Goal: Task Accomplishment & Management: Complete application form

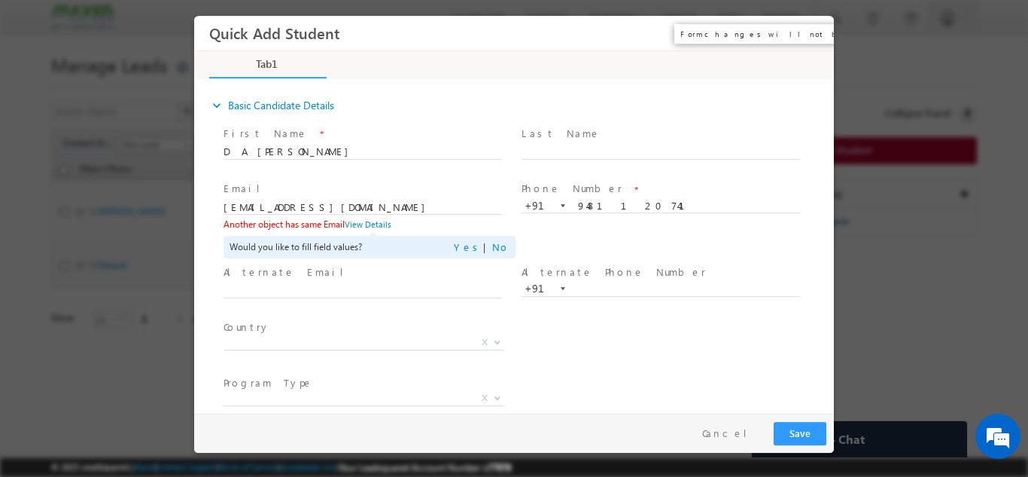
click at [806, 33] on button "×" at bounding box center [812, 33] width 26 height 28
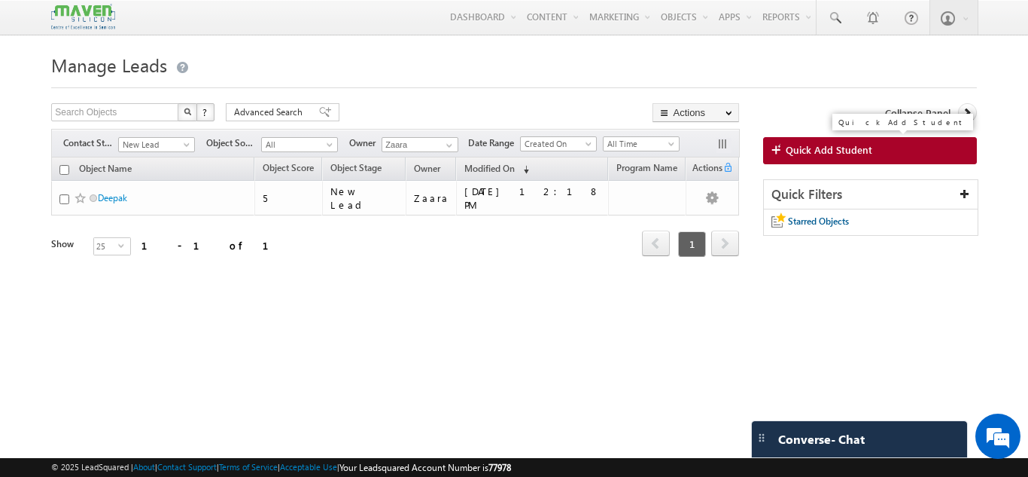
click at [859, 152] on span "Quick Add Student" at bounding box center [829, 150] width 87 height 14
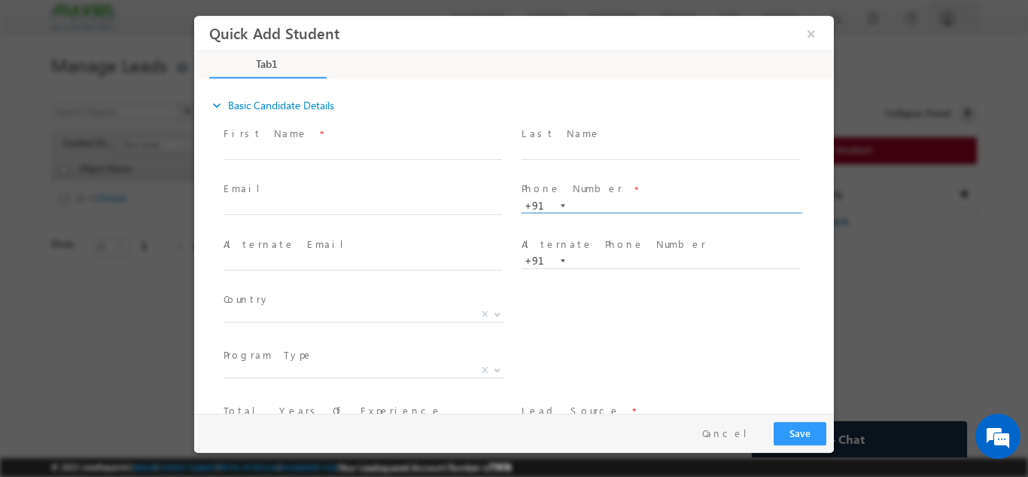
click at [571, 205] on input "text" at bounding box center [661, 205] width 279 height 15
paste input "7019692642"
type input "7019692642"
click at [632, 178] on div "Phone Number * +91-7019692642 7019692642 +91" at bounding box center [668, 204] width 298 height 53
click at [279, 151] on input "text" at bounding box center [363, 151] width 279 height 15
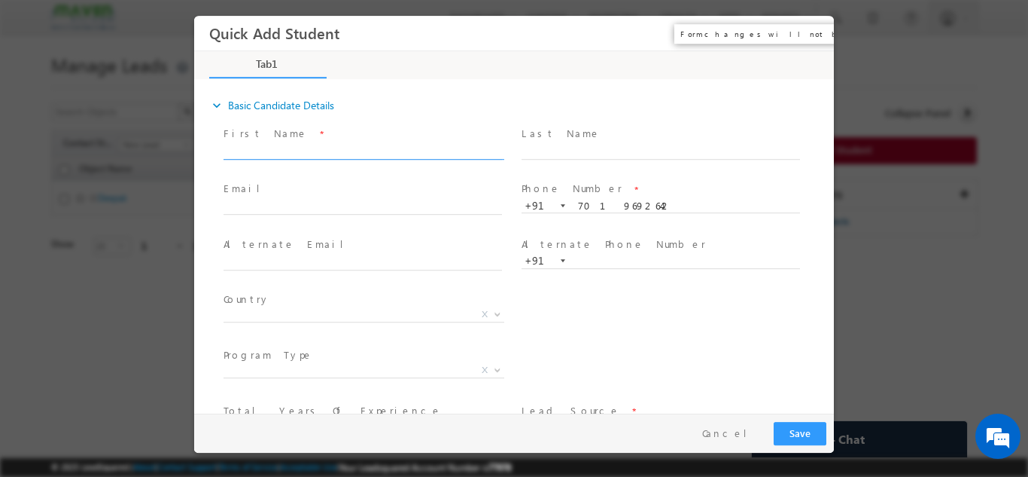
click at [818, 38] on button "×" at bounding box center [812, 33] width 26 height 28
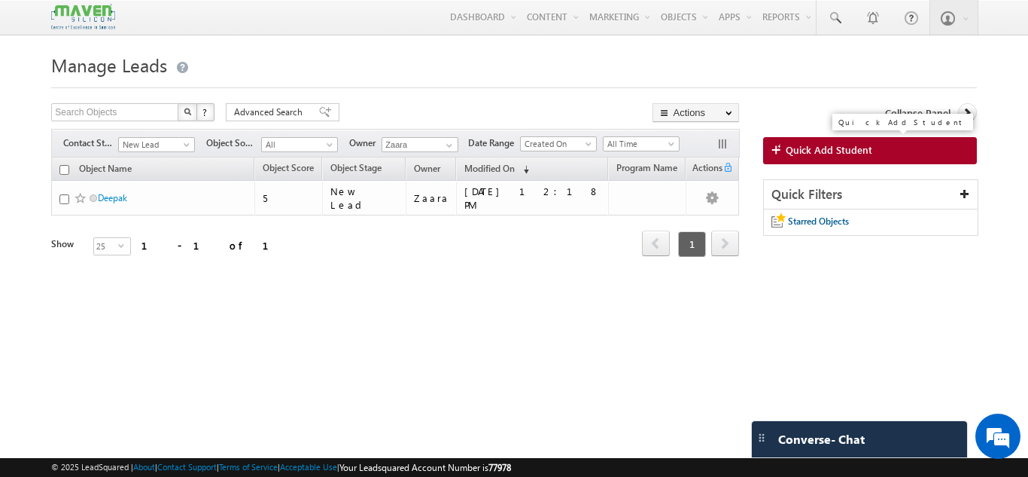
click at [846, 149] on span "Quick Add Student" at bounding box center [829, 150] width 87 height 14
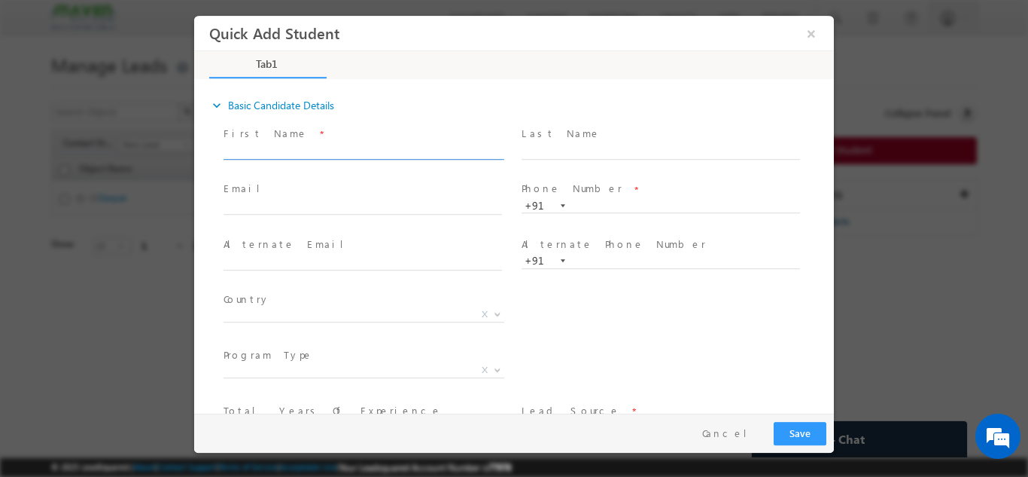
click at [352, 154] on input "text" at bounding box center [363, 151] width 279 height 15
drag, startPoint x: 425, startPoint y: 154, endPoint x: 480, endPoint y: 161, distance: 55.5
click at [480, 160] on span "Manoj Manu manikalamanojkumar03062000@gmail.com p:+917893984680" at bounding box center [370, 151] width 292 height 17
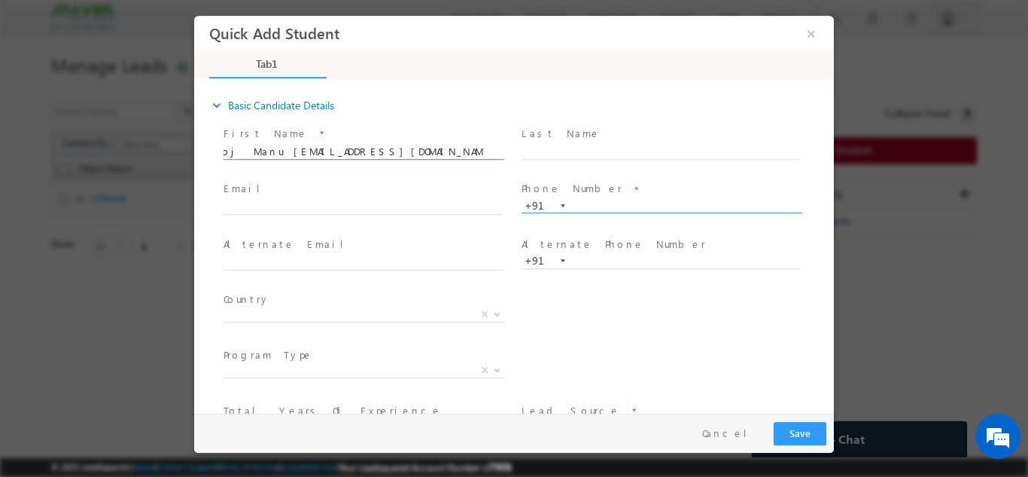
type input "Manoj Manu manikalamanojkumar03062000@gmail.com p:+91"
click at [610, 204] on input "text" at bounding box center [661, 205] width 279 height 15
paste input "7893984680"
type input "7893984680"
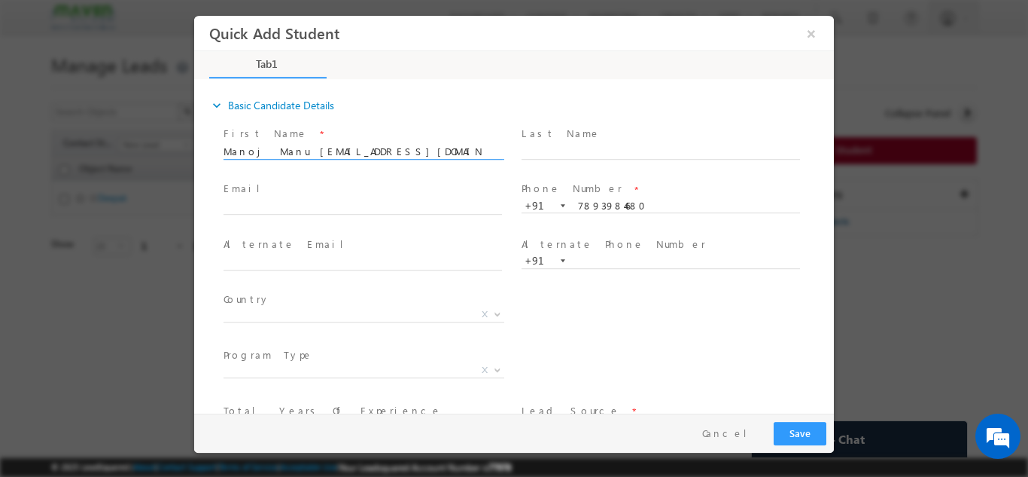
scroll to position [0, 26]
drag, startPoint x: 286, startPoint y: 151, endPoint x: 450, endPoint y: 150, distance: 164.1
click at [450, 150] on input "Manoj Manu manikalamanojkumar03062000@gmail.com p:+91" at bounding box center [363, 151] width 279 height 15
drag, startPoint x: 277, startPoint y: 150, endPoint x: 366, endPoint y: 151, distance: 88.8
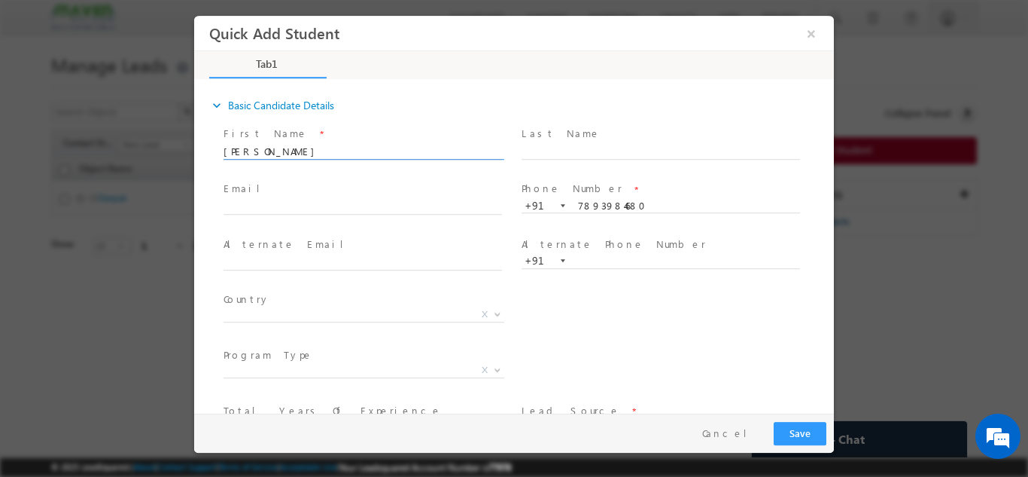
click at [366, 151] on input "Manoj Manu p:+91" at bounding box center [363, 151] width 279 height 15
type input "Manoj Manu"
click at [294, 200] on input "text" at bounding box center [363, 206] width 279 height 15
paste input "manikalamanojkumar03062000@gmail.com"
type input "manikalamanojkumar03062000@gmail.com"
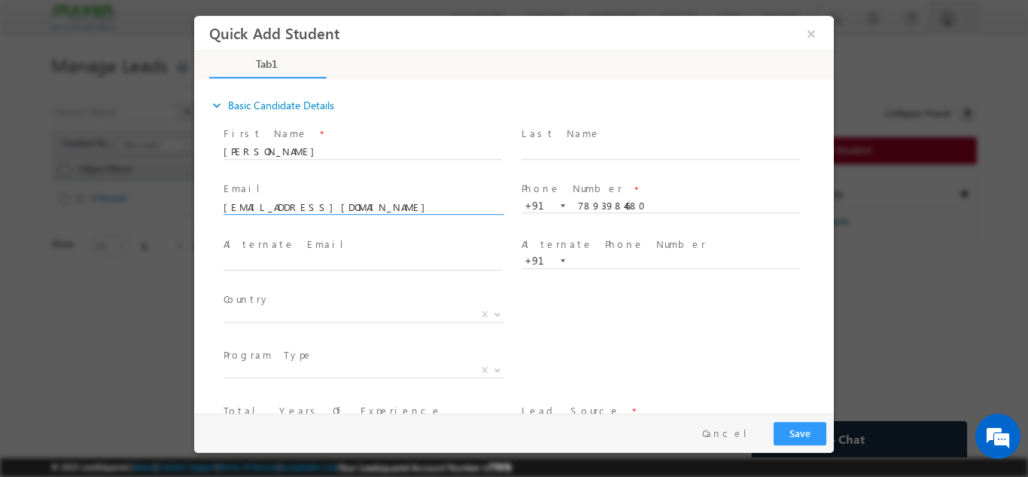
click at [326, 161] on span at bounding box center [363, 166] width 278 height 17
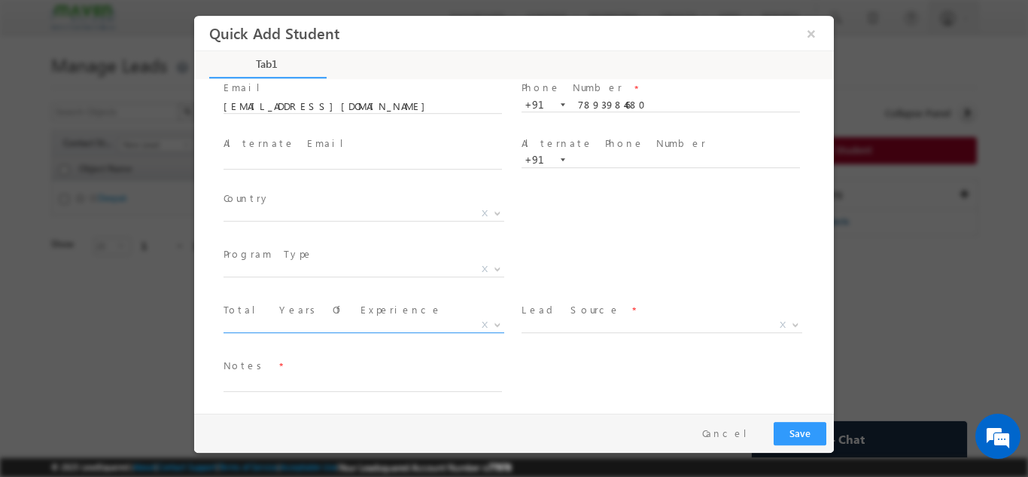
scroll to position [103, 0]
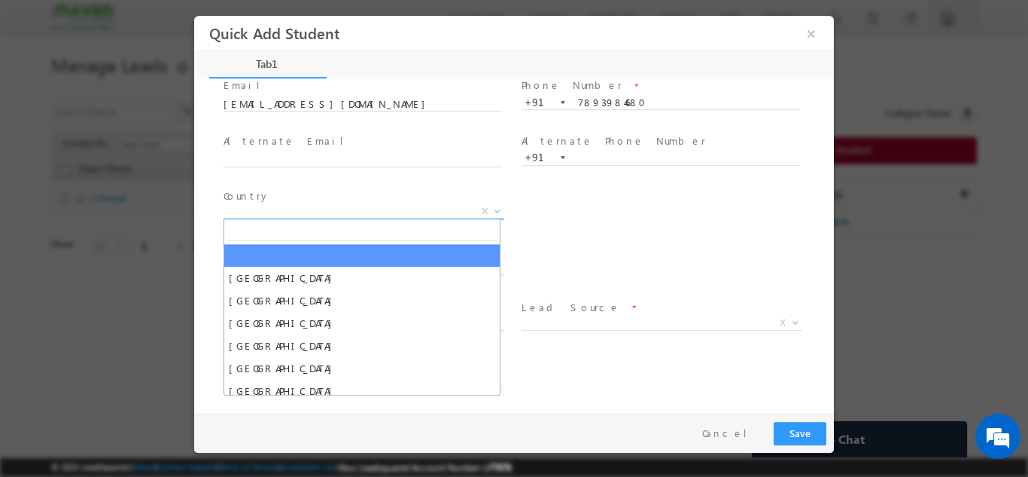
click at [267, 215] on span "X" at bounding box center [364, 210] width 281 height 15
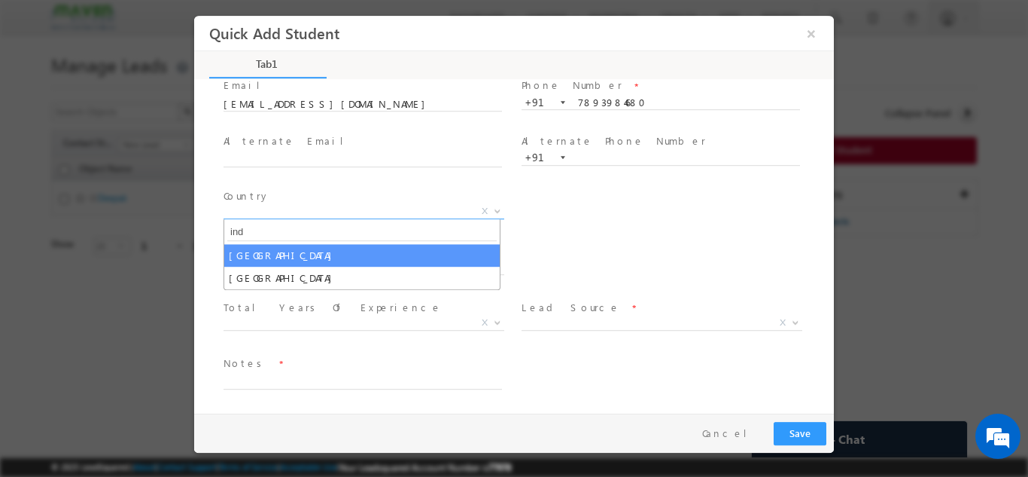
type input "ind"
select select "India"
select select
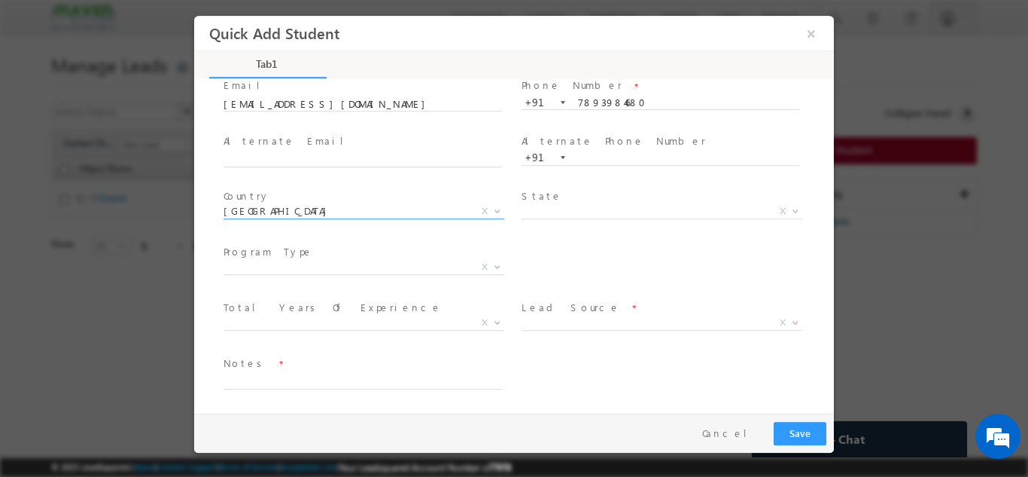
click at [248, 257] on label "Program Type" at bounding box center [269, 251] width 90 height 14
click at [248, 269] on span "X" at bounding box center [364, 266] width 281 height 15
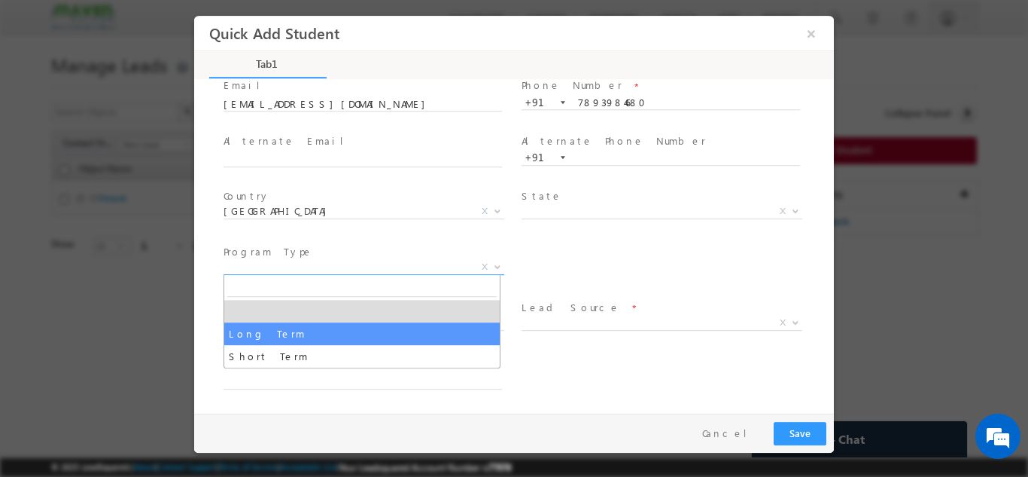
select select "Long Term"
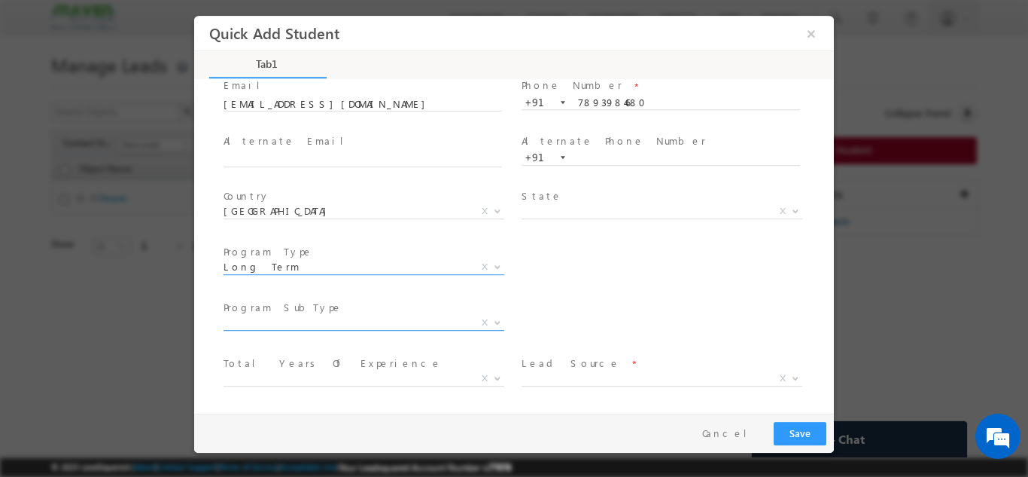
click at [294, 321] on span "X" at bounding box center [364, 322] width 281 height 15
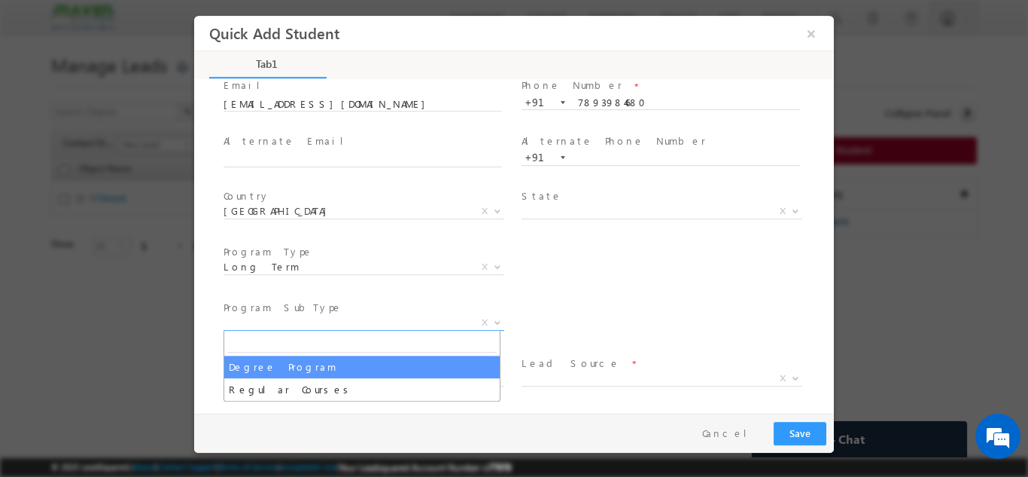
select select "Degree Program"
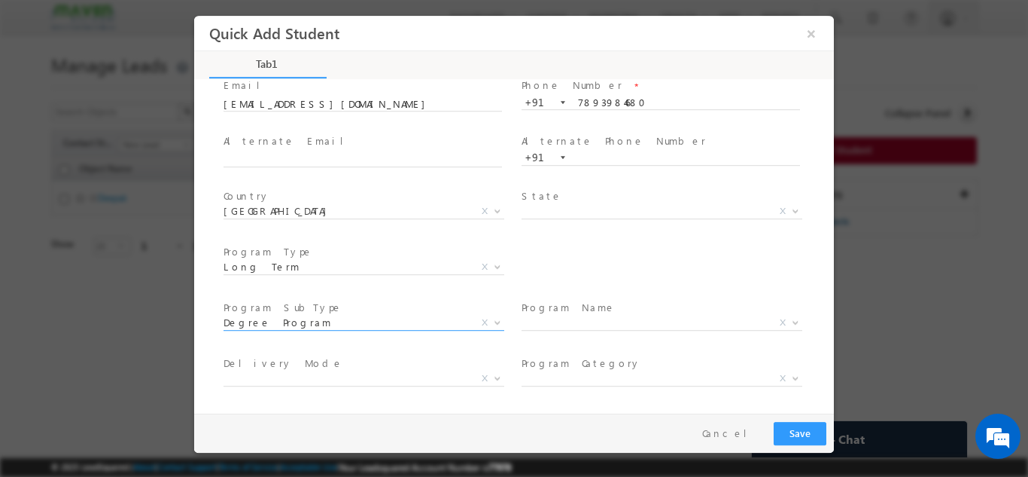
click at [279, 366] on label "Delivery Mode" at bounding box center [284, 362] width 120 height 14
click at [627, 318] on span "X" at bounding box center [662, 322] width 281 height 15
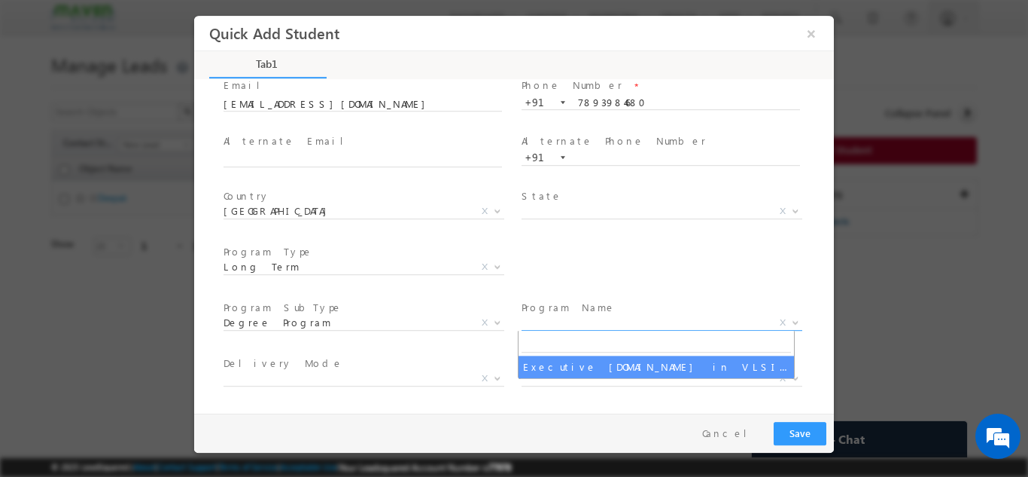
select select "Executive [DOMAIN_NAME] in VLSI Design"
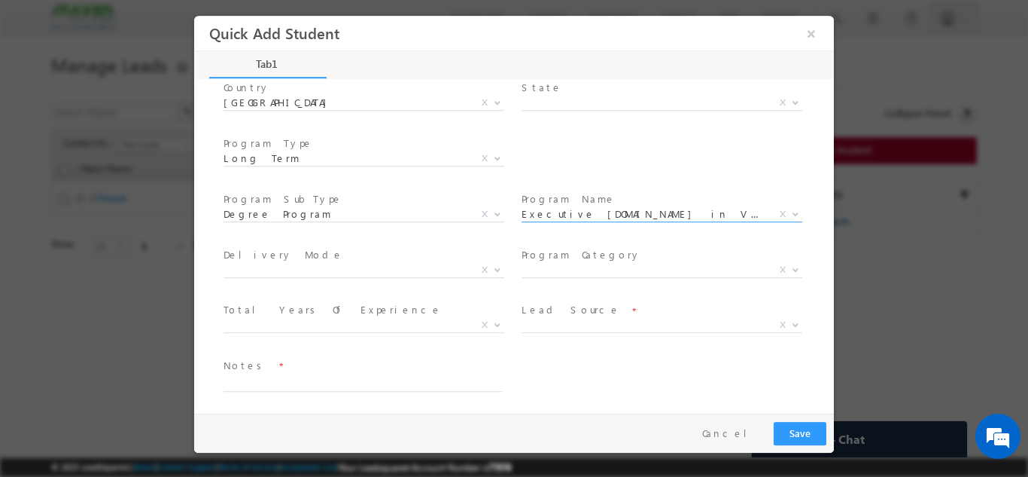
scroll to position [214, 0]
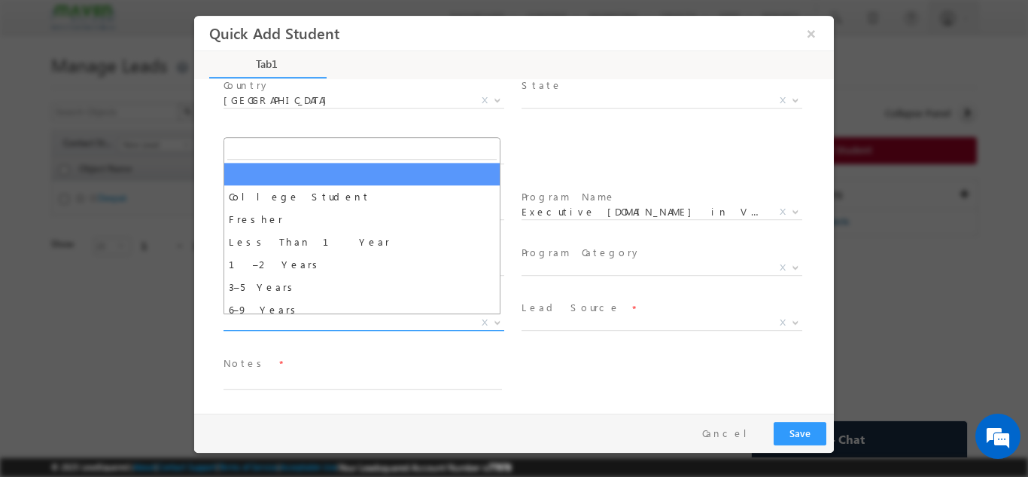
click at [278, 323] on span "X" at bounding box center [364, 322] width 281 height 15
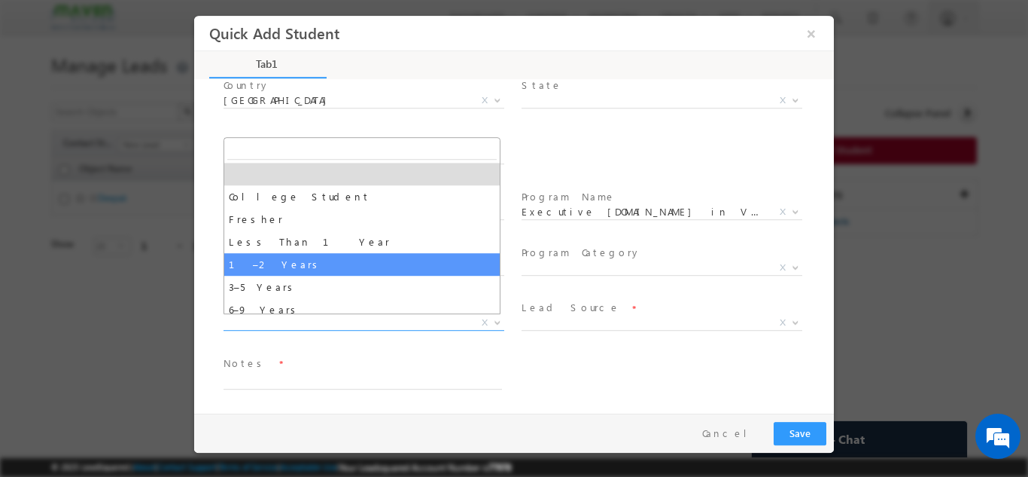
select select "1–2 Years"
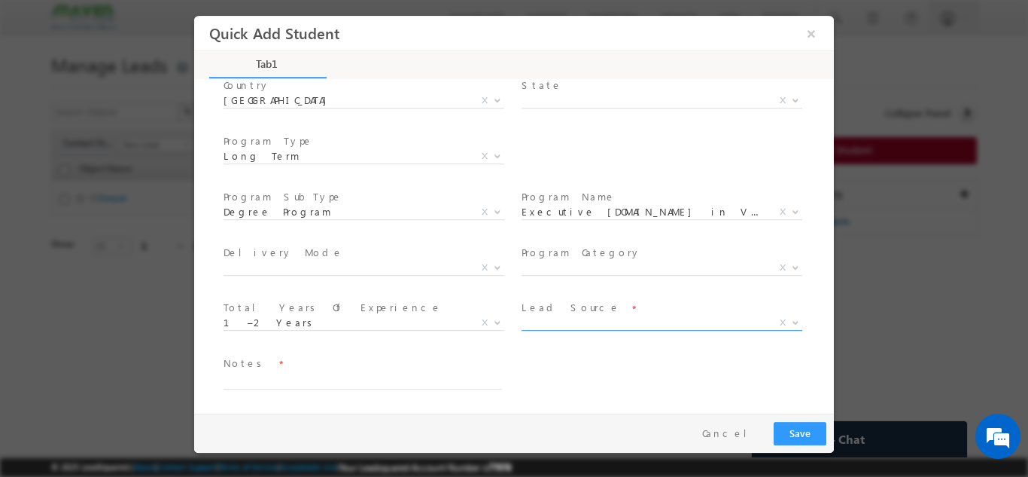
click at [565, 330] on span "X" at bounding box center [662, 325] width 281 height 15
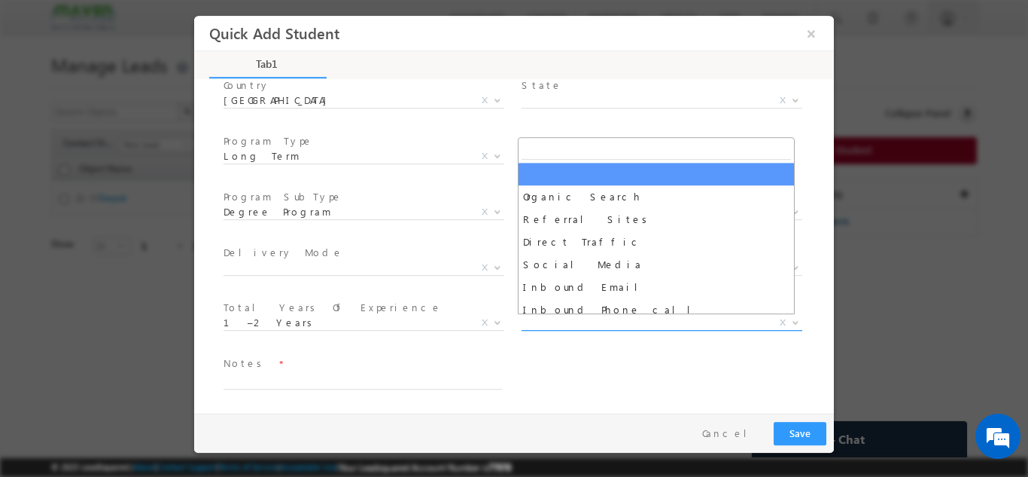
click at [566, 322] on span "X" at bounding box center [662, 322] width 281 height 15
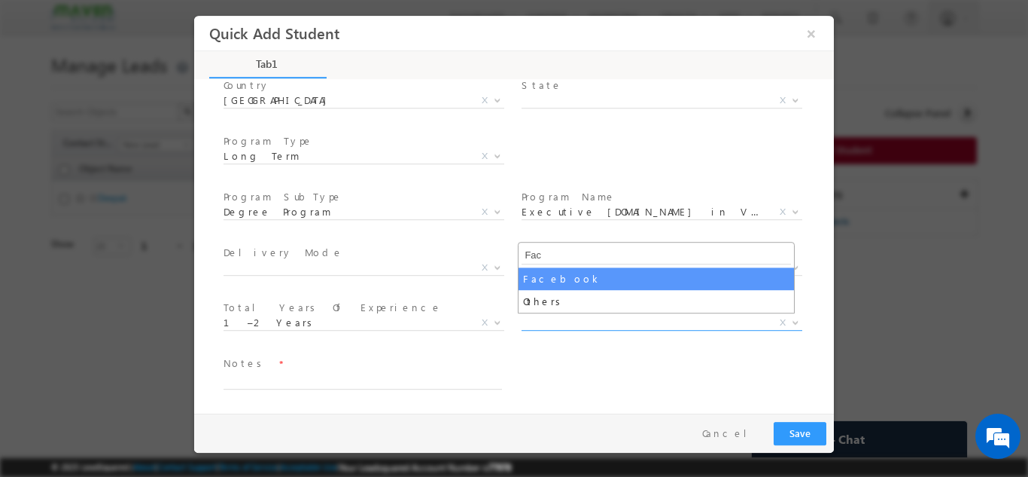
type input "Fac"
select select "Facebook"
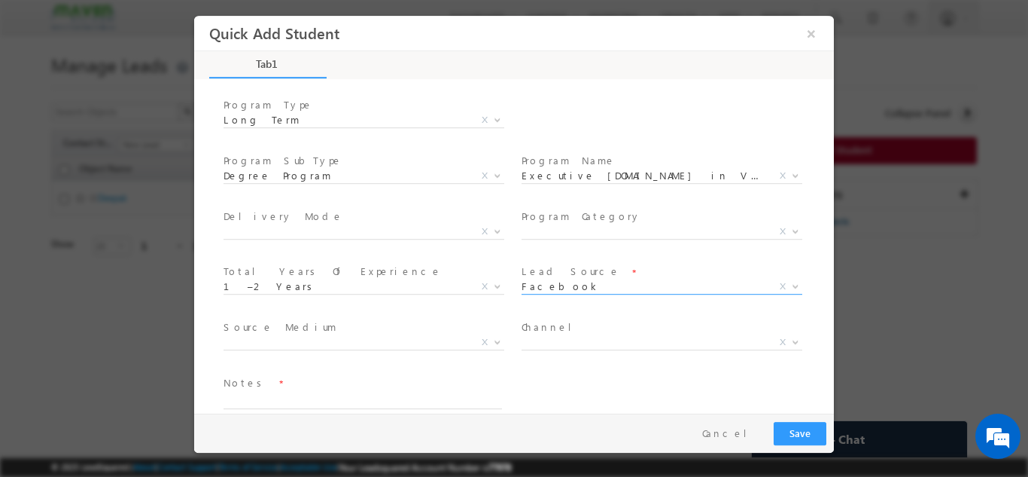
scroll to position [270, 0]
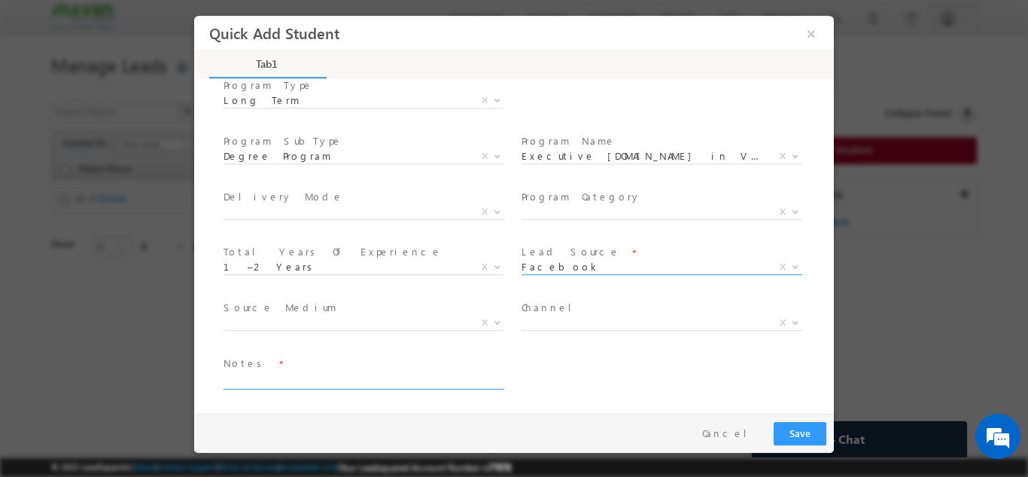
click at [281, 384] on textarea at bounding box center [363, 379] width 279 height 17
type textarea "Lead from sheet"
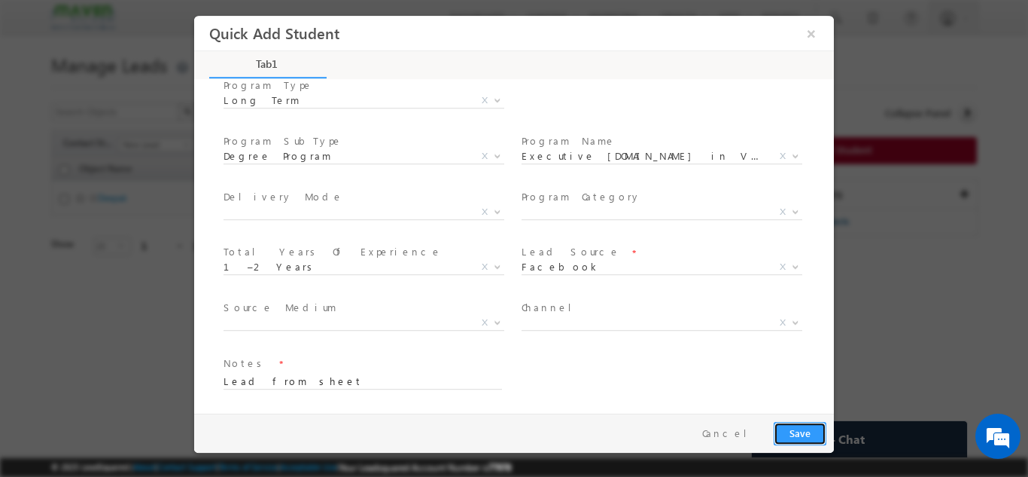
click at [795, 435] on button "Save" at bounding box center [800, 432] width 53 height 23
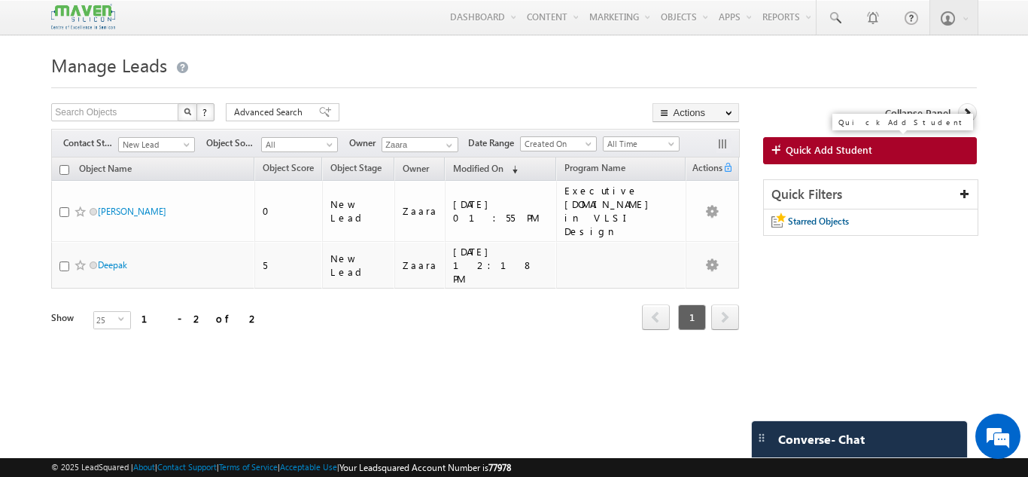
click at [815, 155] on span "Quick Add Student" at bounding box center [829, 150] width 87 height 14
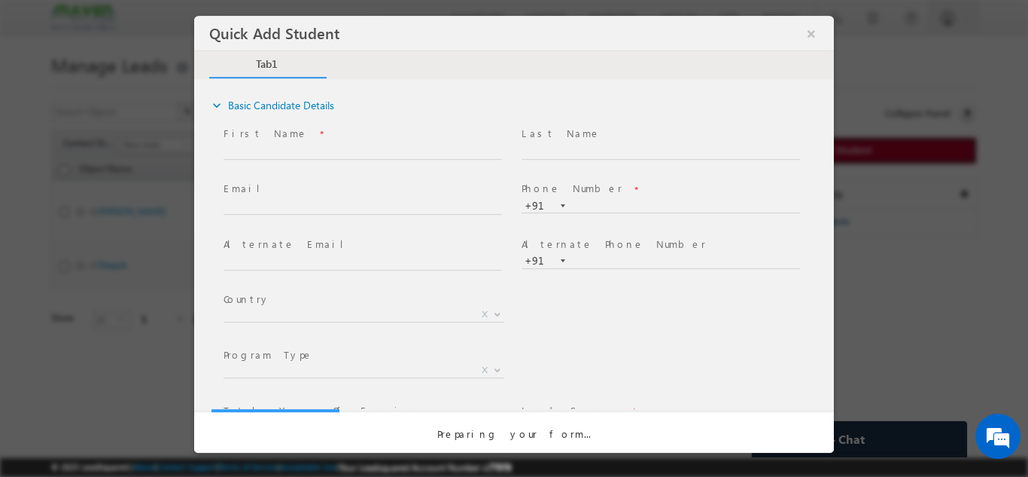
scroll to position [0, 0]
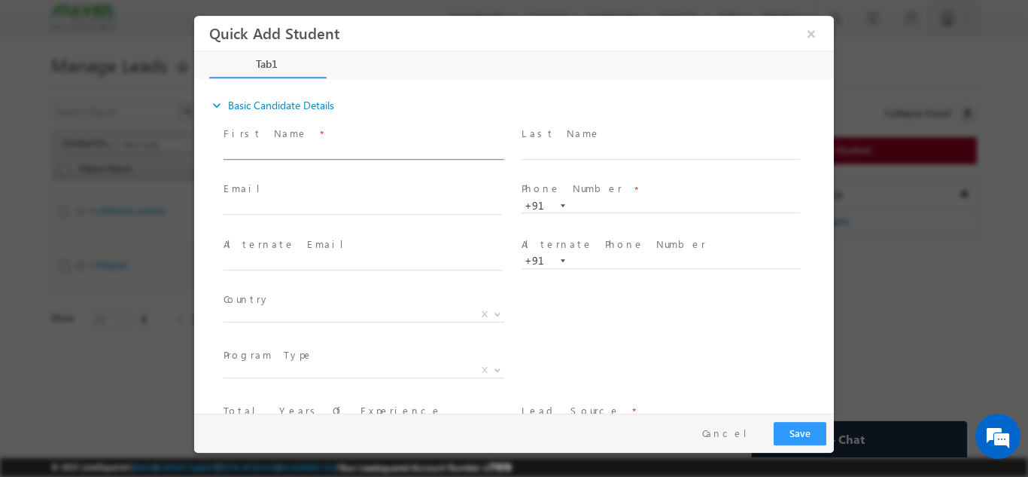
click at [270, 149] on input "text" at bounding box center [363, 151] width 279 height 15
drag, startPoint x: 424, startPoint y: 153, endPoint x: 477, endPoint y: 161, distance: 53.3
click at [477, 160] on span "_Calvin _ sabu_ calvinsabu26@gmail.com p:+919495846726" at bounding box center [370, 151] width 292 height 17
click at [478, 161] on span at bounding box center [363, 166] width 278 height 17
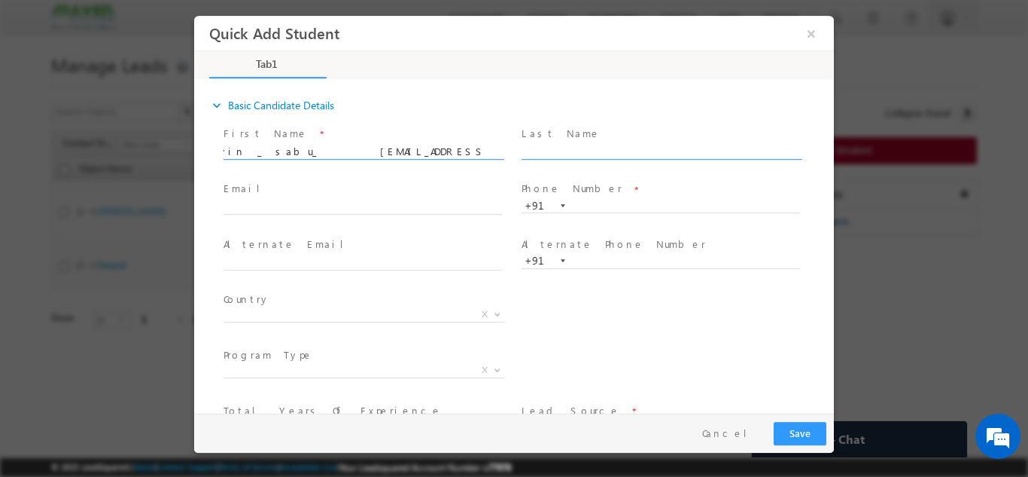
drag, startPoint x: 432, startPoint y: 152, endPoint x: 542, endPoint y: 152, distance: 109.9
click at [542, 152] on div "First Name * _Calvin _ sabu_ calvinsabu26@gmail.com p:+919495846726 Last Name *" at bounding box center [528, 150] width 614 height 56
type input "_Calvin _ sabu_ calvinsabu26@gmail.com"
click at [588, 203] on input "text" at bounding box center [661, 205] width 279 height 15
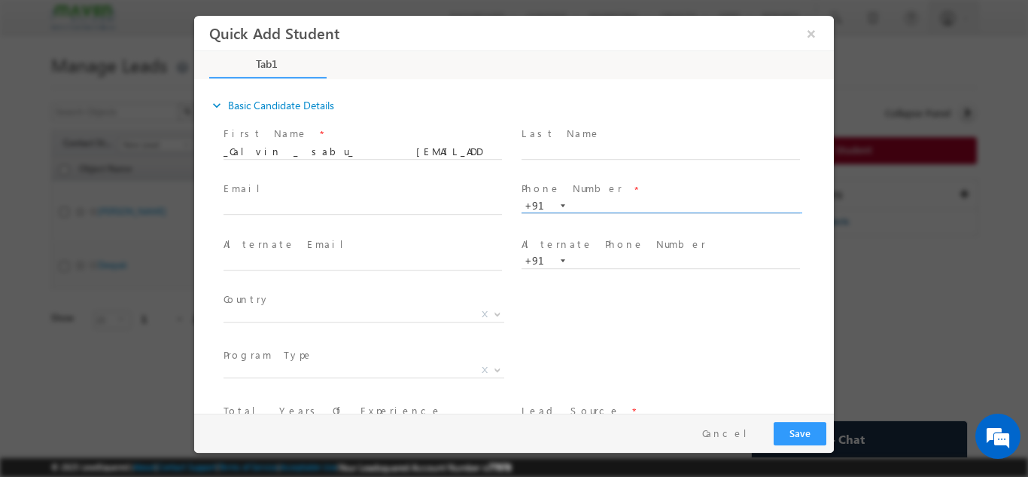
paste input "p:+919495846726"
click at [600, 207] on input "p:+919495846726" at bounding box center [661, 205] width 279 height 15
type input "9495846726"
click at [294, 149] on input "_Calvin _ sabu_ calvinsabu26@gmail.com" at bounding box center [363, 151] width 279 height 15
click at [264, 148] on input "_Calvin _ sabu calvinsabu26@gmail.com" at bounding box center [363, 151] width 279 height 15
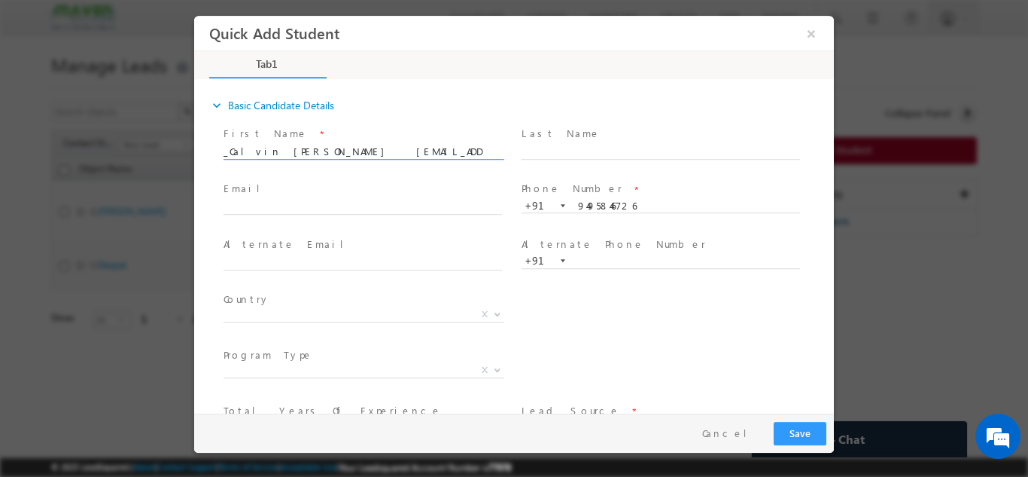
drag, startPoint x: 288, startPoint y: 155, endPoint x: 440, endPoint y: 164, distance: 152.3
click at [440, 160] on span "_Calvin Sabu calvinsabu26@gmail.com" at bounding box center [370, 151] width 292 height 17
type input "_Calvin Sabu"
click at [261, 203] on input "text" at bounding box center [363, 206] width 279 height 15
paste input "calvinsabu26@gmail.com"
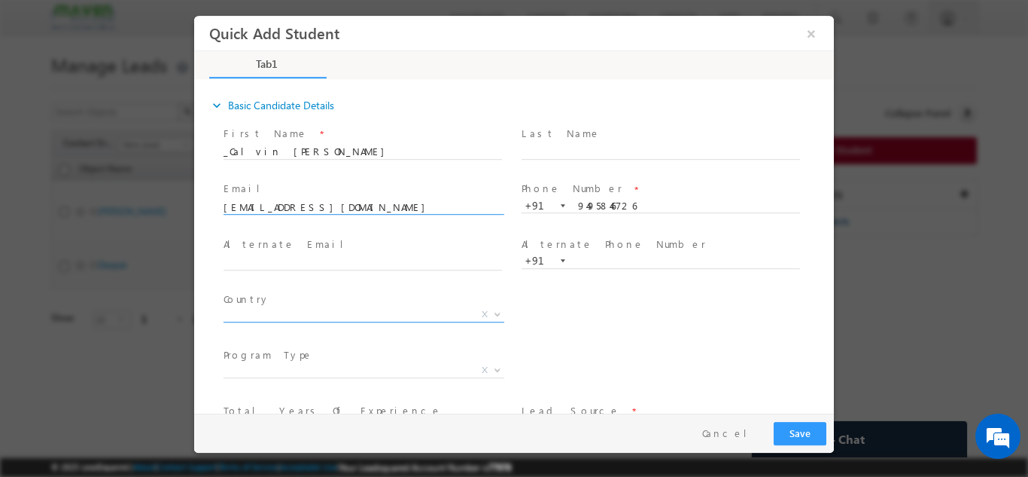
type input "calvinsabu26@gmail.com"
click at [245, 324] on span "X" at bounding box center [364, 316] width 281 height 15
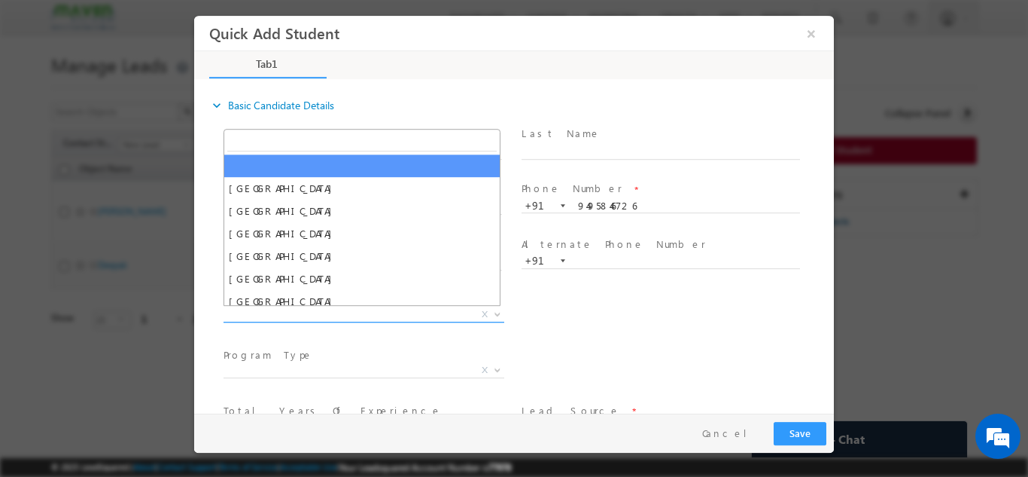
click at [247, 318] on span "X" at bounding box center [364, 313] width 281 height 15
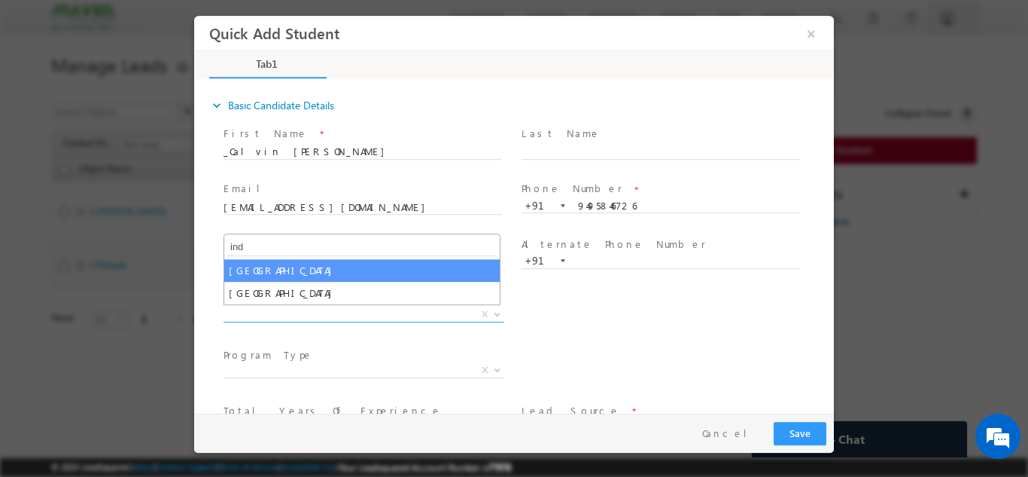
type input "ind"
select select "India"
select select
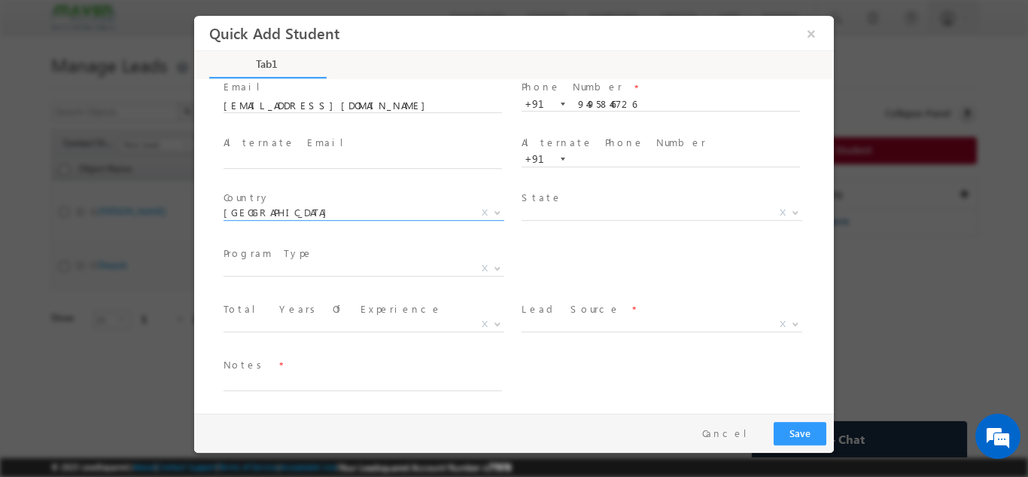
scroll to position [103, 0]
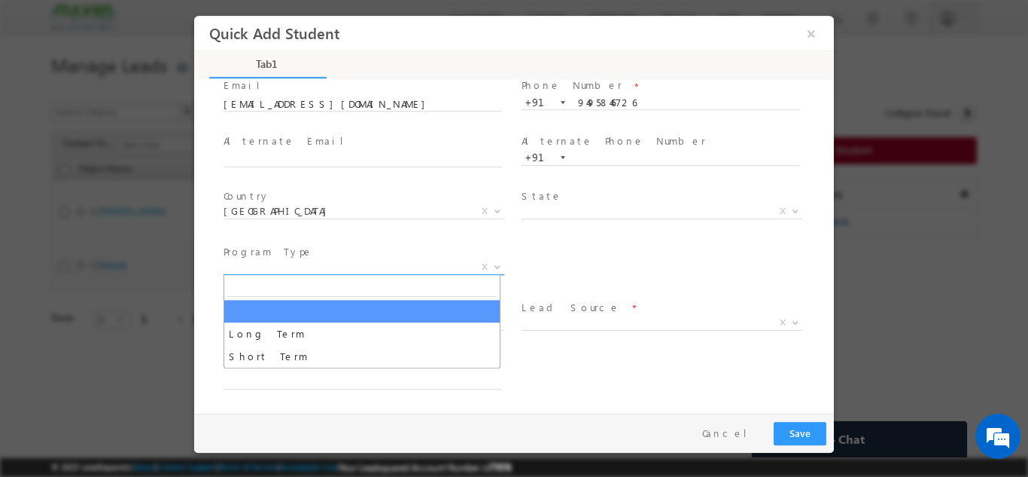
click at [296, 259] on span "X" at bounding box center [364, 266] width 281 height 15
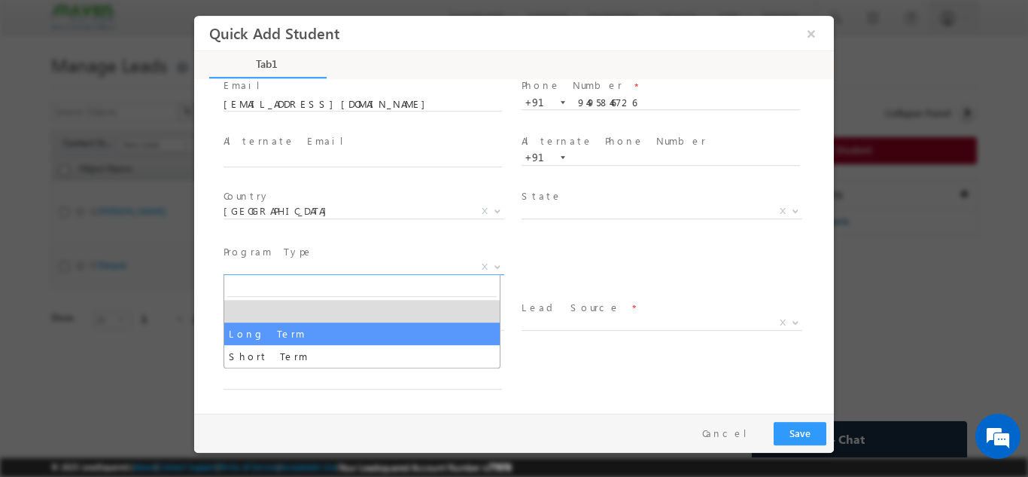
select select "Long Term"
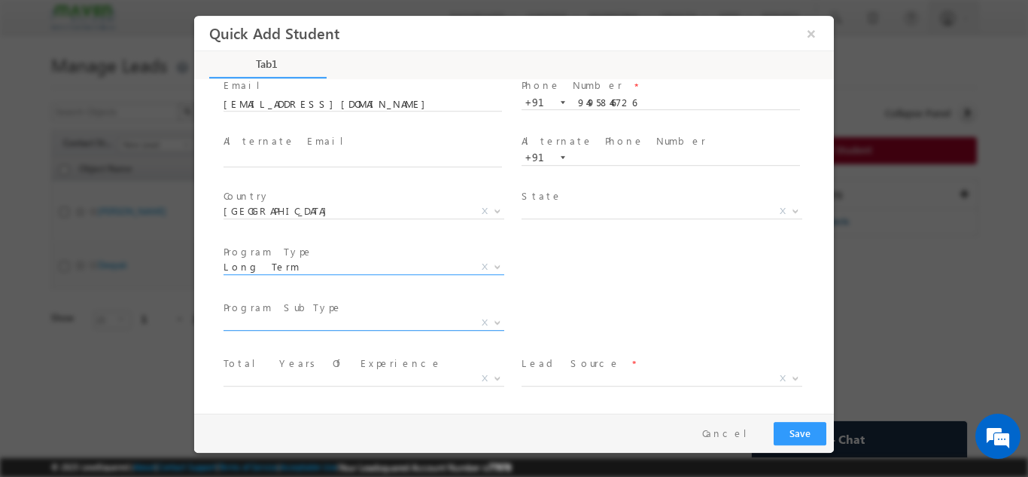
click at [303, 325] on span "X" at bounding box center [364, 322] width 281 height 15
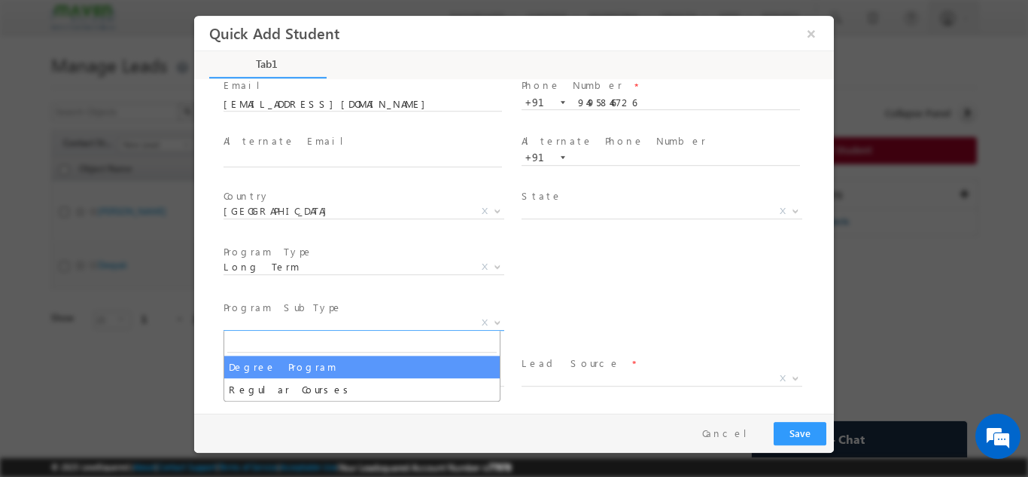
select select "Degree Program"
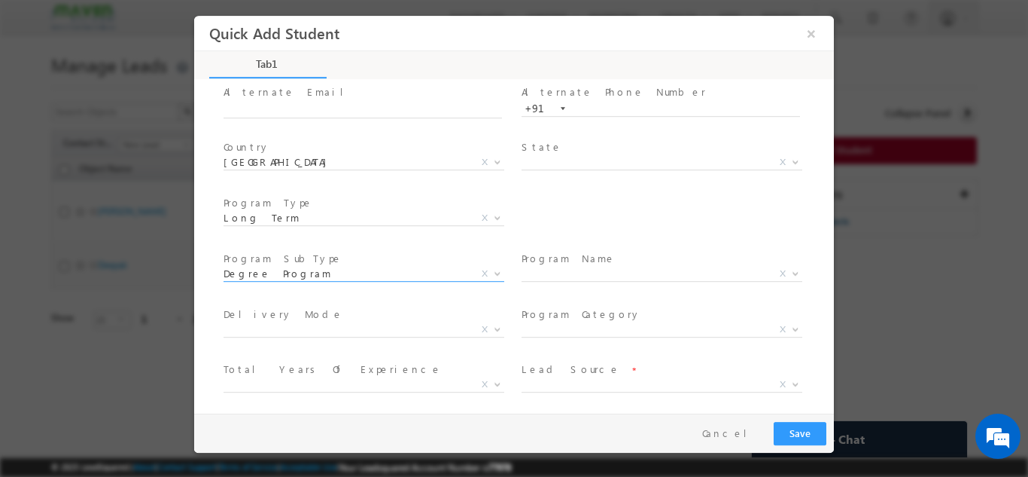
scroll to position [178, 0]
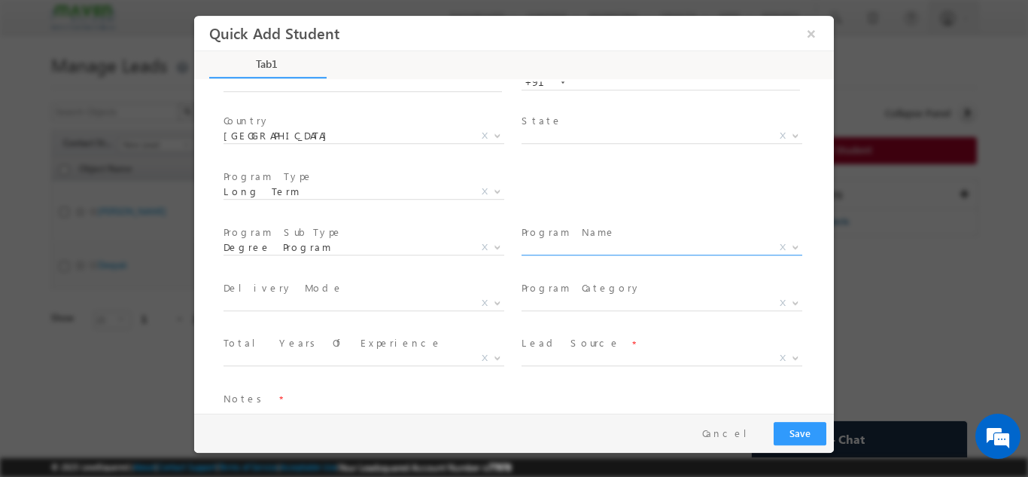
click at [573, 254] on span "X" at bounding box center [662, 249] width 281 height 15
click at [573, 245] on span "X" at bounding box center [662, 246] width 281 height 15
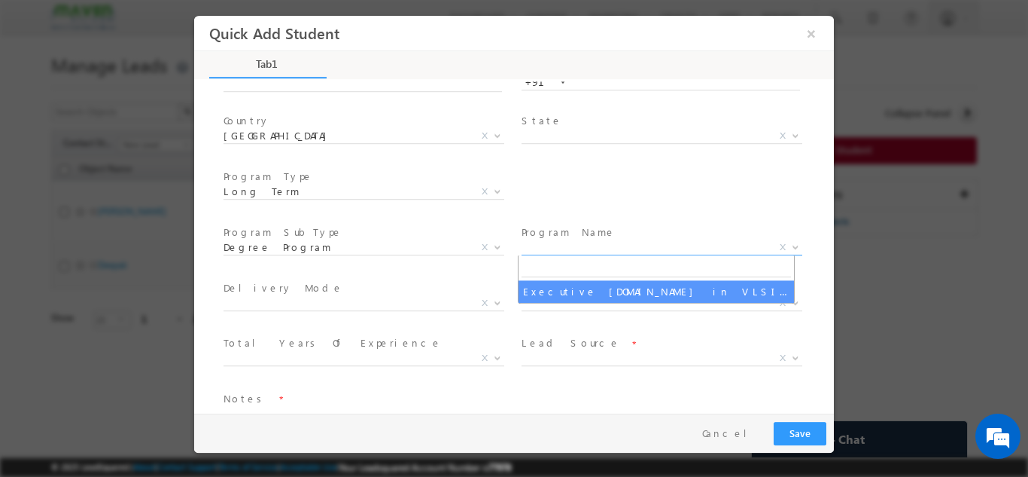
select select "Executive [DOMAIN_NAME] in VLSI Design"
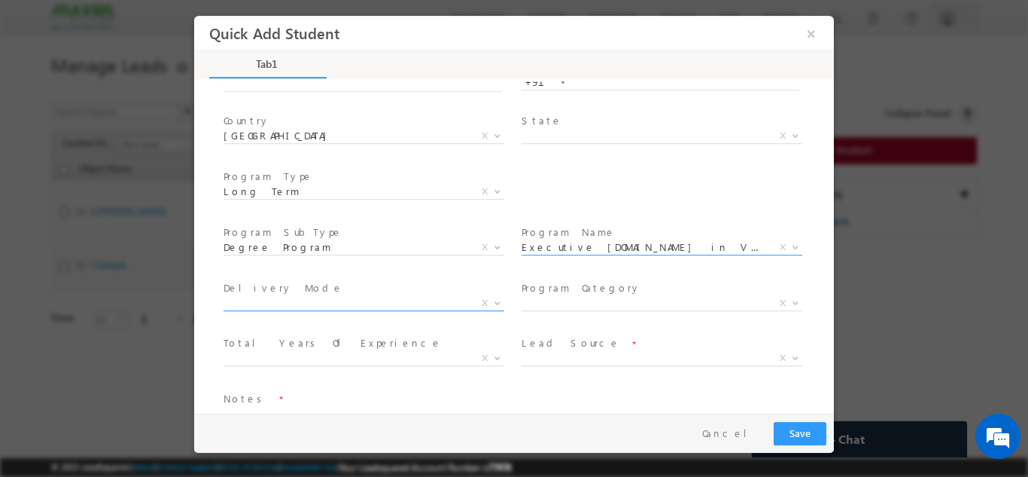
click at [362, 311] on span "X" at bounding box center [364, 305] width 281 height 15
click at [317, 360] on span "X" at bounding box center [364, 357] width 281 height 15
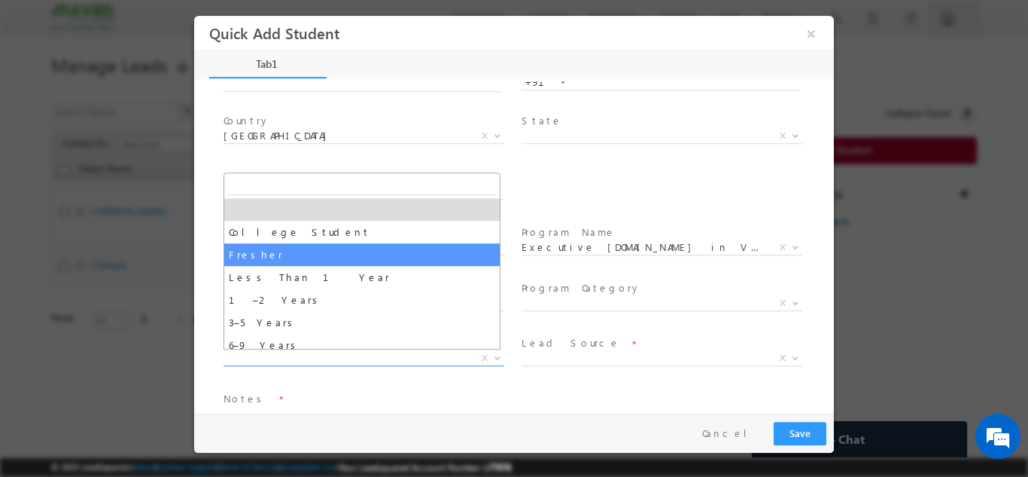
select select "Fresher"
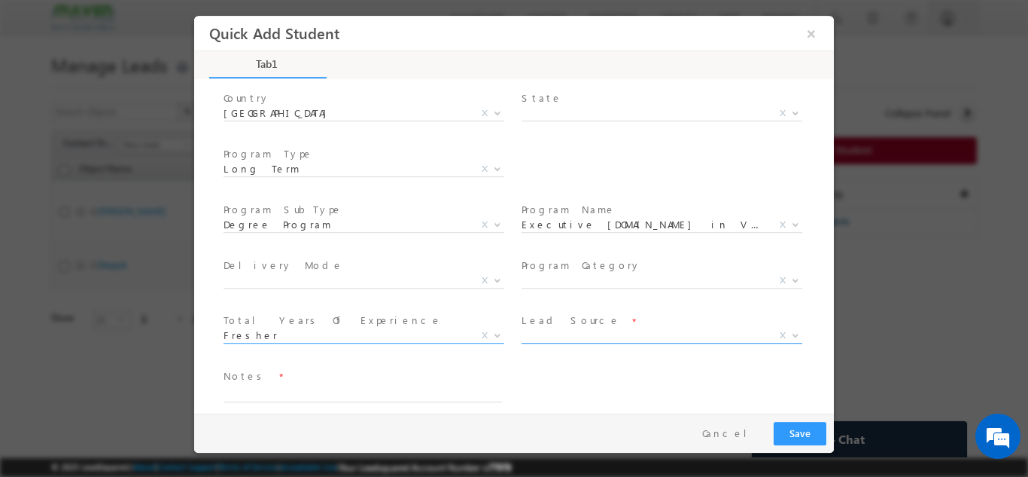
scroll to position [214, 0]
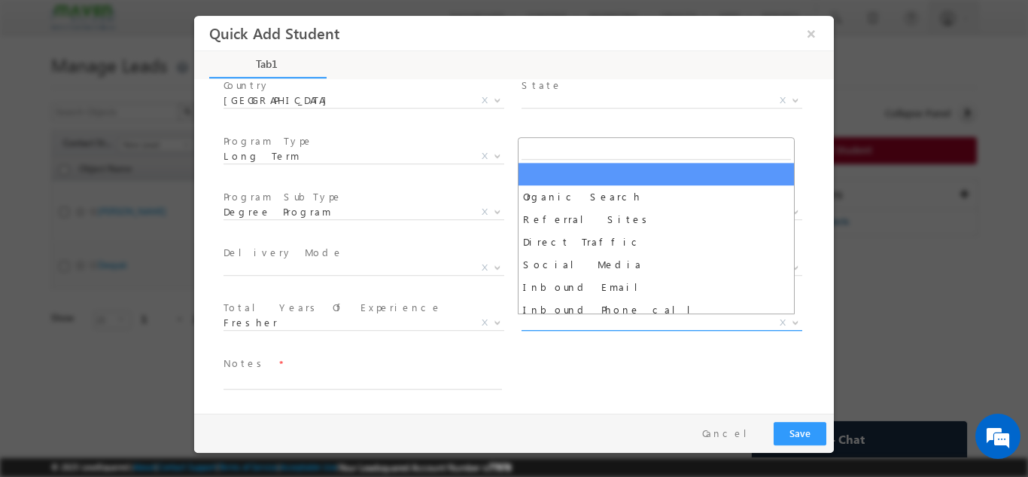
click at [550, 325] on span "X" at bounding box center [662, 322] width 281 height 15
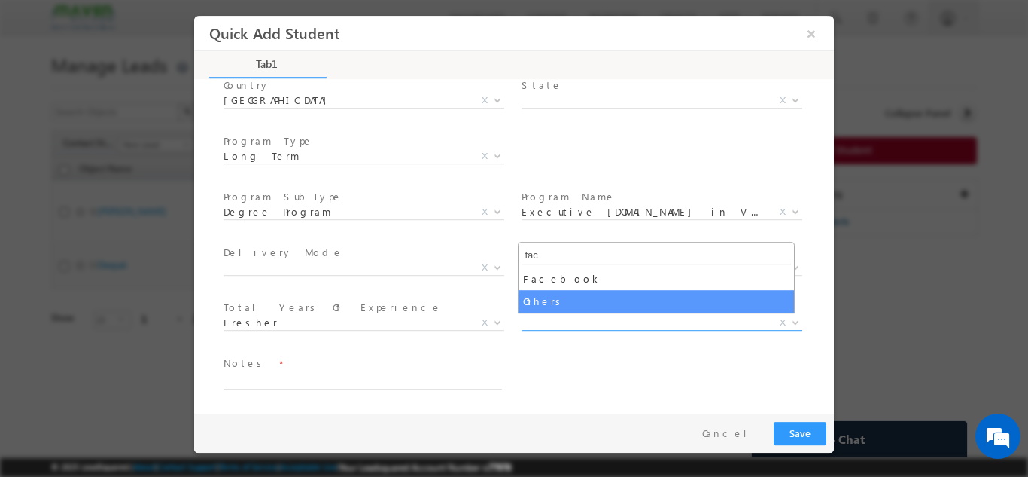
type input "fac"
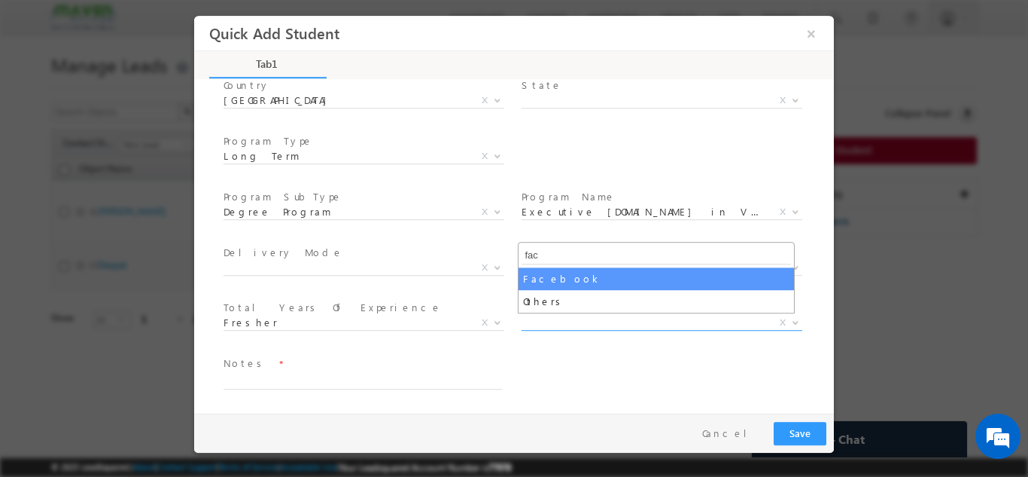
select select "Facebook"
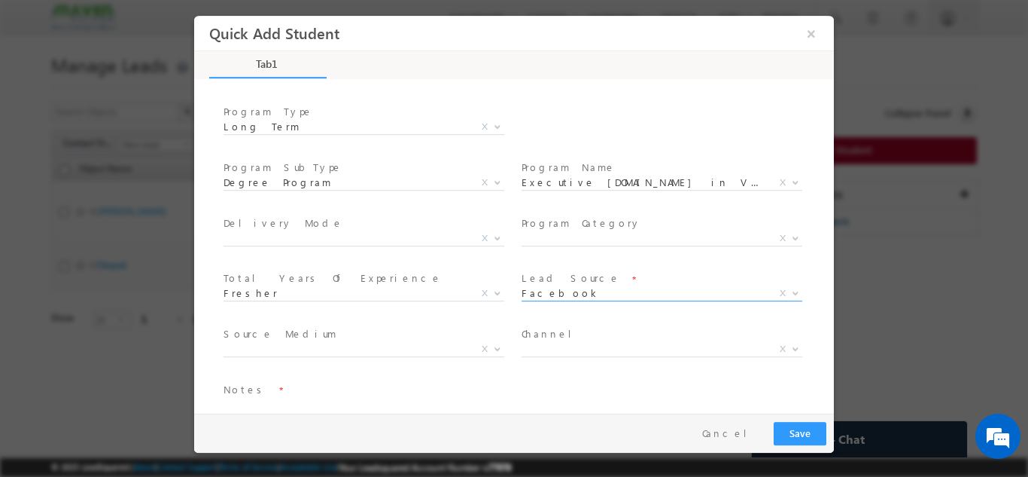
scroll to position [270, 0]
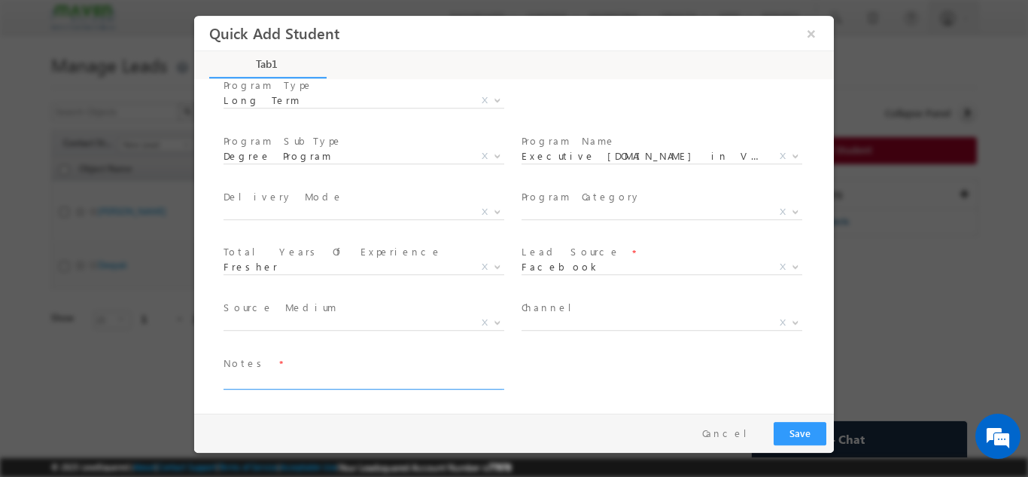
click at [266, 372] on textarea at bounding box center [363, 379] width 279 height 17
type textarea "Lead from Sheet"
click at [796, 428] on button "Save" at bounding box center [800, 432] width 53 height 23
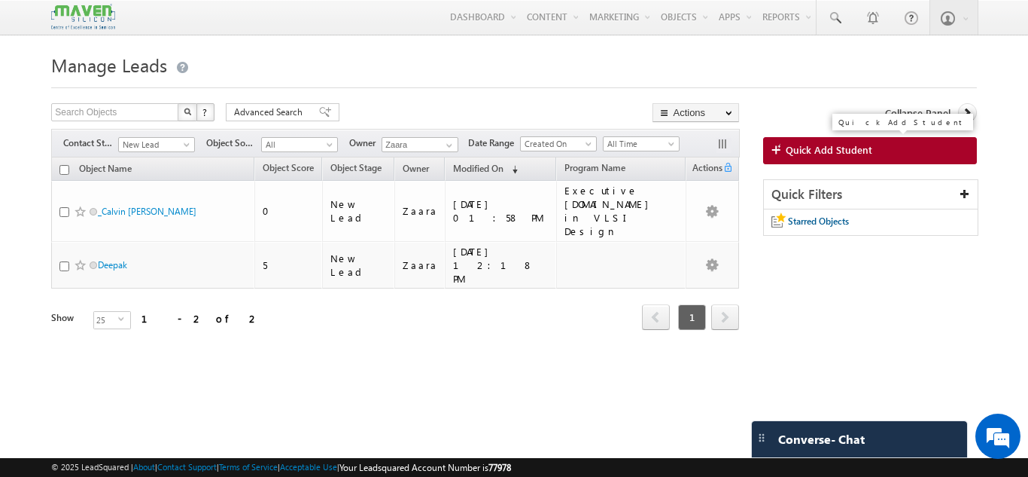
click at [795, 154] on span "Quick Add Student" at bounding box center [829, 150] width 87 height 14
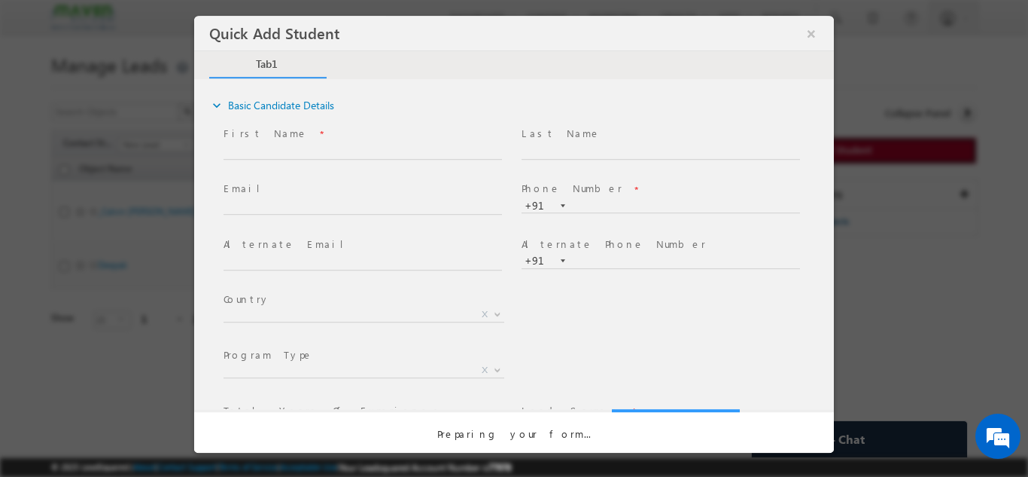
scroll to position [0, 0]
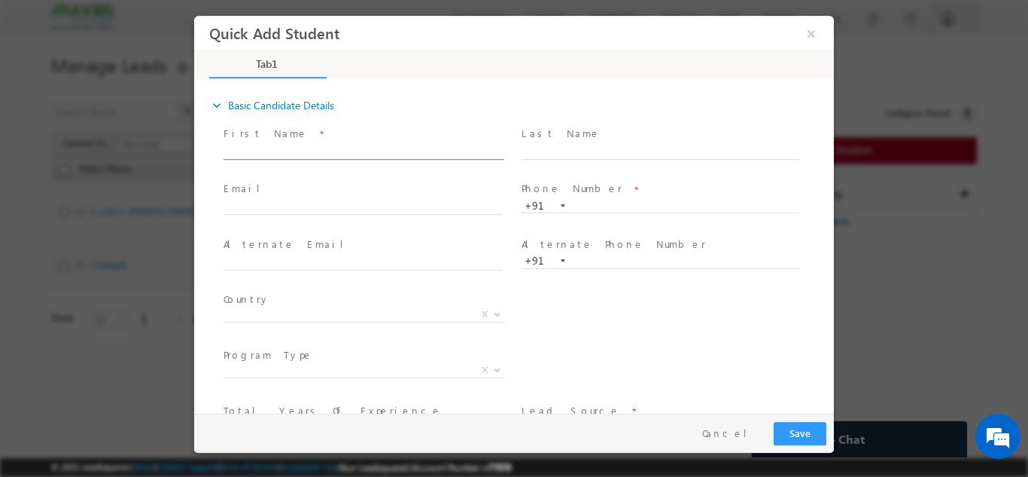
click at [267, 154] on input "text" at bounding box center [363, 151] width 279 height 15
click at [430, 149] on input "Aditya Kumar Lenka aditya.kumar.lenka1@gmail.com p:+918260341467" at bounding box center [363, 151] width 279 height 15
drag, startPoint x: 425, startPoint y: 148, endPoint x: 487, endPoint y: 155, distance: 62.2
click at [487, 155] on input "Aditya Kumar Lenka aditya.kumar.lenka1@gmail.com p:+918260341467" at bounding box center [363, 151] width 279 height 15
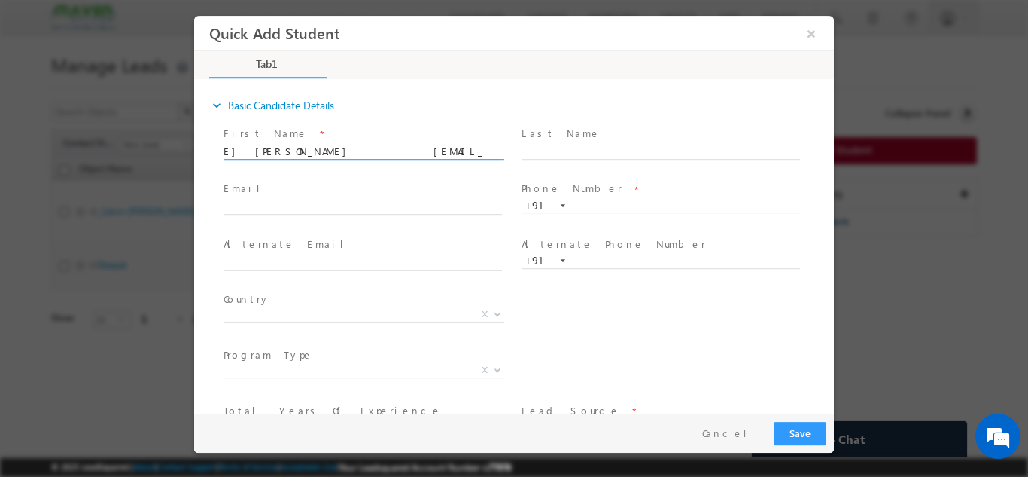
scroll to position [0, 26]
type input "Aditya Kumar Lenka aditya.kumar.lenka1@gmail.com p:+91"
click at [592, 205] on input "text" at bounding box center [661, 205] width 279 height 15
paste input "8260341467"
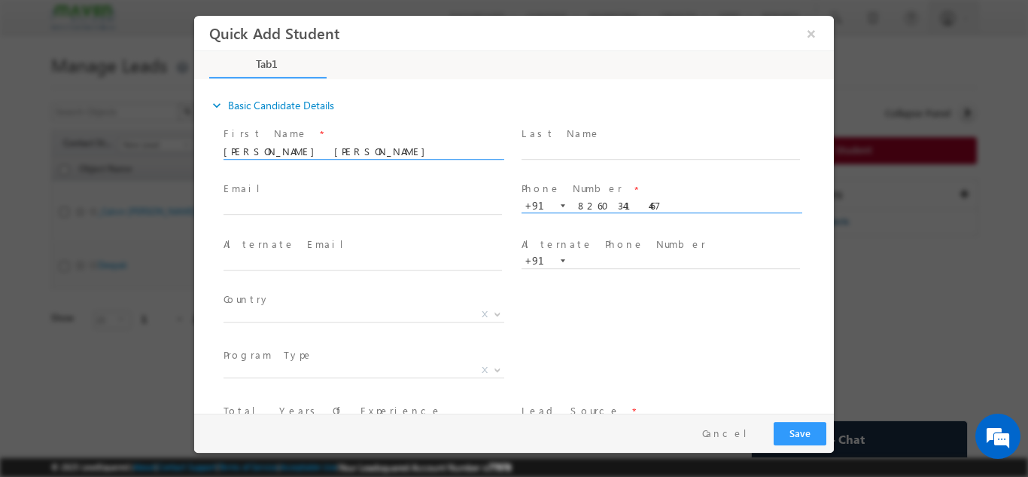
type input "8260341467"
drag, startPoint x: 468, startPoint y: 151, endPoint x: 328, endPoint y: 153, distance: 140.0
click at [328, 153] on input "Aditya Kumar Lenka aditya.kumar.lenka1@gmail.com p:+91" at bounding box center [363, 151] width 279 height 15
type input "Aditya Kumar Lenka p:+91"
click at [299, 206] on input "text" at bounding box center [363, 206] width 279 height 15
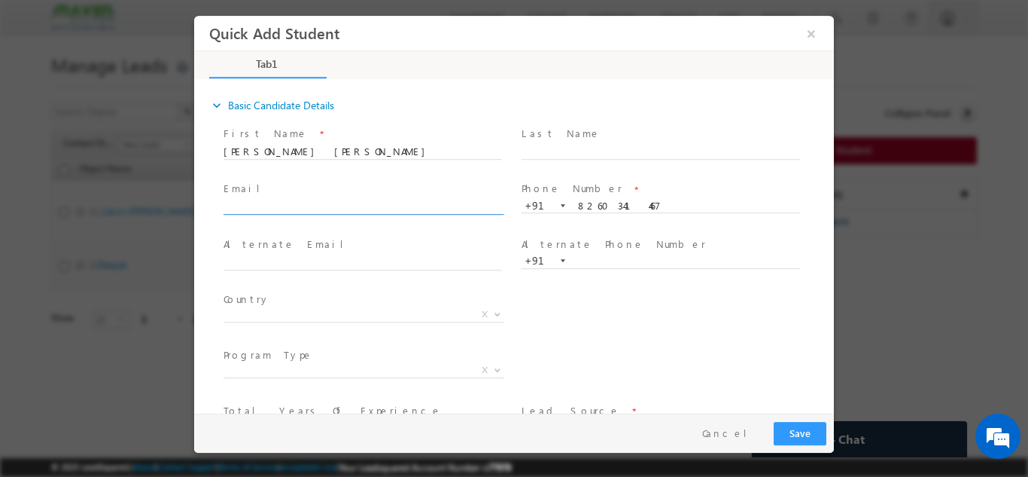
paste input "aditya.kumar.lenka1@gmail.com"
type input "aditya.kumar.lenka1@gmail.com"
drag, startPoint x: 334, startPoint y: 142, endPoint x: 361, endPoint y: 148, distance: 26.9
click at [361, 148] on span "Aditya Kumar Lenka p:+91" at bounding box center [370, 151] width 292 height 17
drag, startPoint x: 307, startPoint y: 154, endPoint x: 393, endPoint y: 155, distance: 85.8
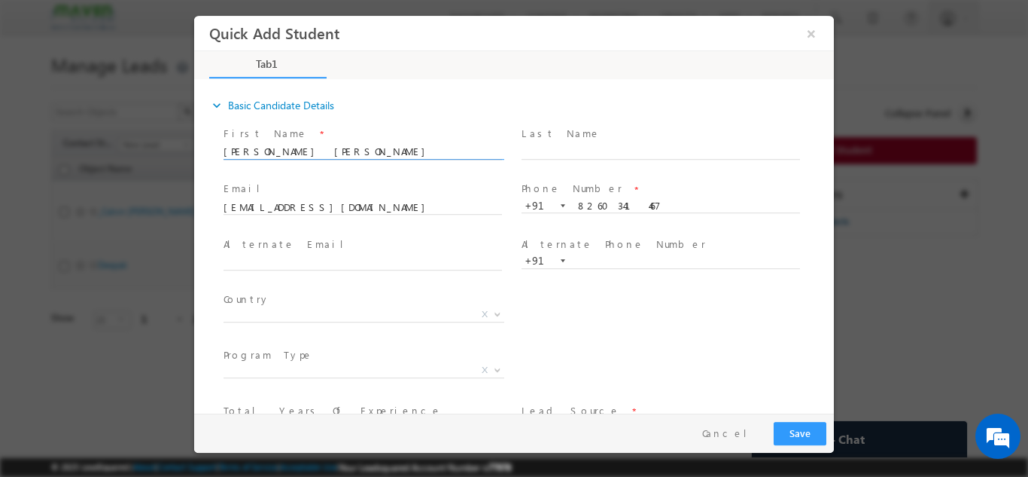
click at [393, 155] on input "Aditya Kumar Lenka p:+91" at bounding box center [363, 151] width 279 height 15
type input "Aditya Kumar Lenka"
click at [277, 314] on span "X" at bounding box center [364, 313] width 281 height 15
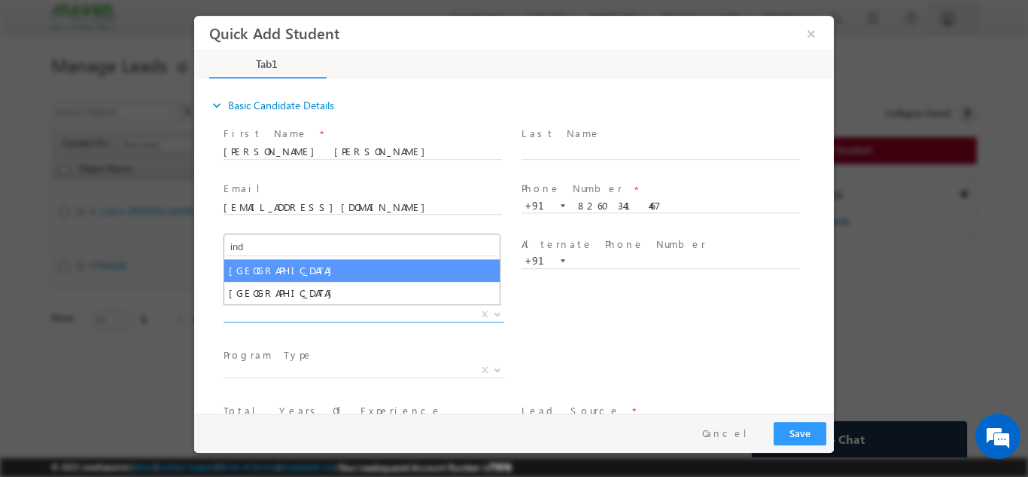
type input "ind"
select select "India"
select select
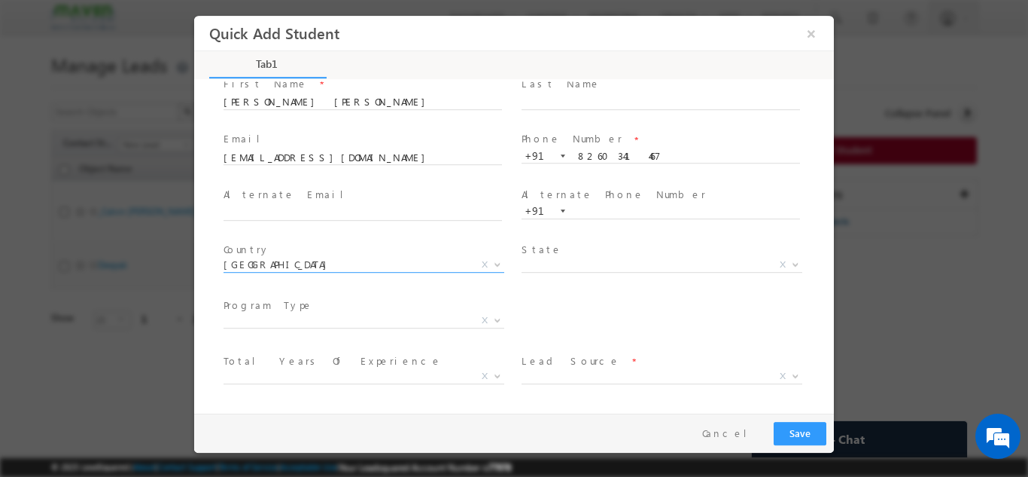
scroll to position [103, 0]
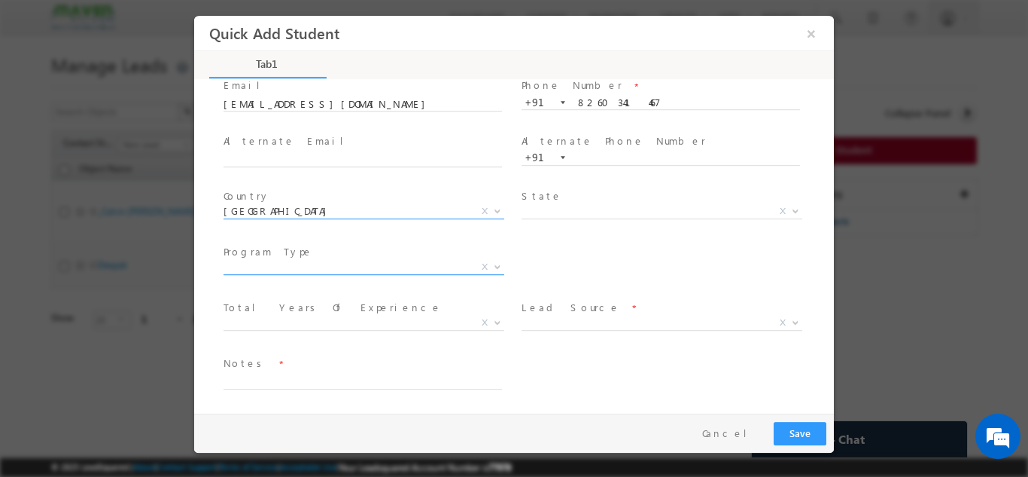
click at [253, 269] on span "X" at bounding box center [364, 266] width 281 height 15
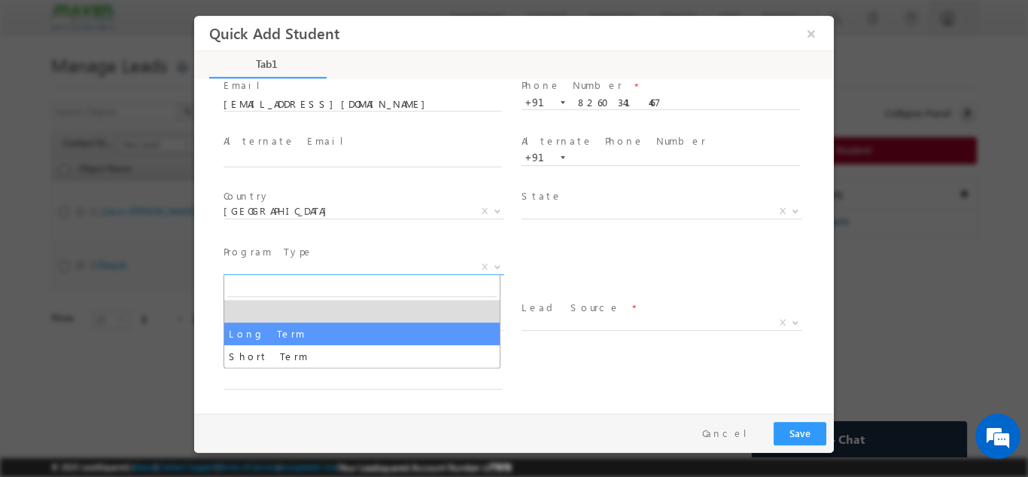
select select "Long Term"
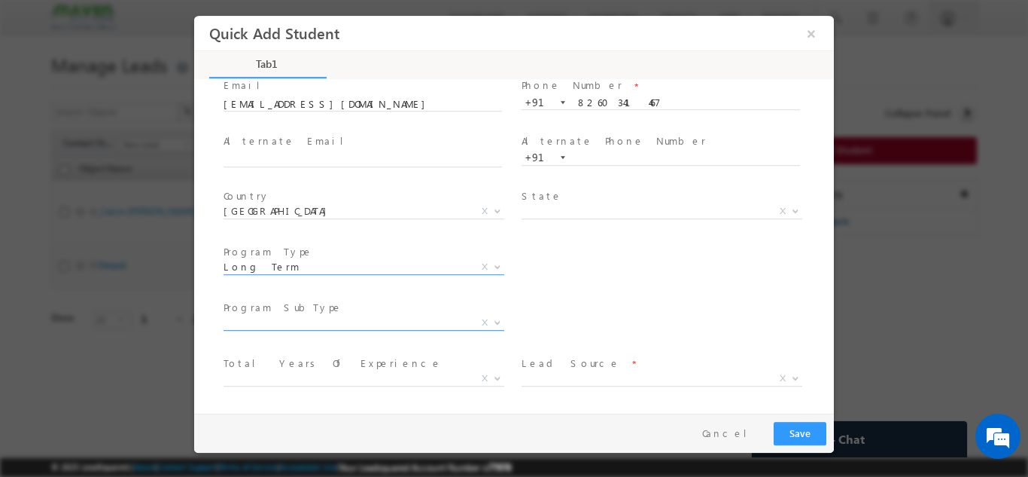
click at [257, 322] on span "X" at bounding box center [364, 322] width 281 height 15
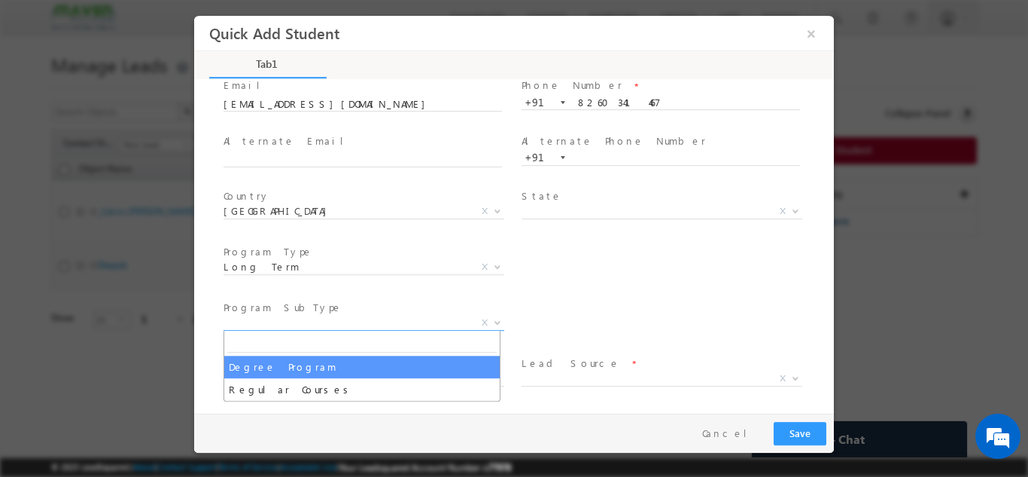
select select "Degree Program"
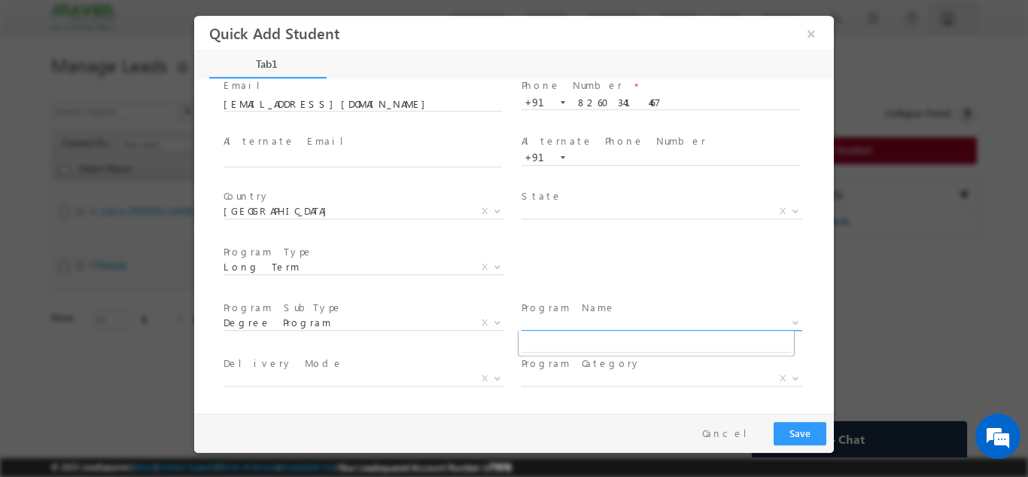
click at [577, 315] on span "X" at bounding box center [662, 322] width 281 height 15
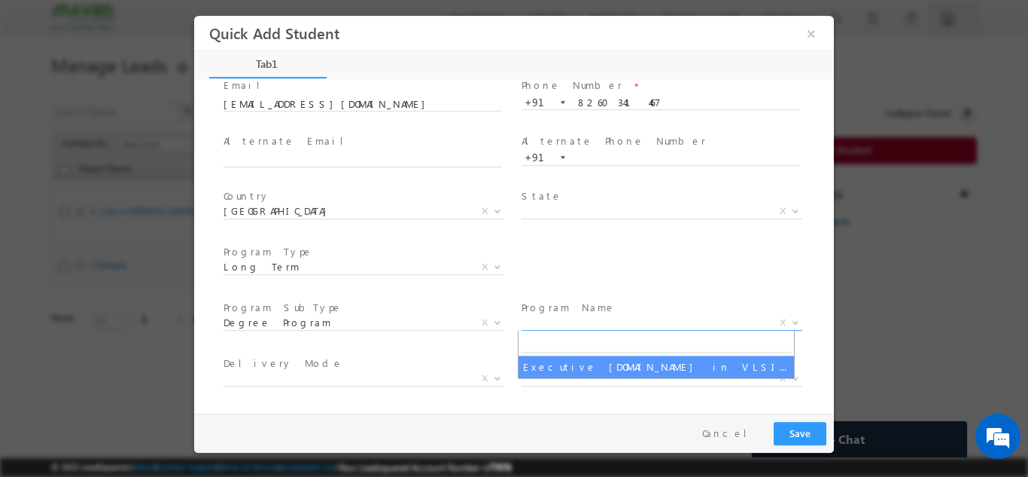
select select "Executive [DOMAIN_NAME] in VLSI Design"
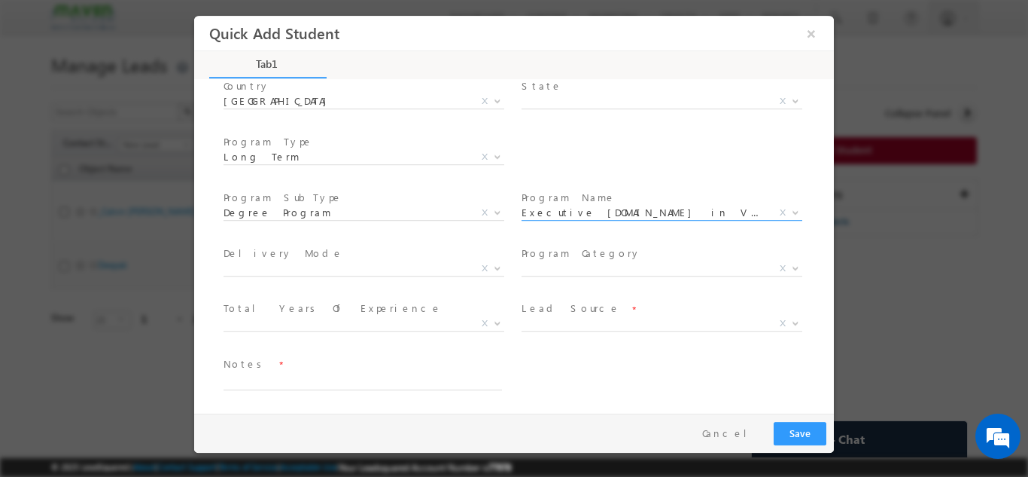
scroll to position [214, 0]
click at [254, 324] on span "X" at bounding box center [364, 322] width 281 height 15
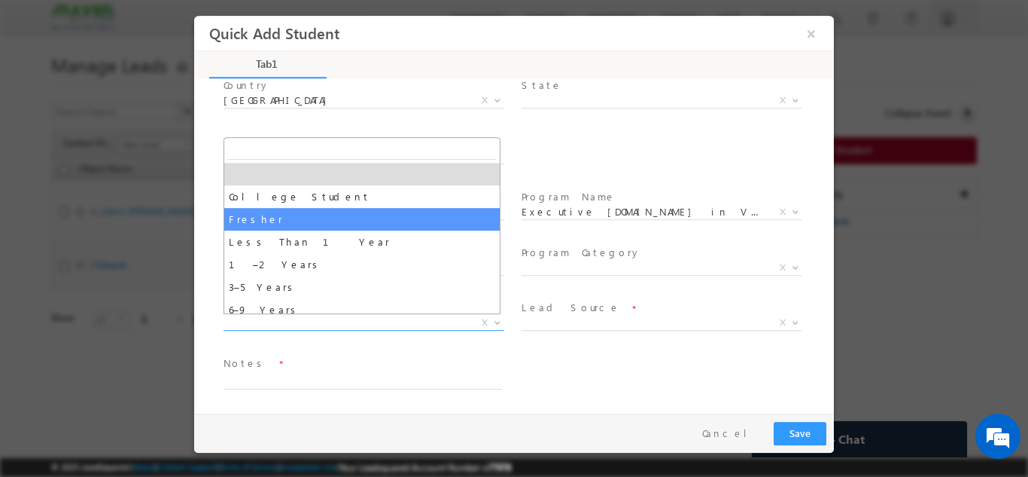
select select "Fresher"
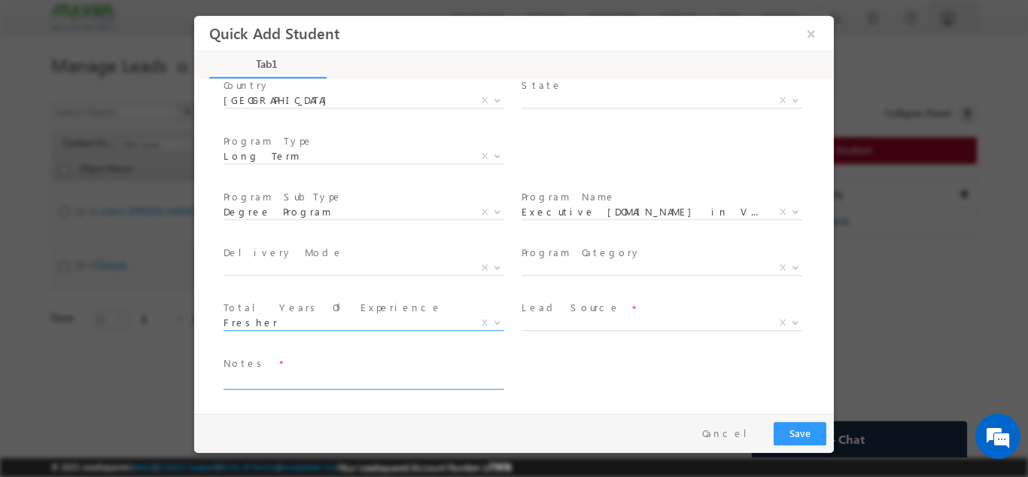
click at [270, 380] on textarea at bounding box center [363, 379] width 279 height 17
type textarea "Lead from sheet"
click at [631, 318] on span "X" at bounding box center [662, 322] width 281 height 15
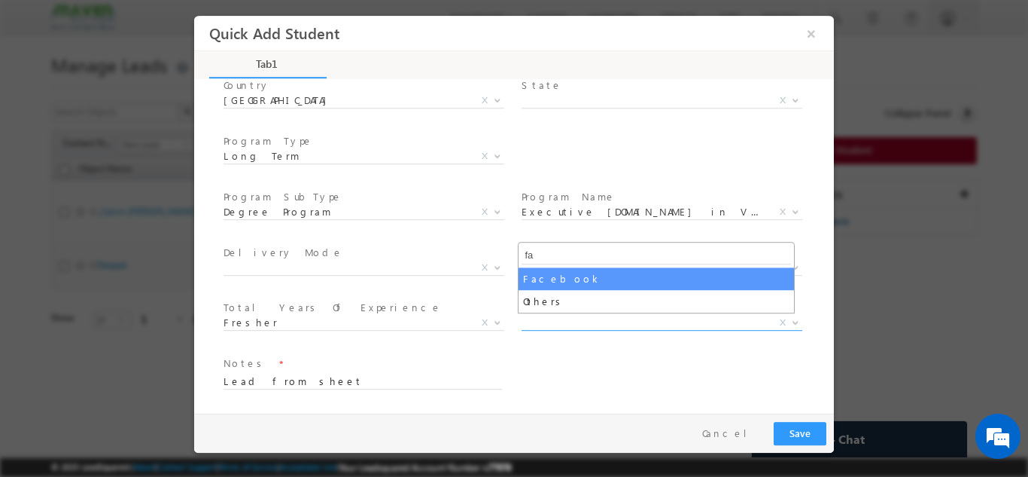
type input "fa"
select select "Facebook"
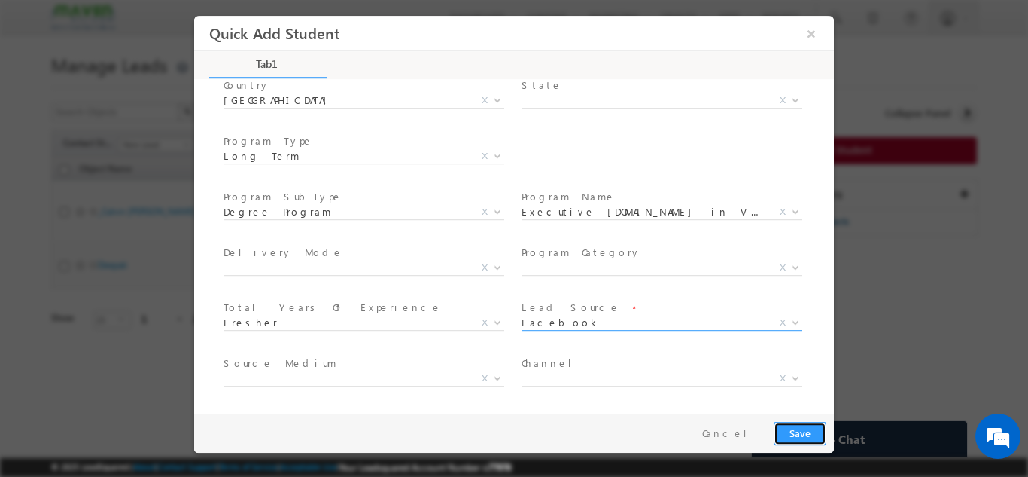
click at [795, 437] on button "Save" at bounding box center [800, 432] width 53 height 23
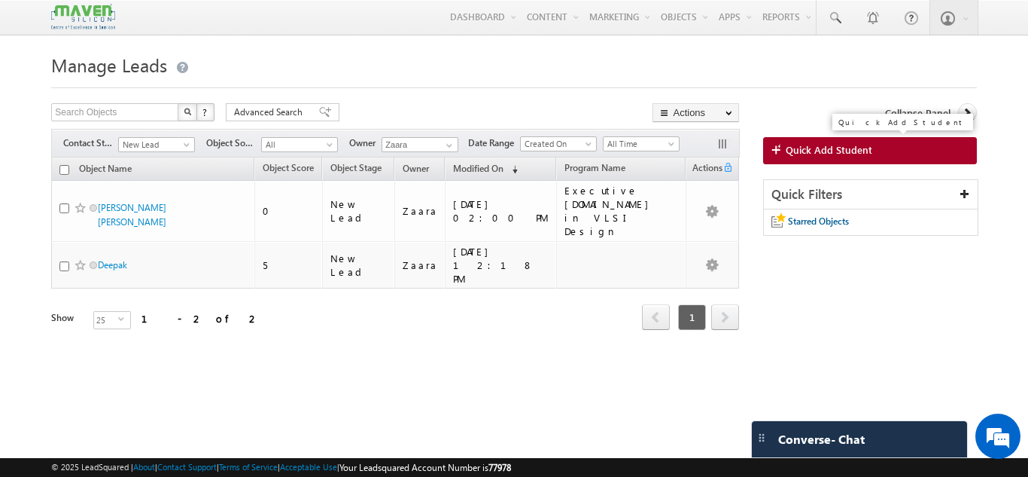
click at [801, 150] on span "Quick Add Student" at bounding box center [829, 150] width 87 height 14
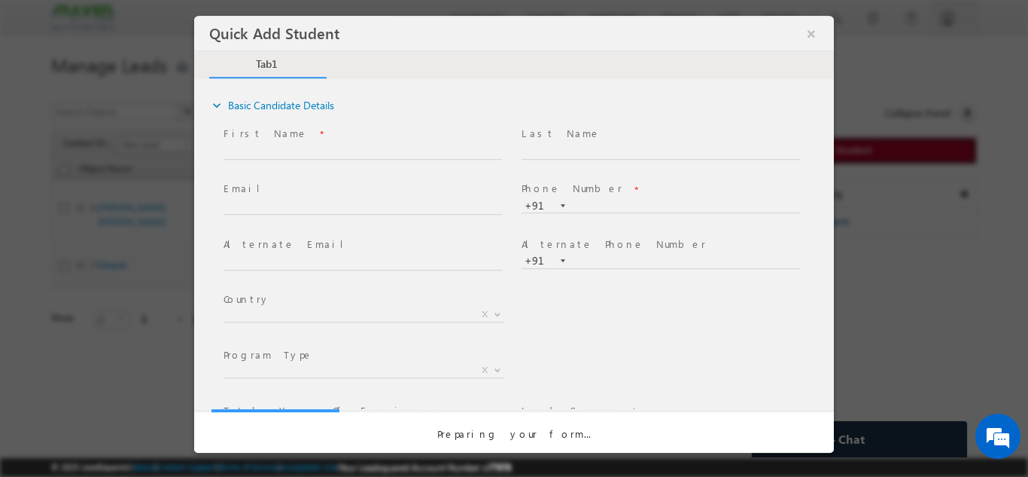
scroll to position [0, 0]
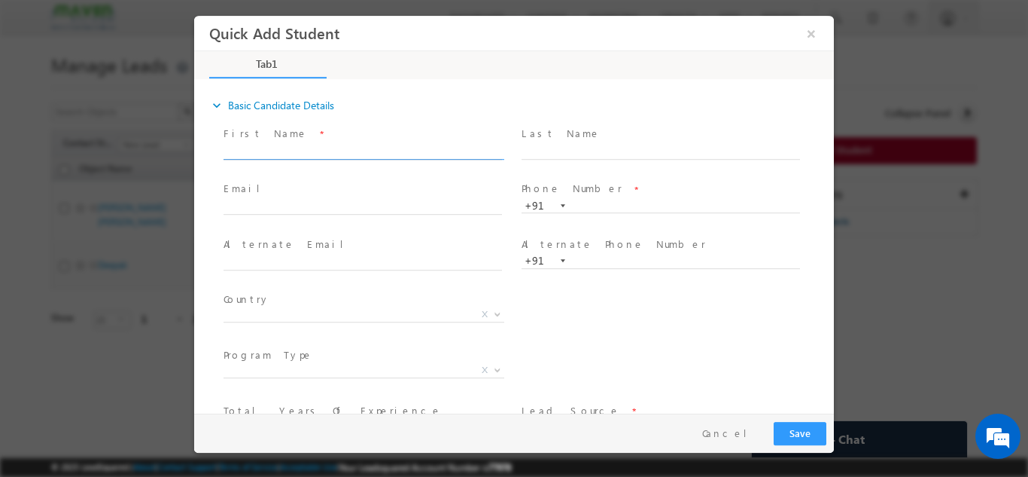
click at [254, 157] on input "text" at bounding box center [363, 151] width 279 height 15
drag, startPoint x: 431, startPoint y: 153, endPoint x: 483, endPoint y: 155, distance: 52.0
click at [483, 155] on input "MÏŚHİŤHÁ mishithamishu@gmail.com p:+919108668686" at bounding box center [363, 151] width 279 height 15
click at [432, 158] on span "MÏŚHİŤHÁ mishithamishu@gmail.com p:+919108668686" at bounding box center [370, 151] width 292 height 17
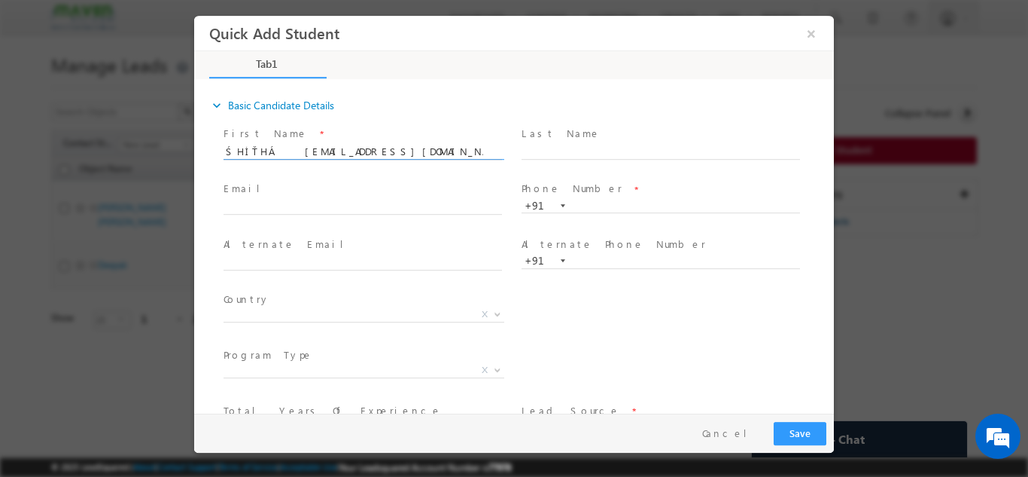
drag, startPoint x: 432, startPoint y: 154, endPoint x: 483, endPoint y: 154, distance: 50.4
click at [483, 154] on input "MÏŚHİŤHÁ mishithamishu@gmail.com p:+919108668686" at bounding box center [363, 151] width 279 height 15
type input "MÏŚHİŤHÁ mishithamishu@gmail.com p:+"
click at [583, 208] on input "text" at bounding box center [661, 205] width 279 height 15
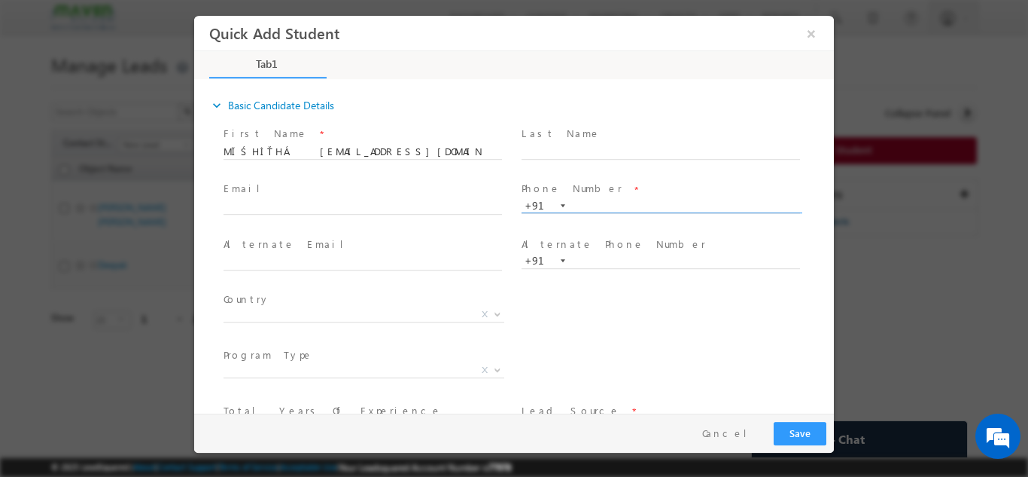
paste input "919108668686"
type input "919108668686"
drag, startPoint x: 402, startPoint y: 151, endPoint x: 456, endPoint y: 160, distance: 54.9
click at [456, 160] on span "MÏŚHİŤHÁ mishithamishu@gmail.com p:+" at bounding box center [370, 151] width 292 height 17
drag, startPoint x: 443, startPoint y: 149, endPoint x: 410, endPoint y: 150, distance: 33.9
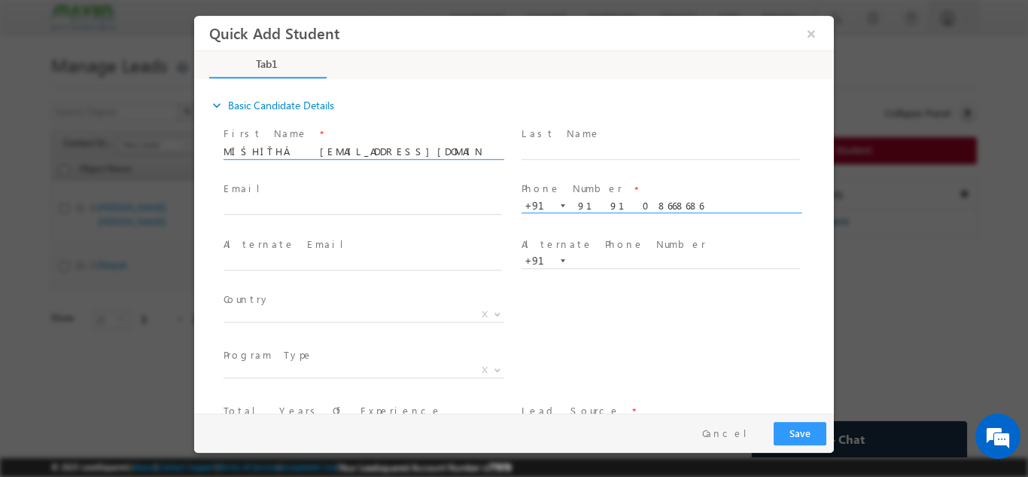
click at [410, 150] on input "MÏŚHİŤHÁ mishithamishu@gmail.com p:+" at bounding box center [363, 151] width 279 height 15
drag, startPoint x: 409, startPoint y: 151, endPoint x: 440, endPoint y: 156, distance: 31.3
click at [440, 156] on input "MÏŚHİŤHÁ mishithamishu@gmail.com p:+" at bounding box center [363, 151] width 279 height 15
drag, startPoint x: 290, startPoint y: 154, endPoint x: 411, endPoint y: 154, distance: 121.2
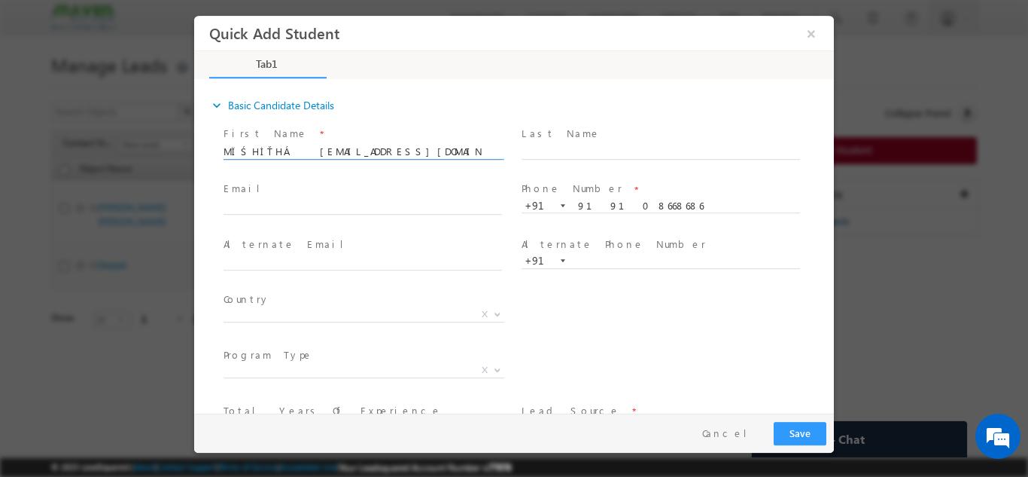
click at [411, 154] on input "MÏŚHİŤHÁ mishithamishu@gmail.com" at bounding box center [363, 151] width 279 height 15
type input "MÏŚHİŤHÁ"
click at [306, 203] on input "text" at bounding box center [363, 206] width 279 height 15
paste input "mishithamishu@gmail.com"
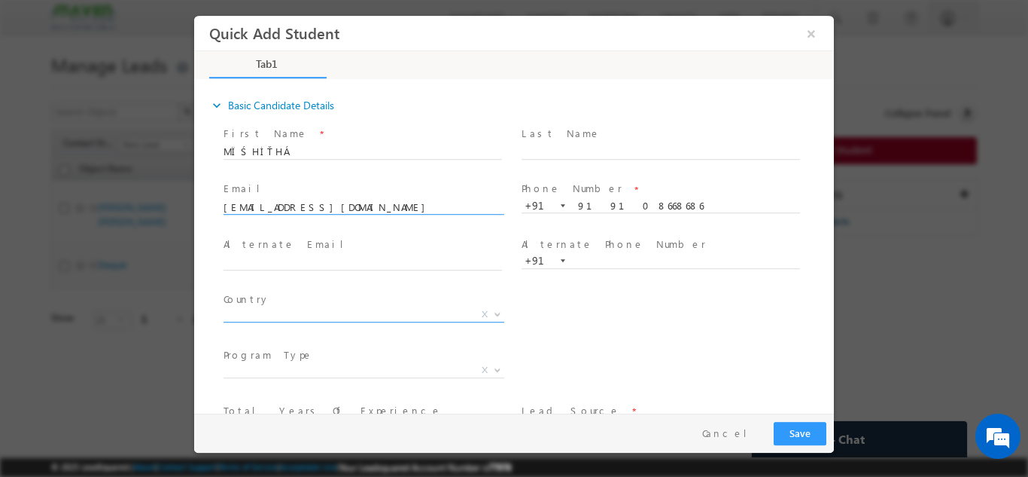
type input "mishithamishu@gmail.com"
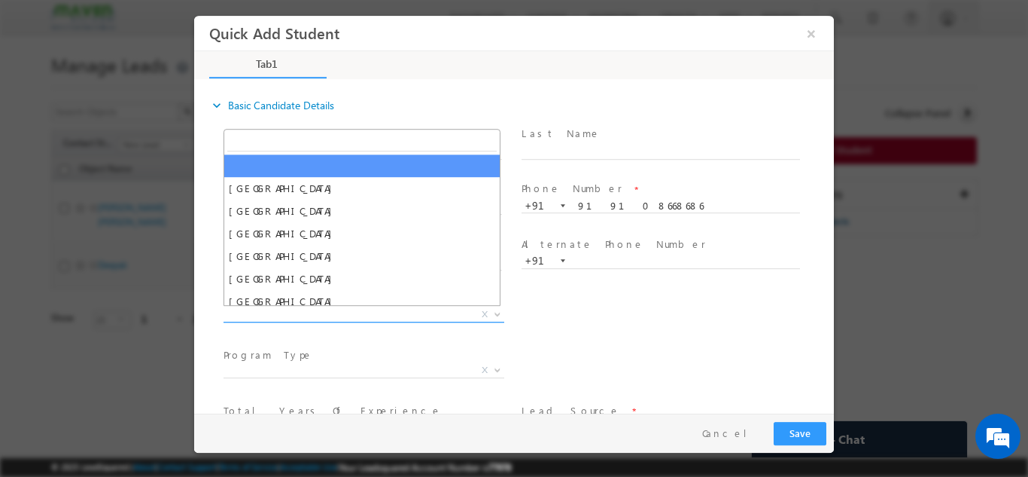
click at [286, 312] on span "X" at bounding box center [364, 313] width 281 height 15
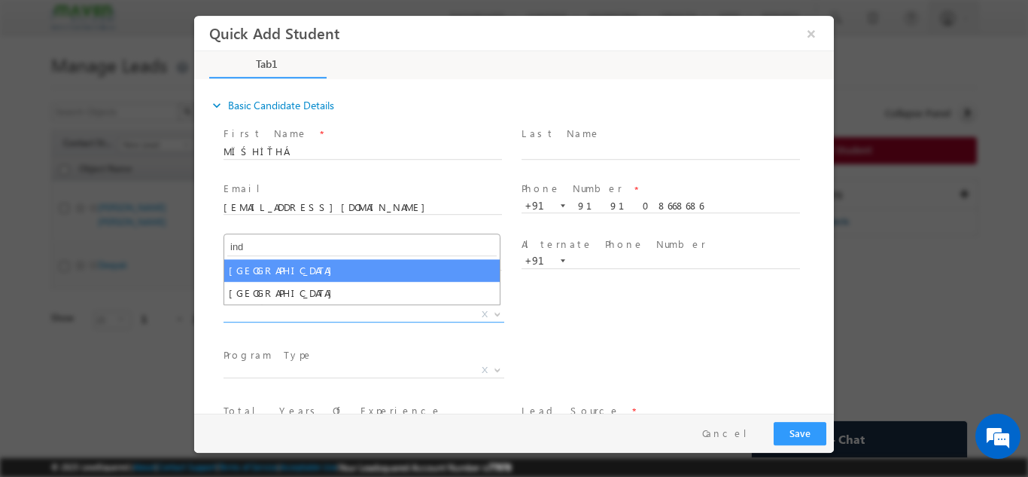
type input "ind"
select select "India"
select select
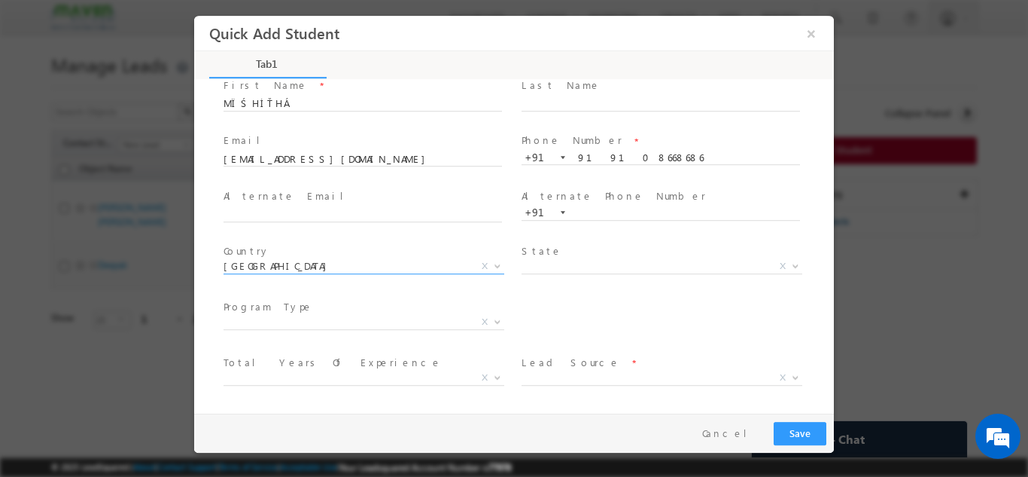
scroll to position [103, 0]
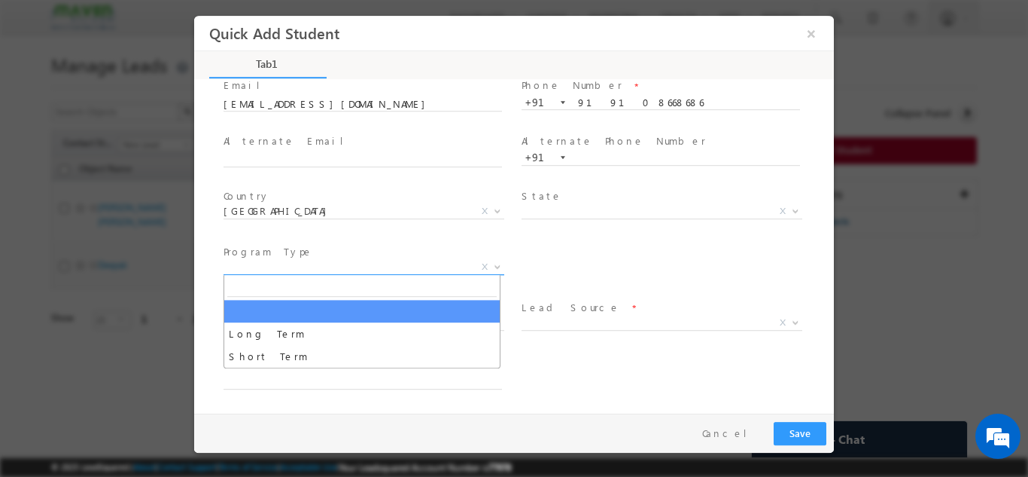
click at [273, 268] on span "X" at bounding box center [364, 266] width 281 height 15
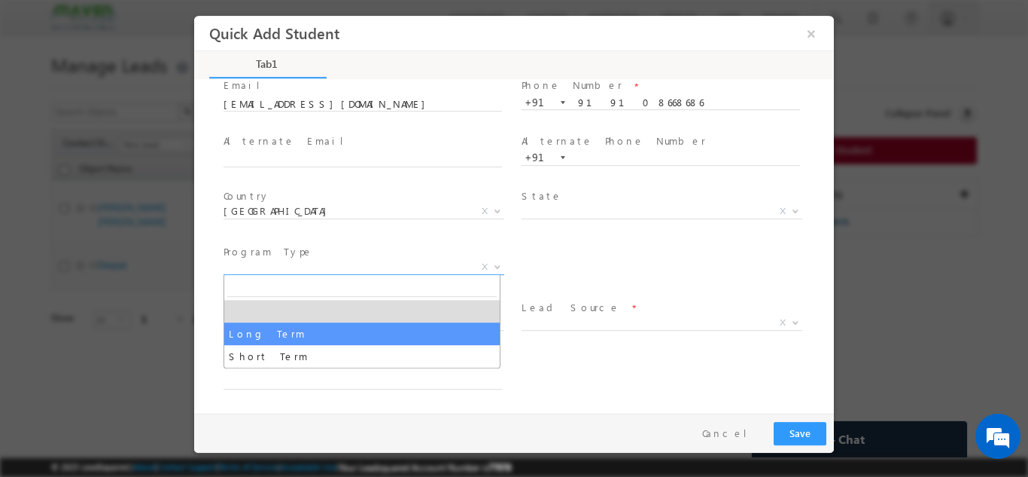
select select "Long Term"
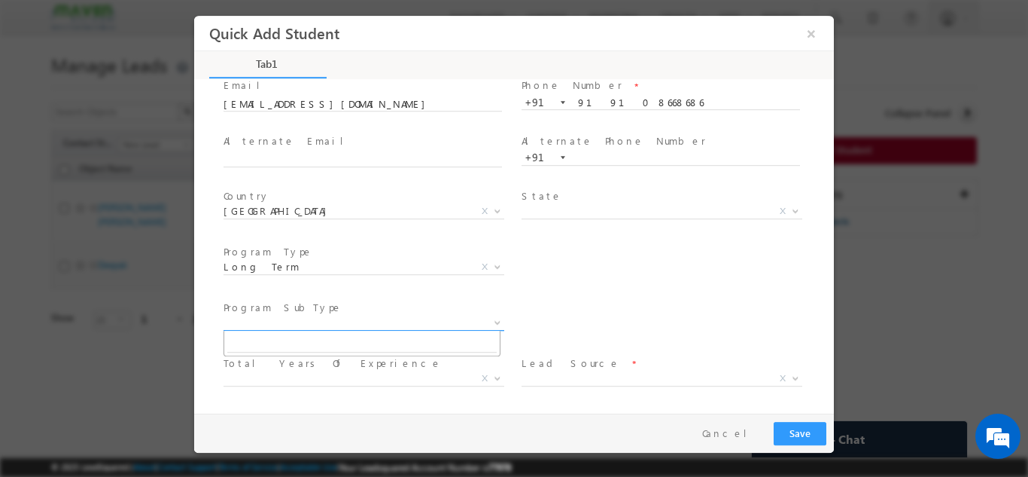
click at [265, 325] on span "X" at bounding box center [364, 322] width 281 height 15
select select "Degree Program"
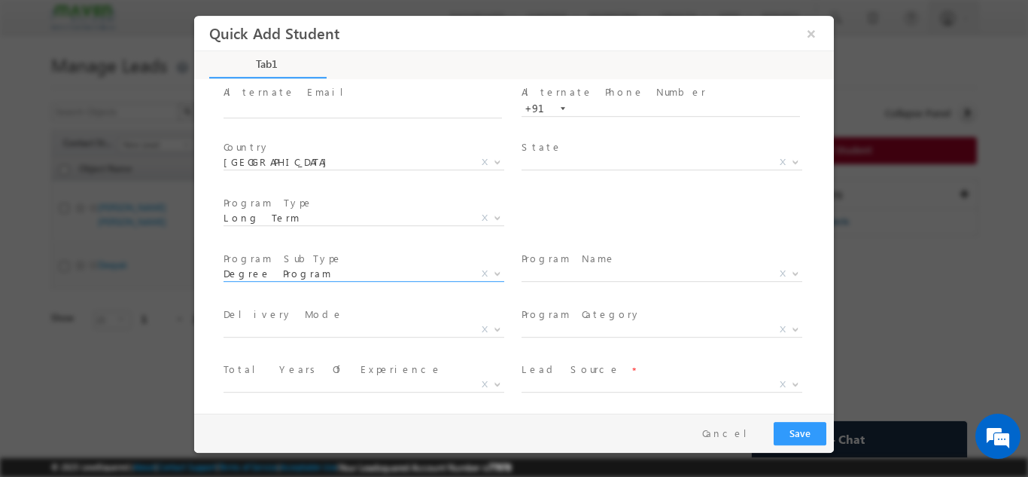
scroll to position [178, 0]
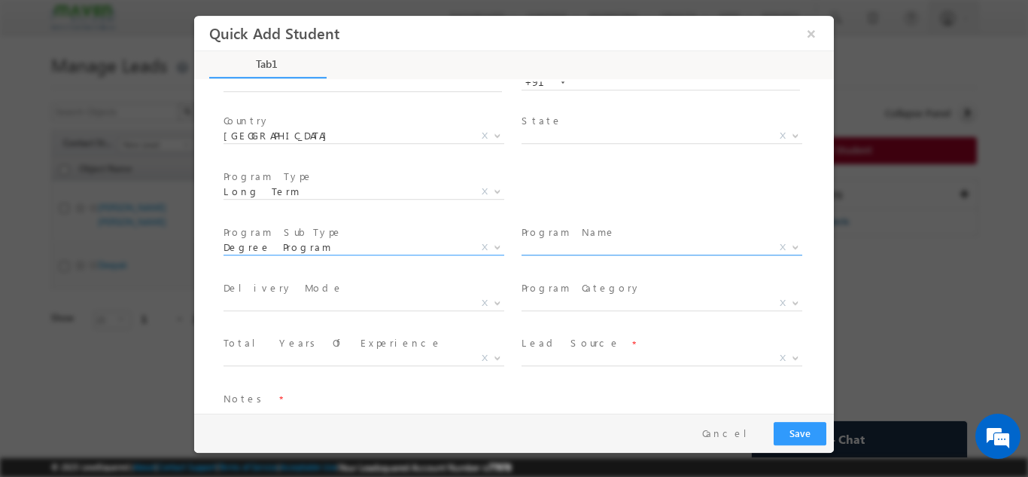
click at [554, 246] on span "X" at bounding box center [662, 246] width 281 height 15
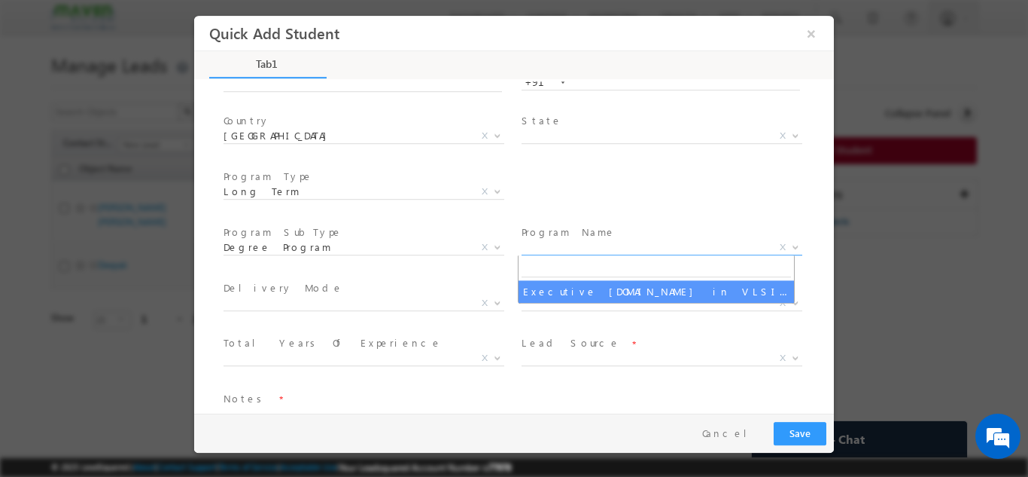
select select "Executive [DOMAIN_NAME] in VLSI Design"
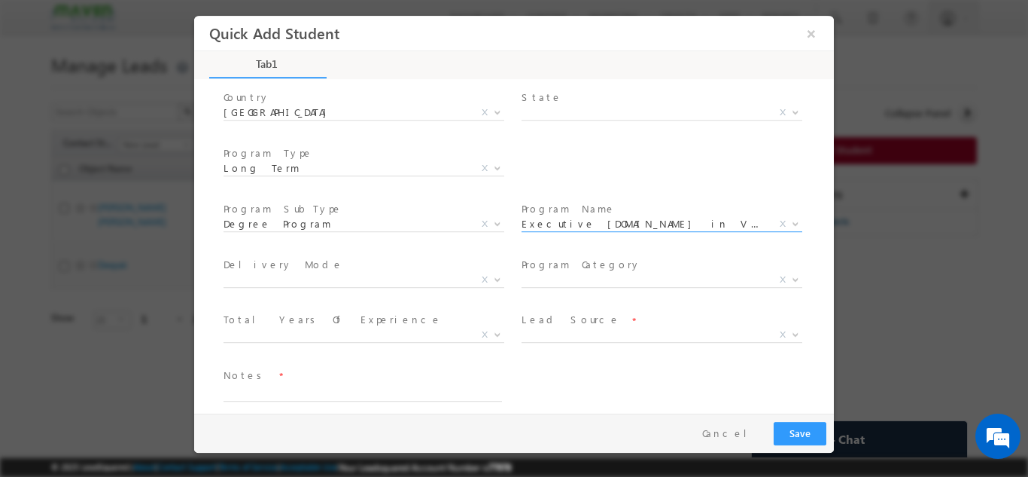
scroll to position [214, 0]
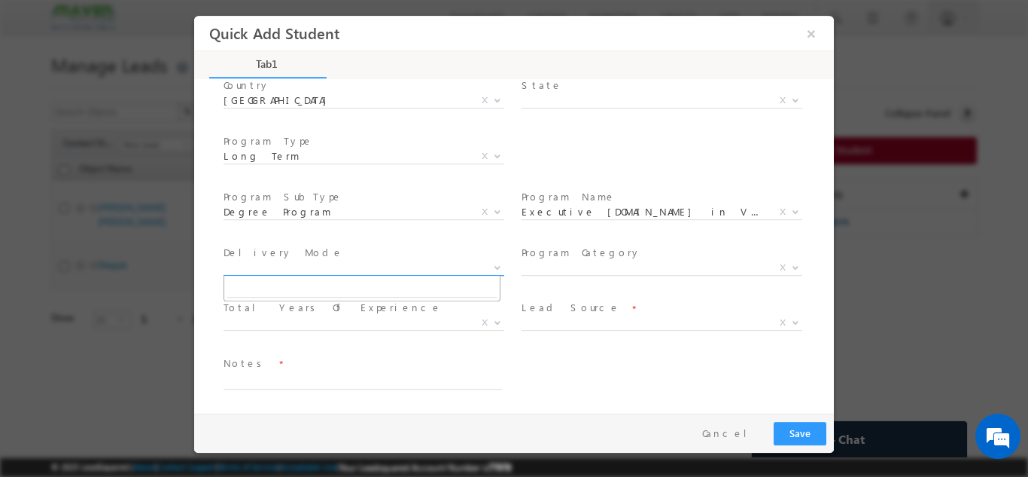
click at [273, 266] on span "X" at bounding box center [364, 267] width 281 height 15
click at [632, 368] on div "Notes *" at bounding box center [528, 380] width 614 height 56
click at [538, 321] on span "X" at bounding box center [662, 322] width 281 height 15
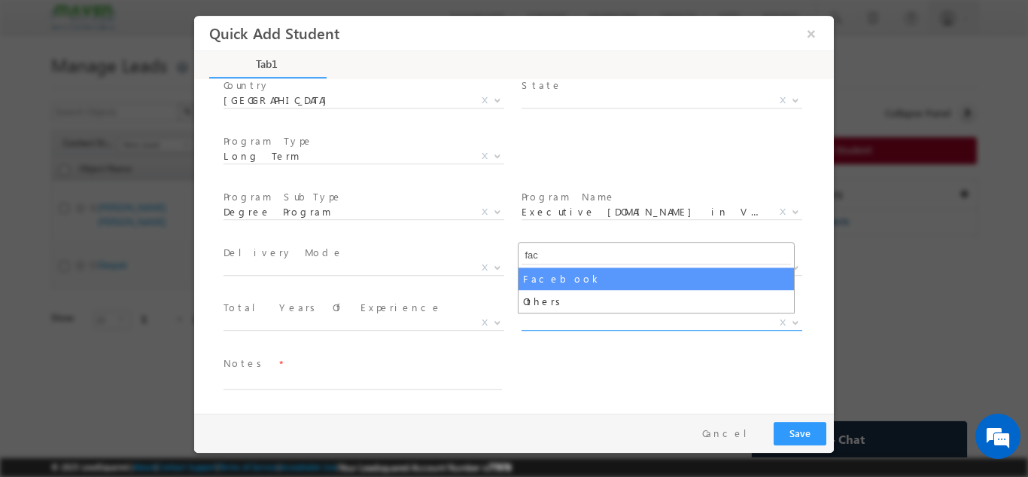
type input "fac"
select select "Facebook"
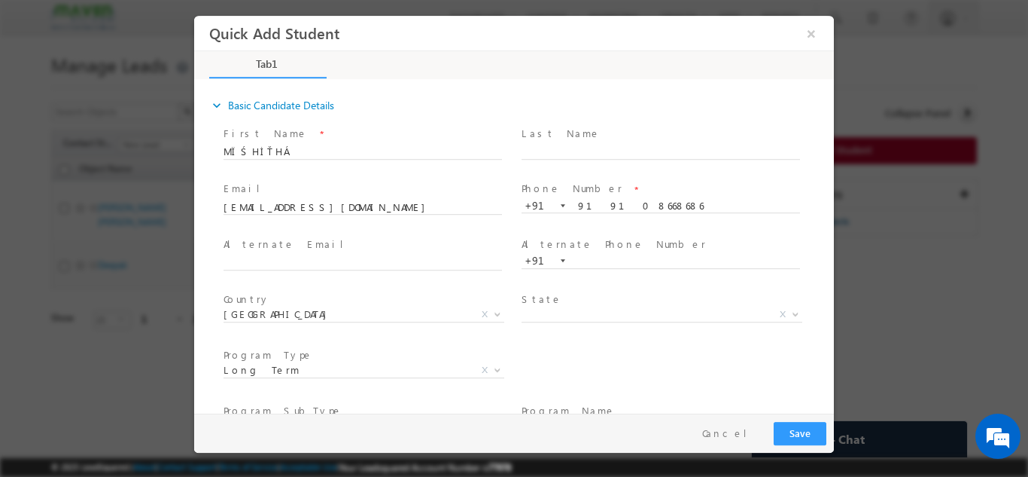
scroll to position [270, 0]
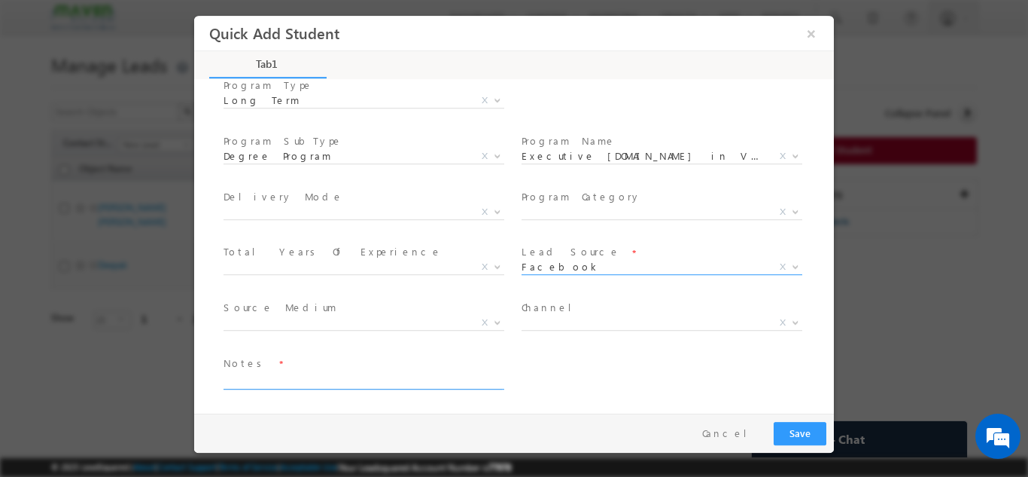
click at [318, 379] on textarea at bounding box center [363, 379] width 279 height 17
type textarea "Lead from sheet"
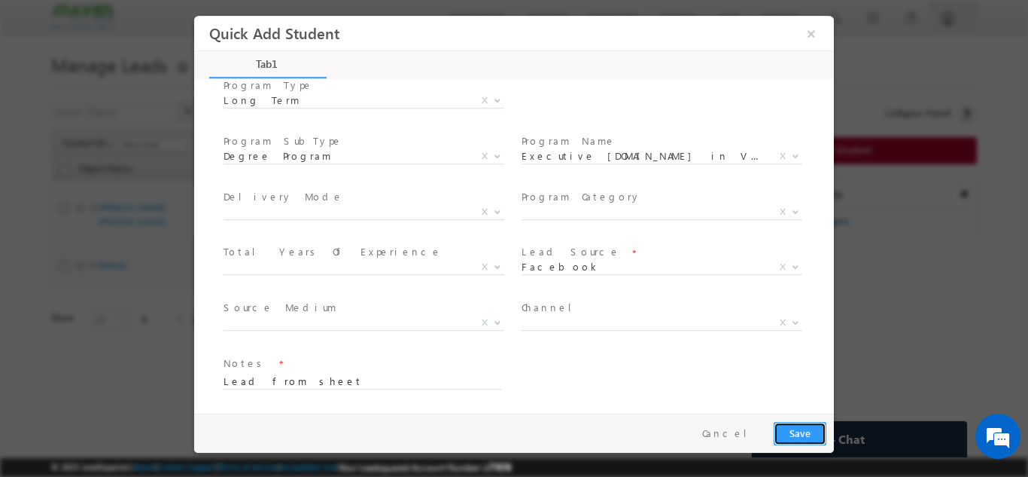
click at [820, 440] on button "Save" at bounding box center [800, 432] width 53 height 23
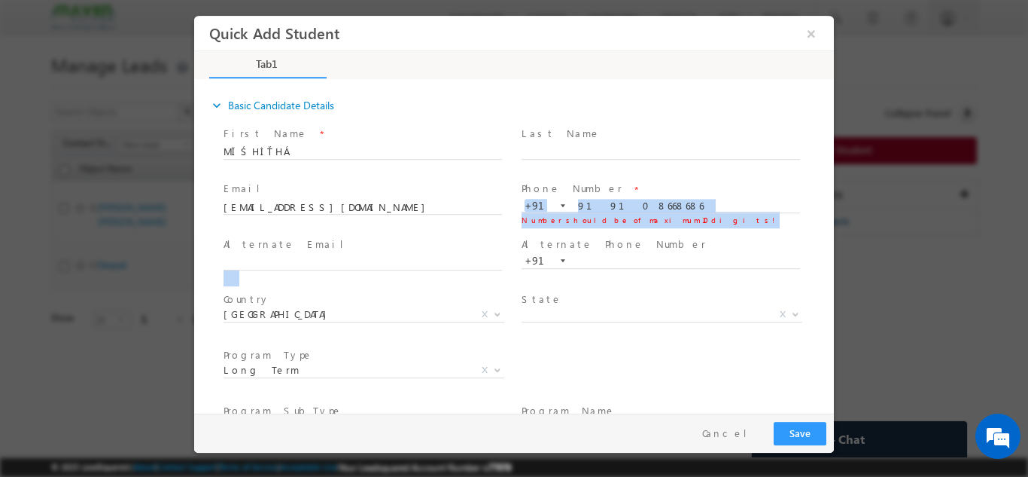
drag, startPoint x: 681, startPoint y: 238, endPoint x: 583, endPoint y: 209, distance: 102.0
click at [583, 209] on div "First Name * MÏŚHİŤHÁ Last Name * Email * mishithamishu@gmail.com" at bounding box center [521, 399] width 625 height 555
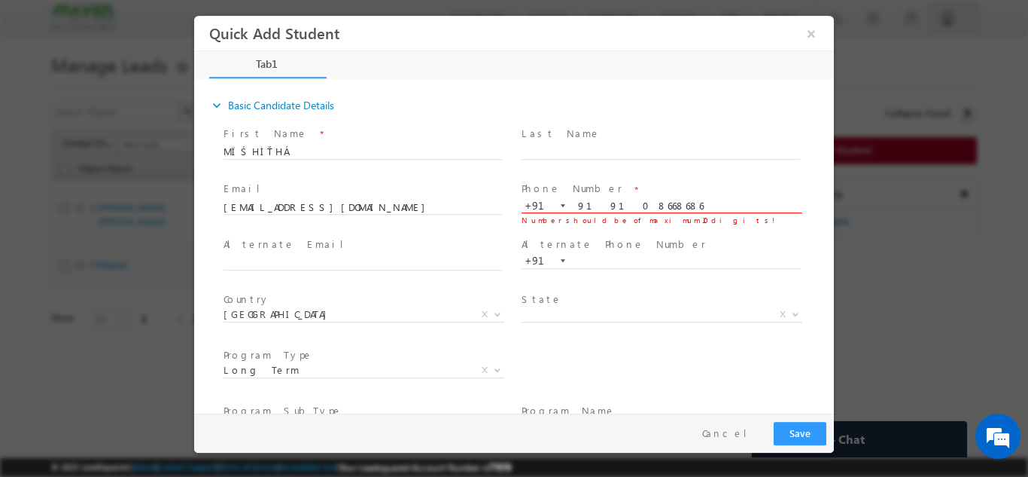
click at [583, 209] on input "919108668686" at bounding box center [661, 205] width 279 height 15
type input "9108668686"
click at [567, 143] on span at bounding box center [668, 151] width 292 height 17
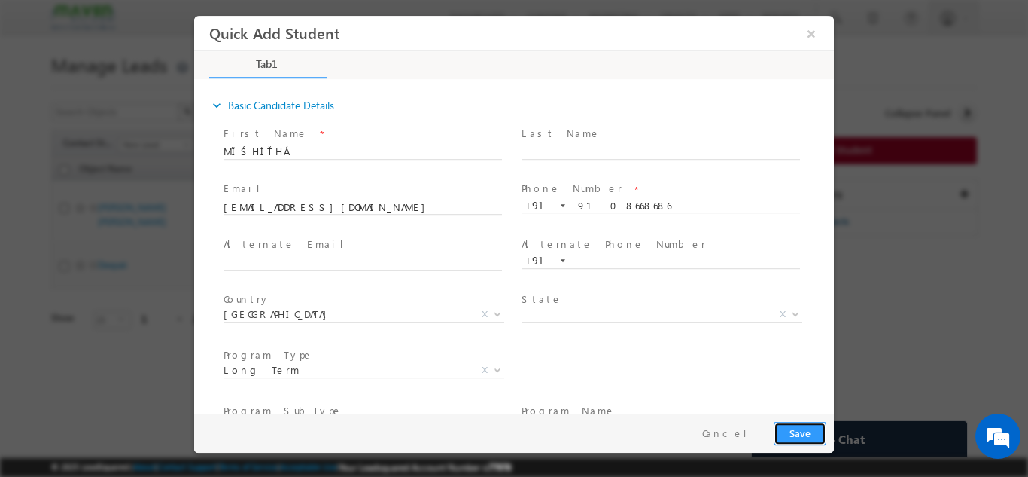
click at [799, 428] on button "Save" at bounding box center [800, 432] width 53 height 23
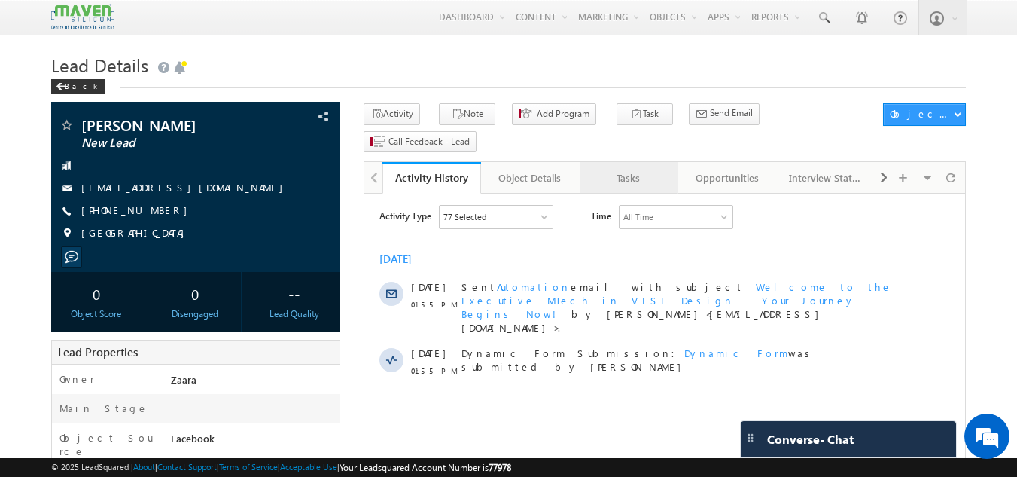
click at [623, 169] on div "Tasks" at bounding box center [628, 178] width 73 height 18
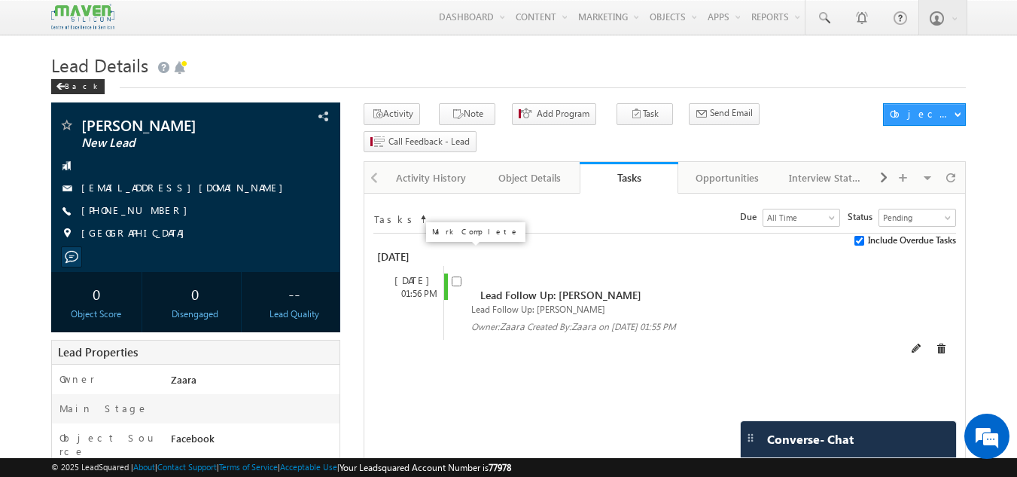
click at [456, 276] on input "checkbox" at bounding box center [457, 281] width 10 height 10
checkbox input "false"
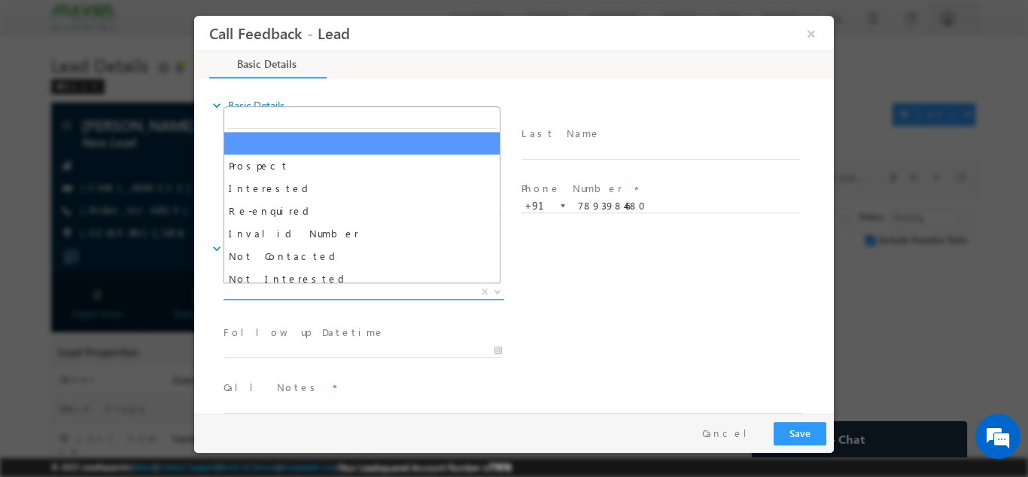
click at [248, 284] on span "X" at bounding box center [364, 291] width 281 height 15
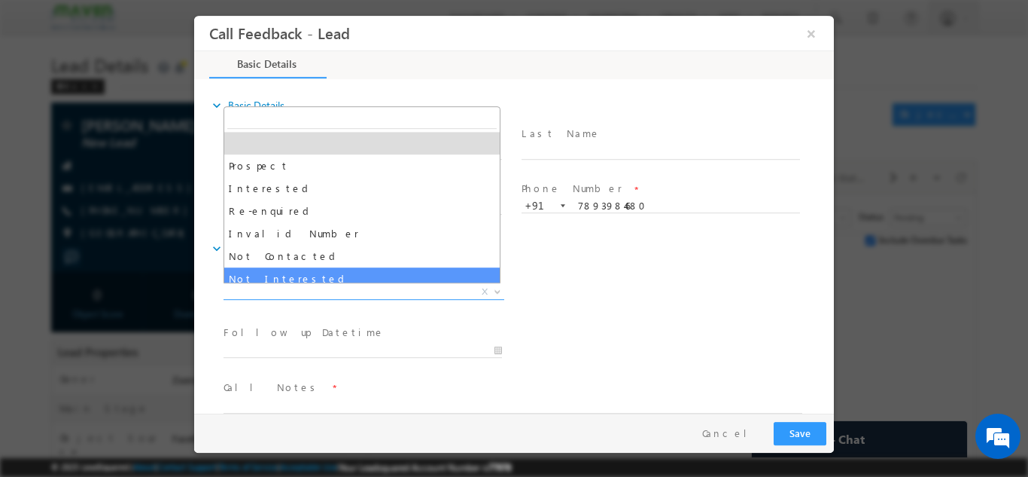
select select "Not Interested"
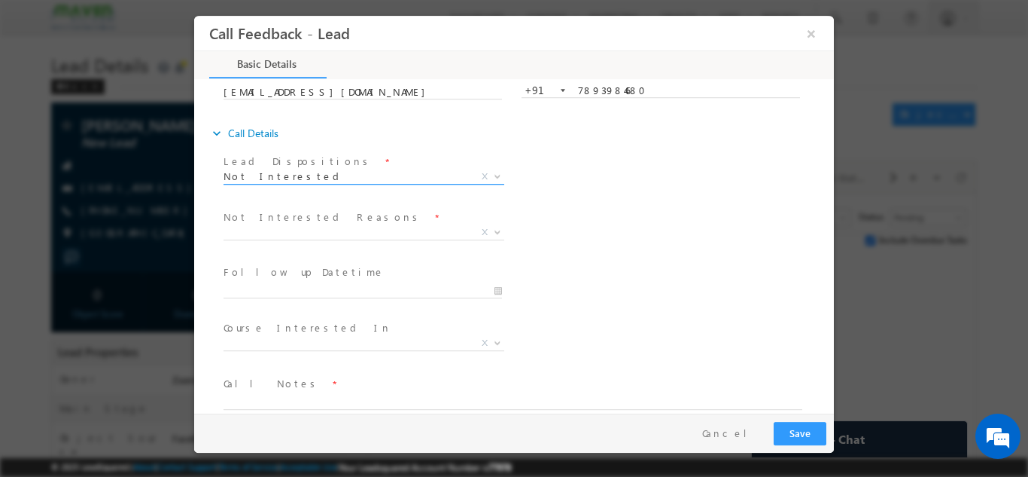
scroll to position [136, 0]
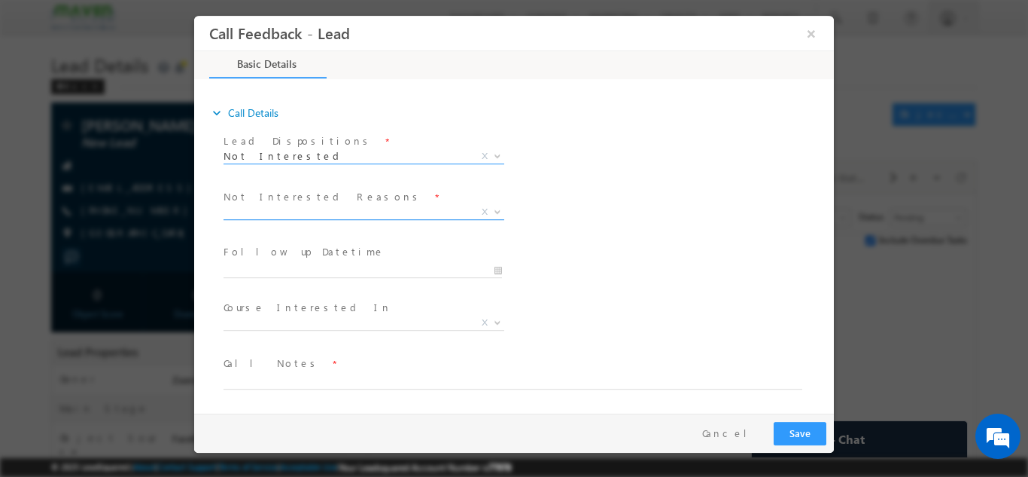
click at [261, 210] on span "X" at bounding box center [364, 211] width 281 height 15
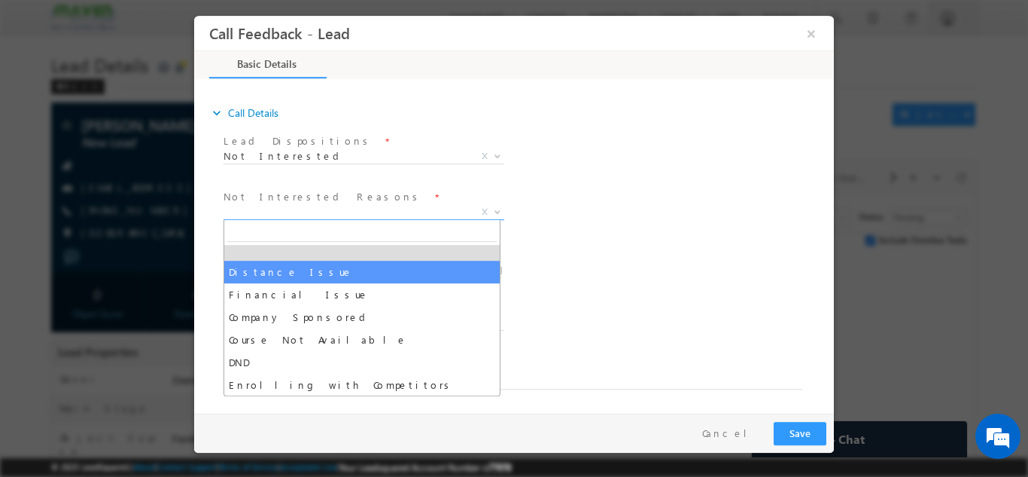
scroll to position [30, 0]
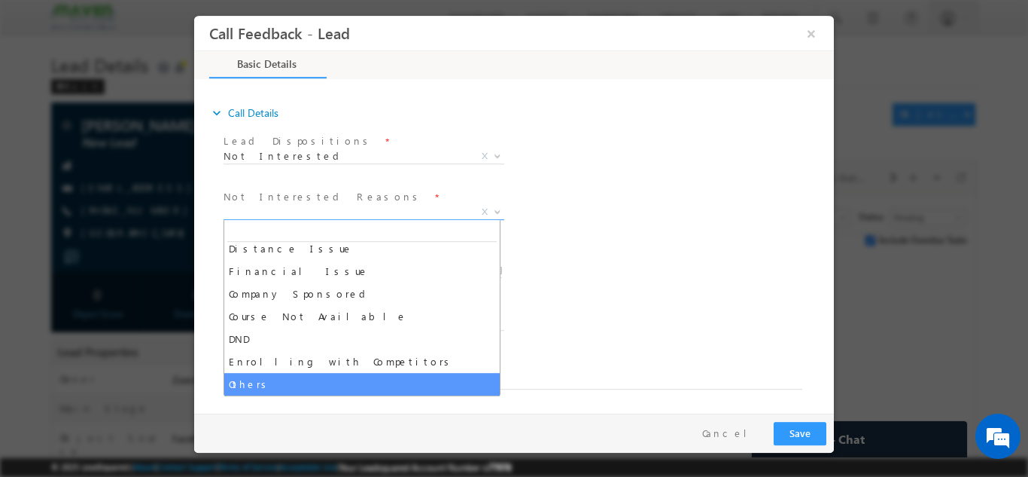
select select "Others"
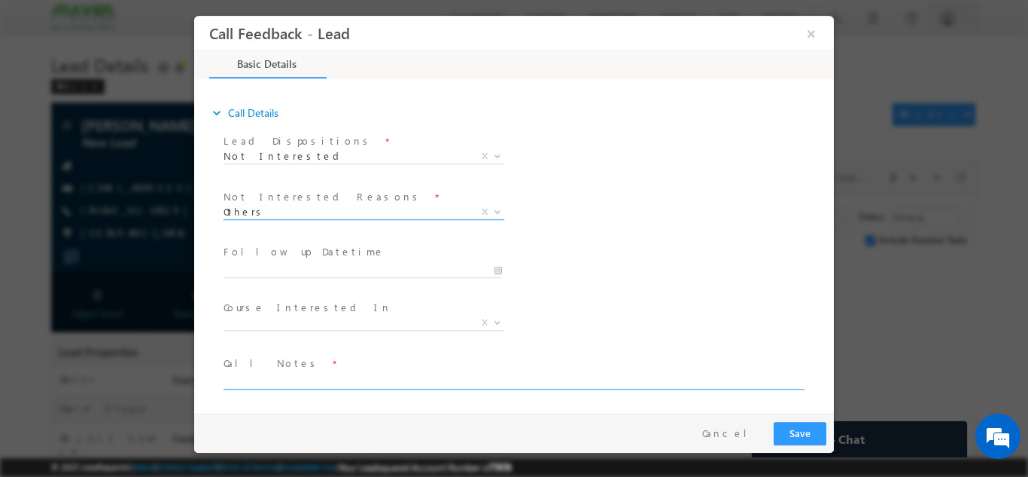
scroll to position [0, 0]
click at [257, 379] on textarea at bounding box center [513, 379] width 579 height 17
paste textarea "Looking for Job not interested in any program"
type textarea "Looking for Job not interested in any program"
click at [815, 435] on button "Save" at bounding box center [800, 432] width 53 height 23
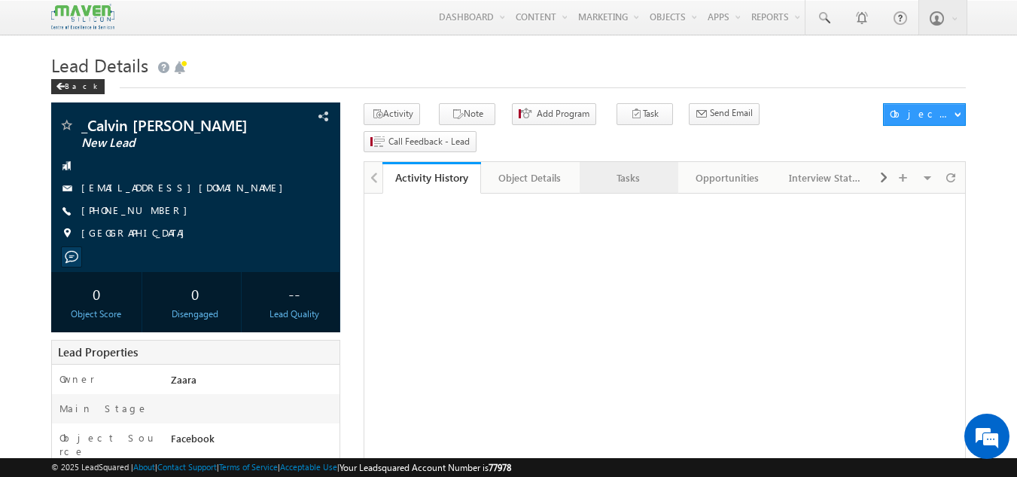
click at [623, 169] on div "Tasks" at bounding box center [628, 178] width 73 height 18
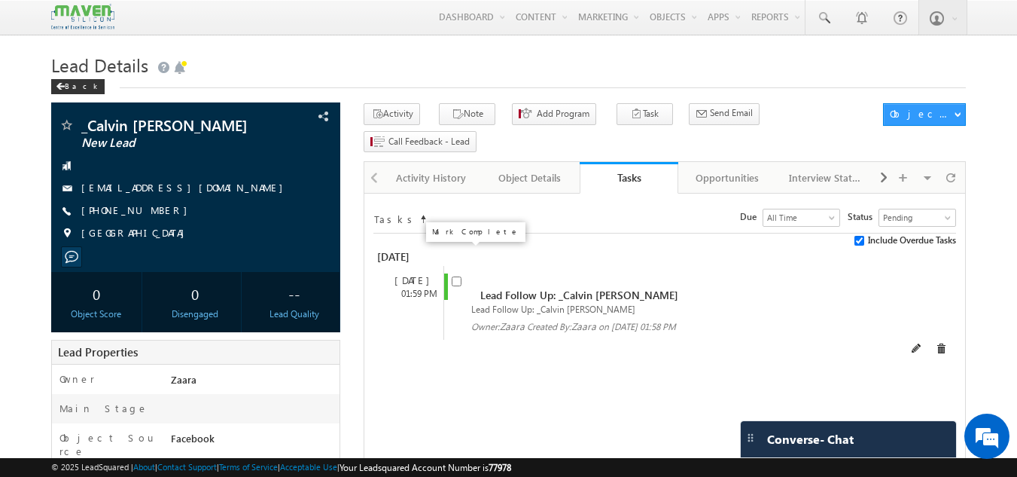
click at [455, 276] on input "checkbox" at bounding box center [457, 281] width 10 height 10
checkbox input "false"
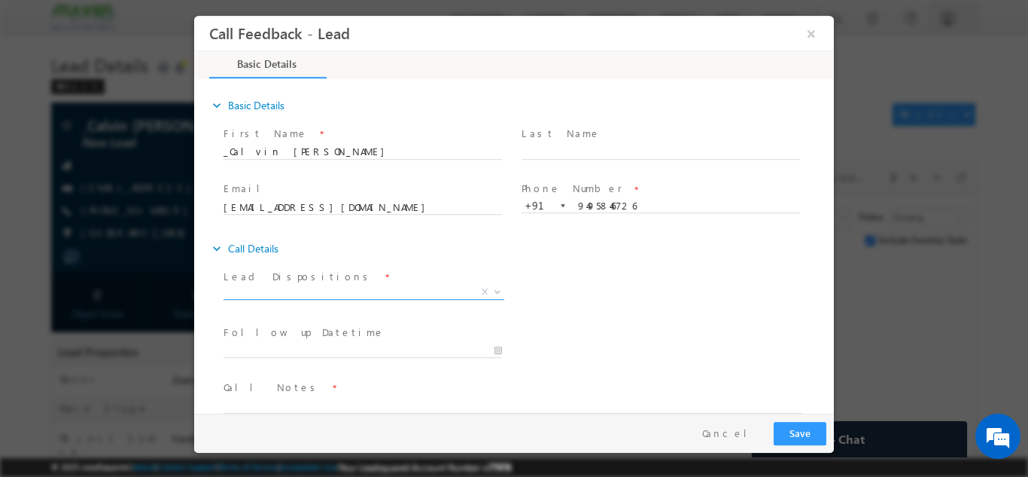
click at [291, 288] on span "X" at bounding box center [364, 291] width 281 height 15
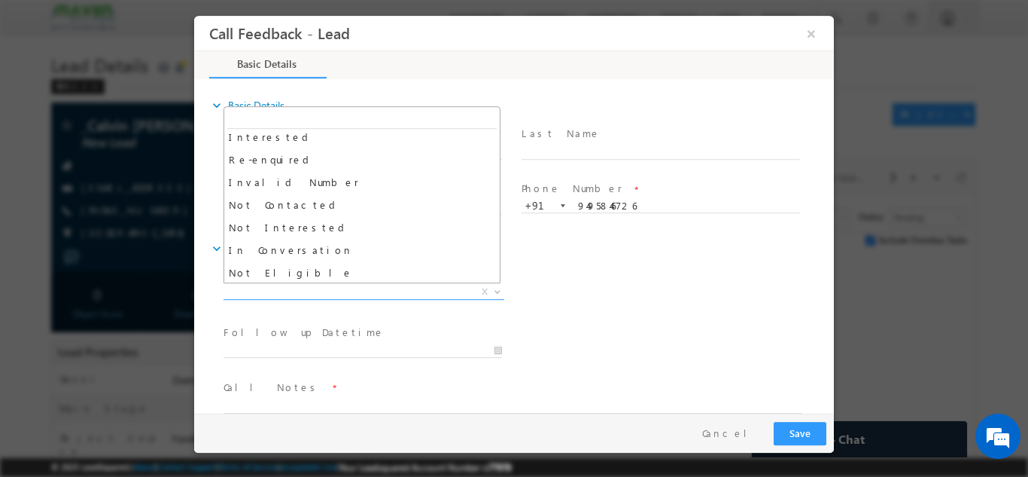
scroll to position [75, 0]
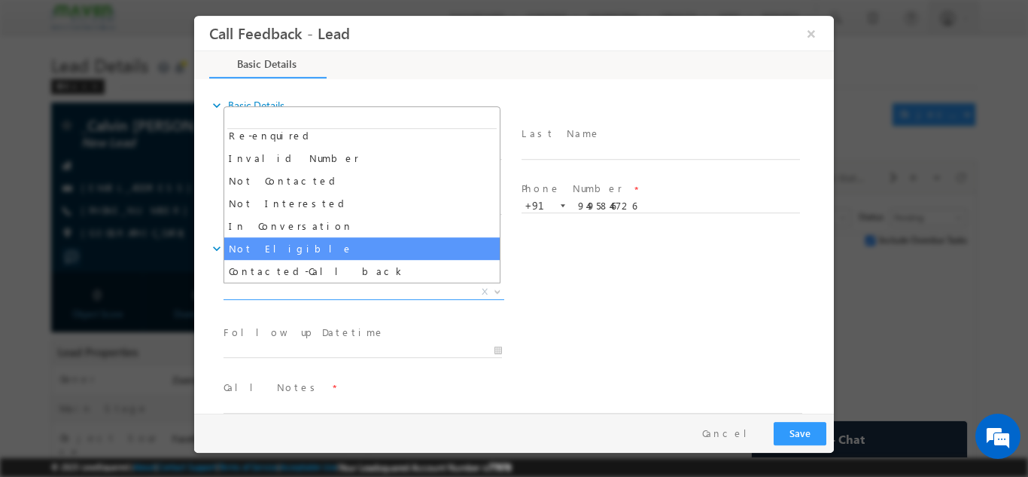
select select "Not Eligible"
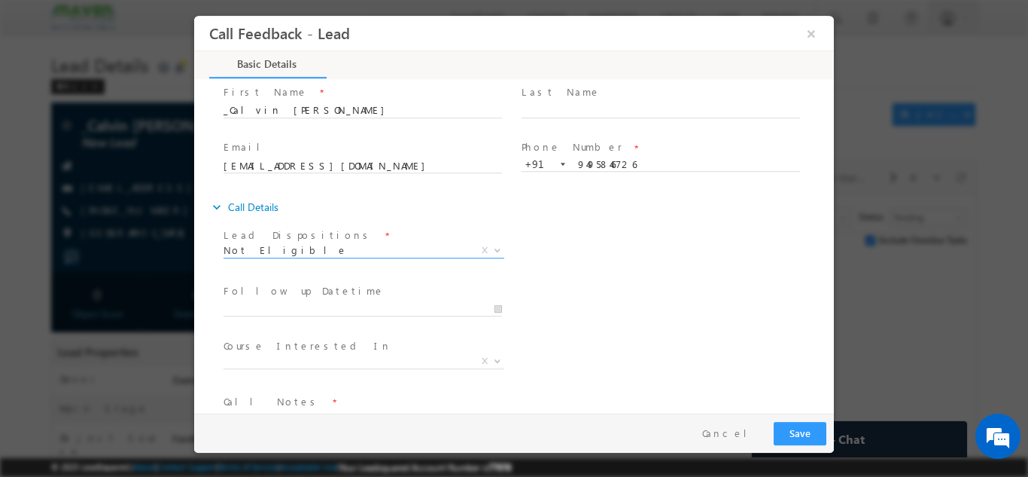
scroll to position [80, 0]
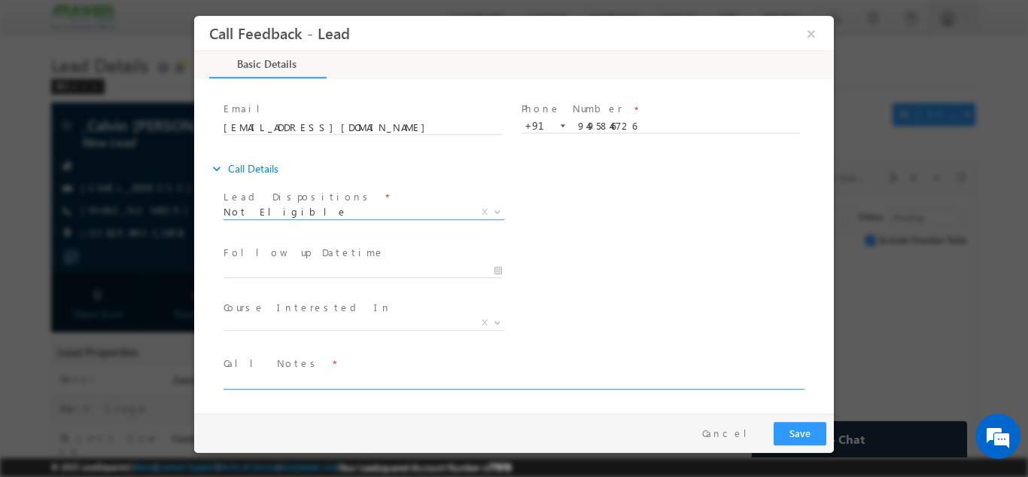
click at [285, 378] on textarea at bounding box center [513, 379] width 579 height 17
paste textarea "Not Educated"
type textarea "Not Educated"
click at [798, 437] on button "Save" at bounding box center [800, 432] width 53 height 23
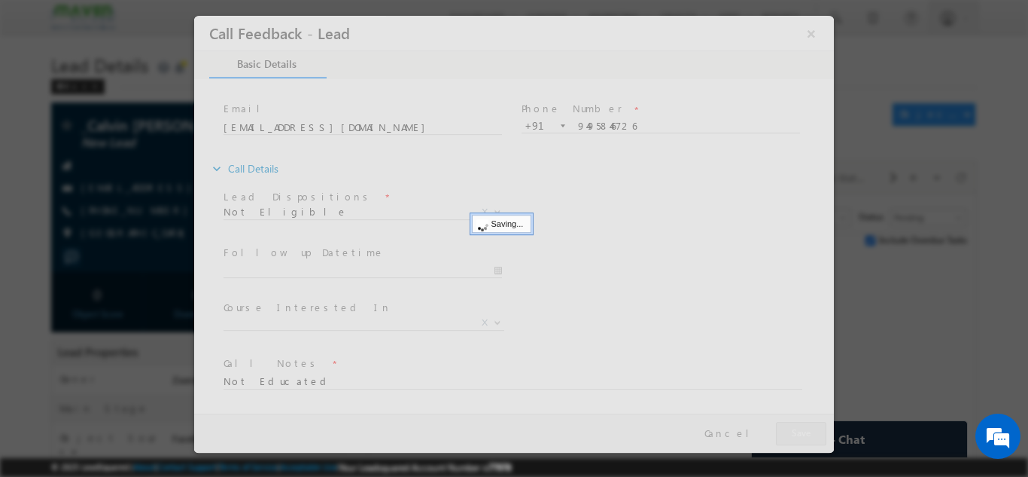
scroll to position [0, 0]
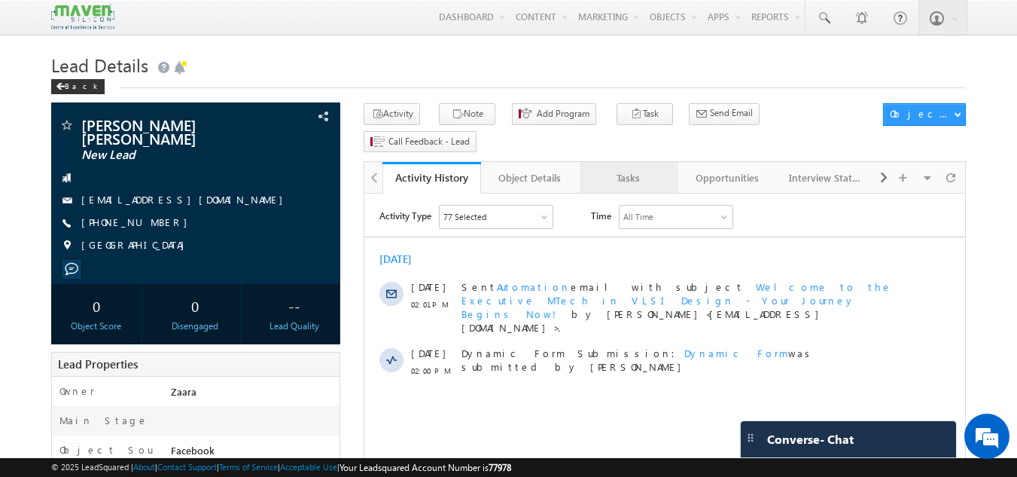
click at [642, 169] on div "Tasks" at bounding box center [628, 178] width 73 height 18
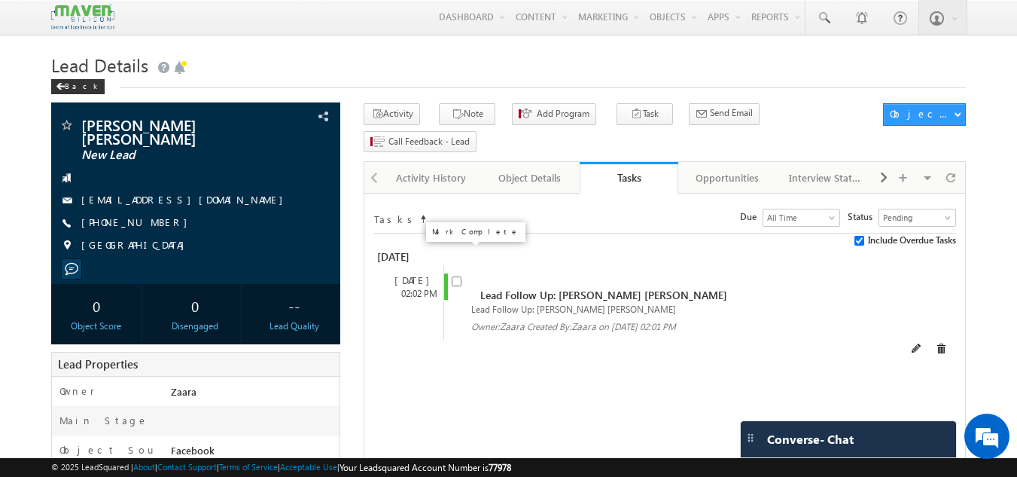
click at [458, 276] on input "checkbox" at bounding box center [457, 281] width 10 height 10
checkbox input "false"
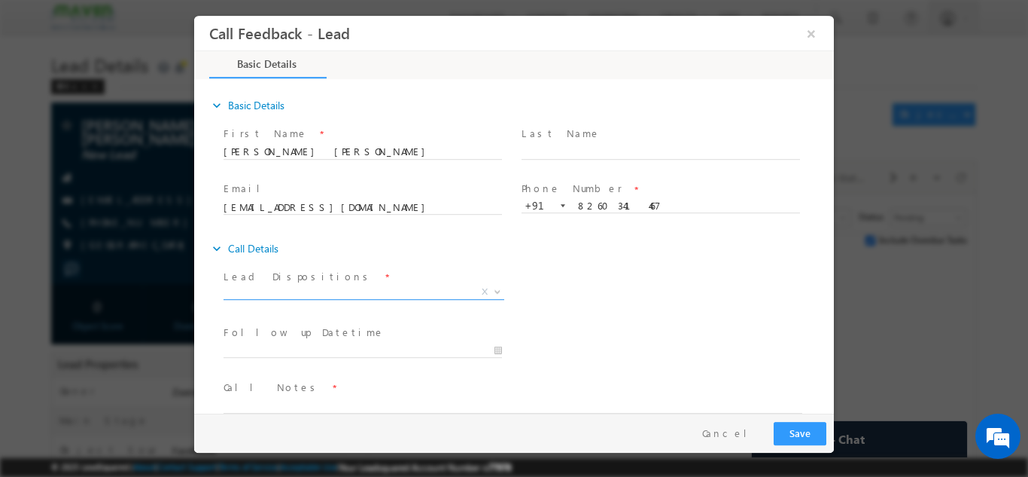
click at [330, 284] on span "X" at bounding box center [364, 291] width 281 height 15
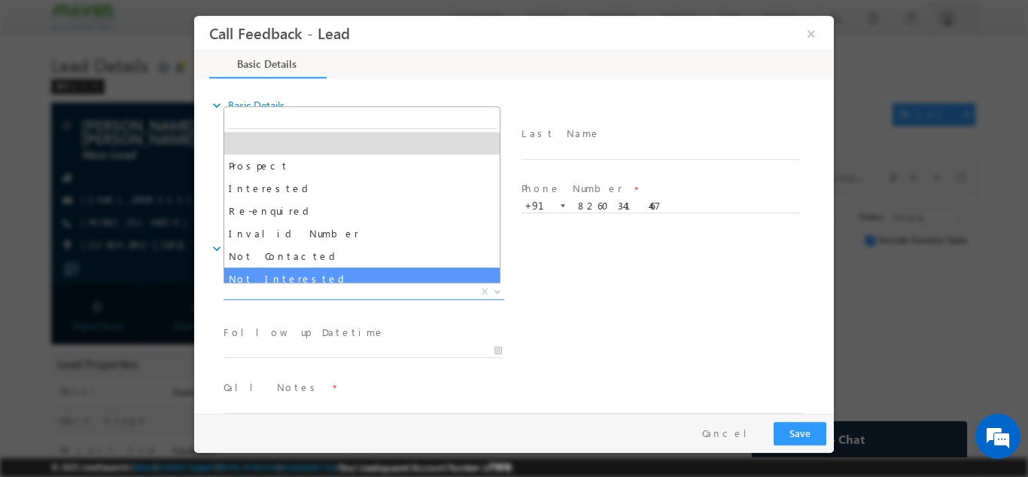
select select "Not Interested"
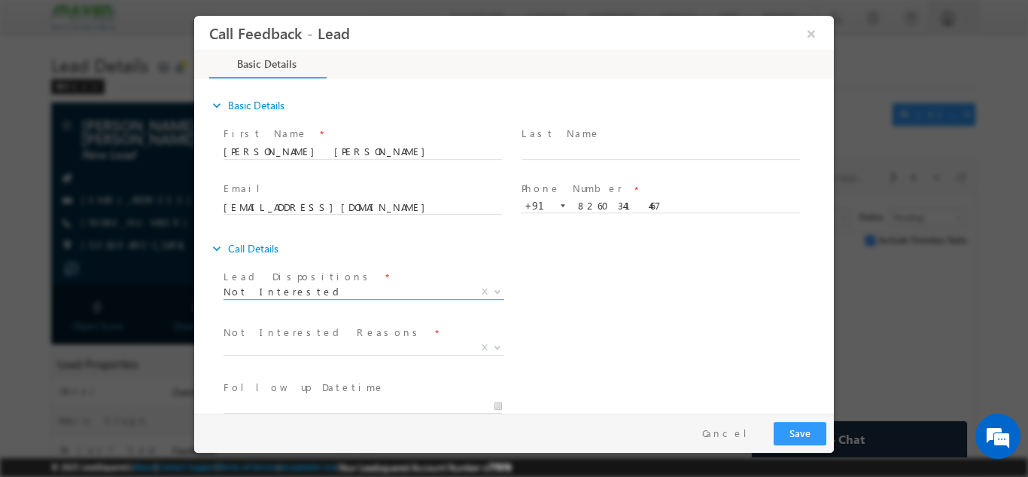
scroll to position [136, 0]
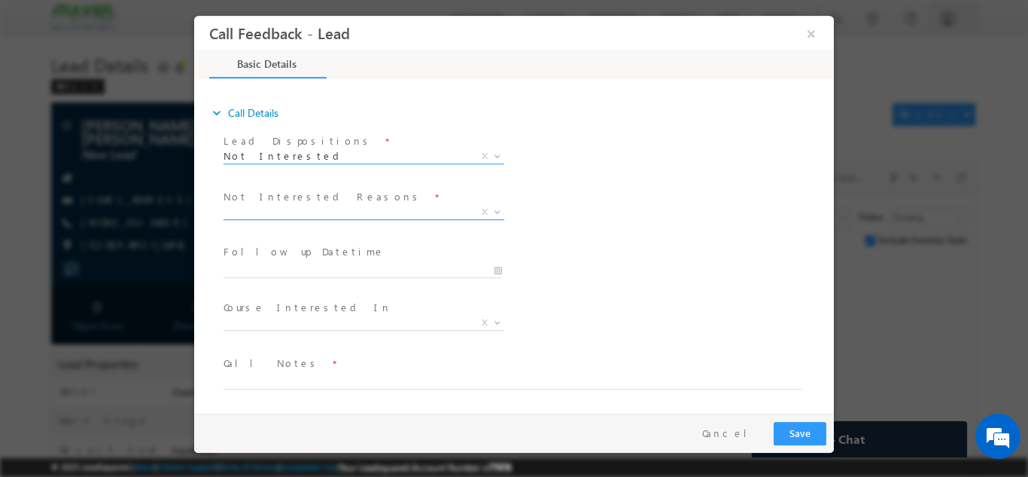
click at [270, 209] on span "X" at bounding box center [364, 211] width 281 height 15
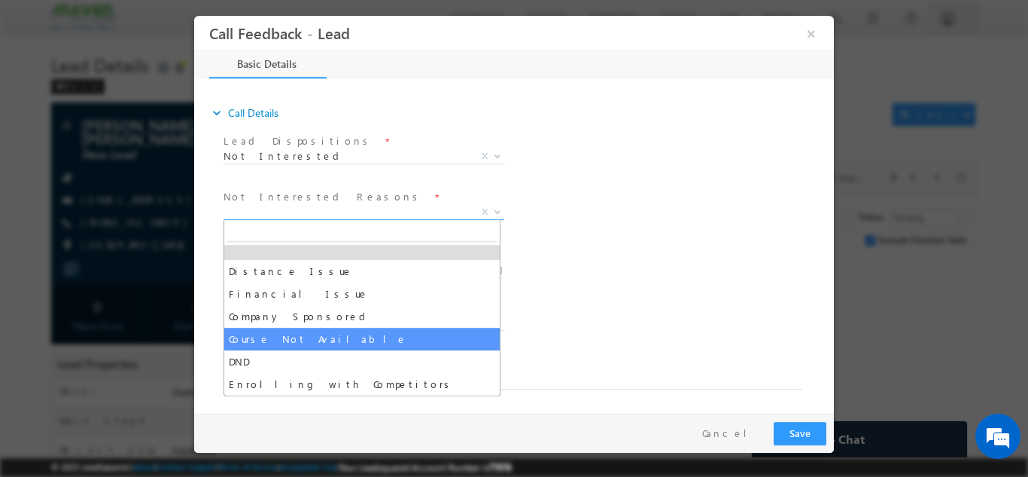
scroll to position [30, 0]
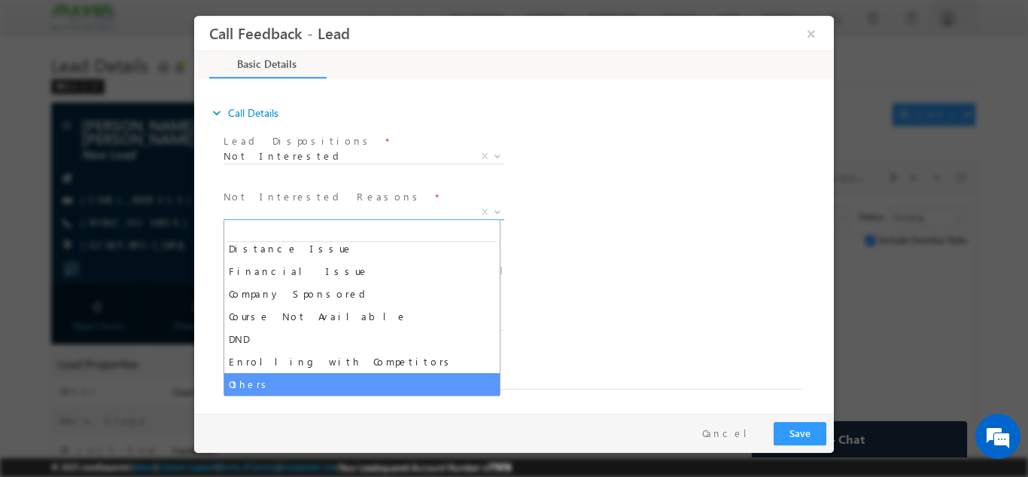
select select "Others"
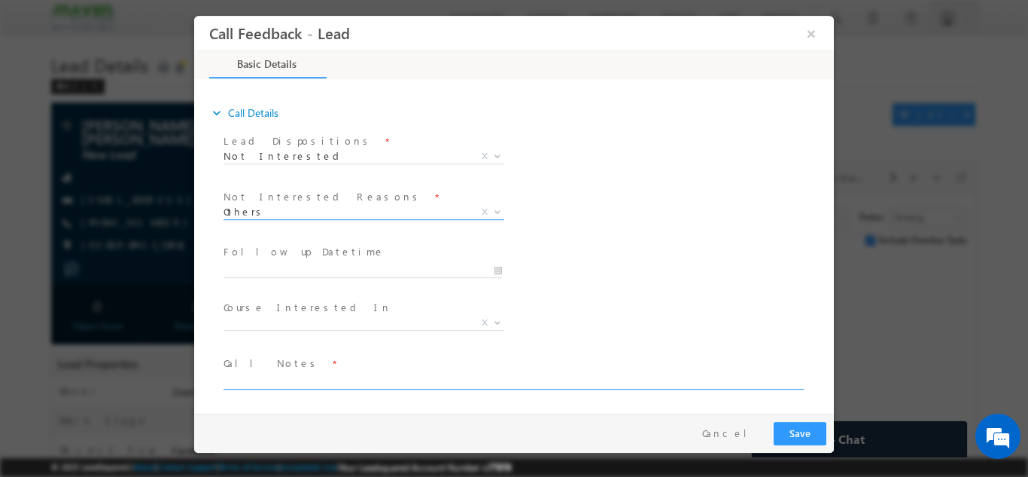
click at [271, 377] on textarea at bounding box center [513, 379] width 579 height 17
paste textarea "He has enrolled for RN104 Sep 21st 2025 batch ( Maven Alumni)"
type textarea "He has enrolled for RN104 Sep 21st 2025 batch ( Maven Alumni)"
click at [815, 431] on button "Save" at bounding box center [800, 432] width 53 height 23
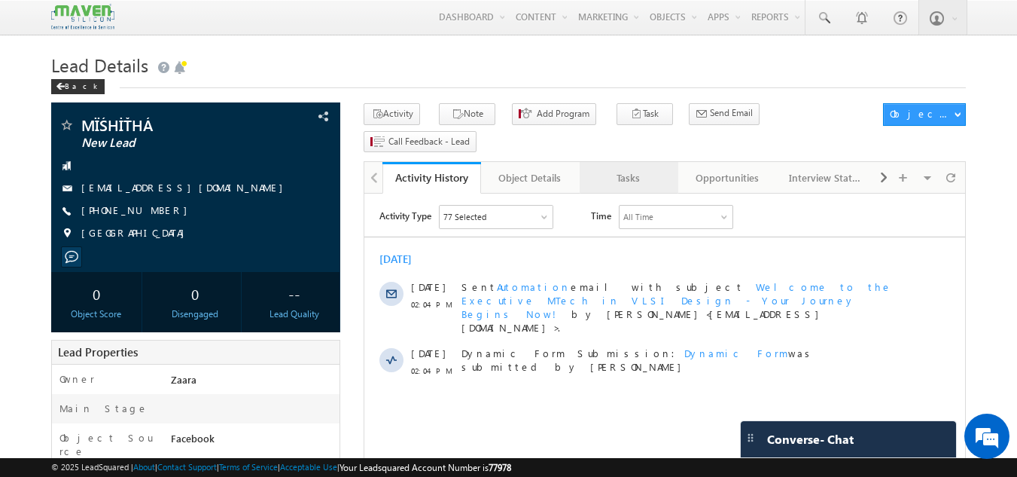
click at [638, 169] on div "Tasks" at bounding box center [628, 178] width 73 height 18
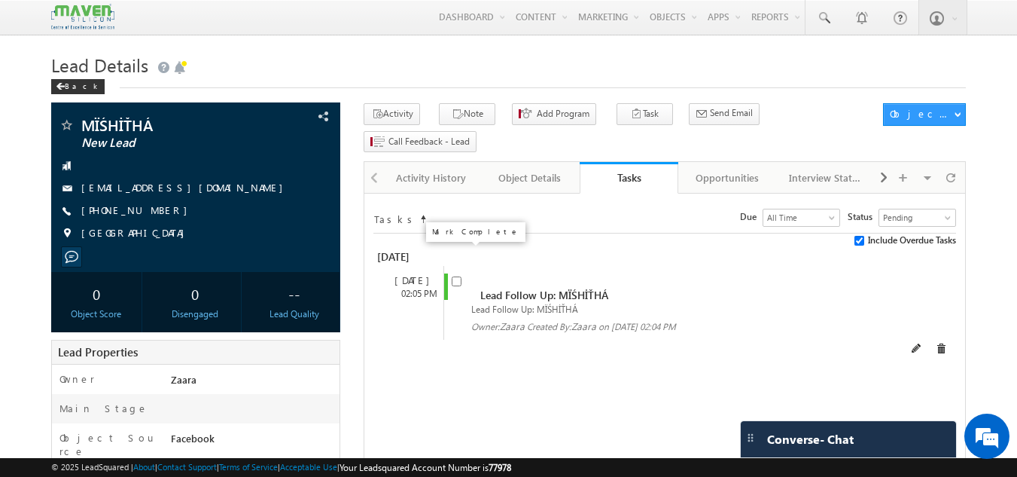
click at [454, 276] on input "checkbox" at bounding box center [457, 281] width 10 height 10
checkbox input "false"
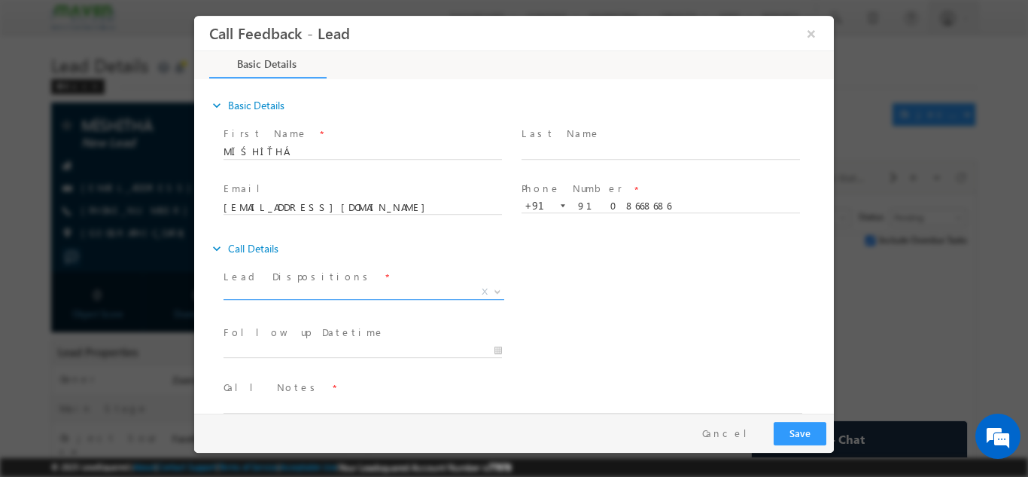
click at [263, 291] on span "X" at bounding box center [364, 291] width 281 height 15
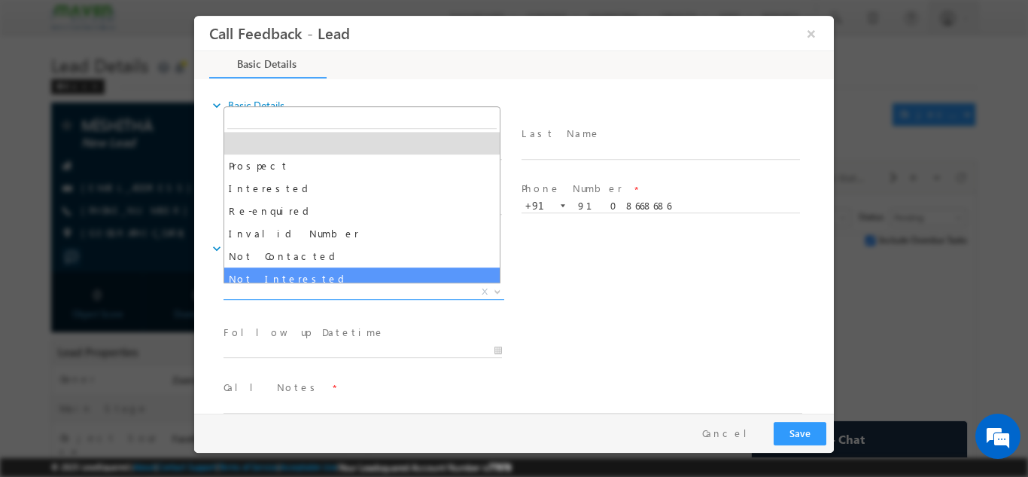
select select "Not Interested"
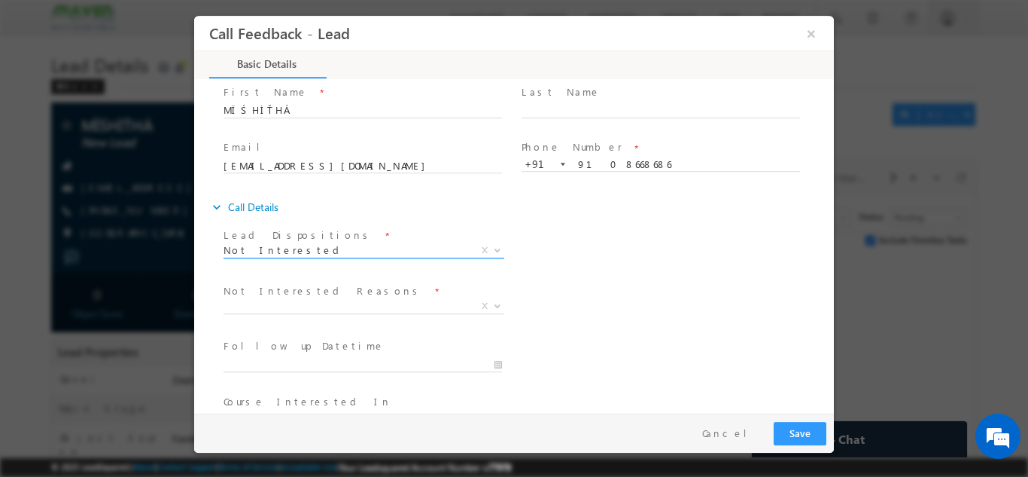
scroll to position [136, 0]
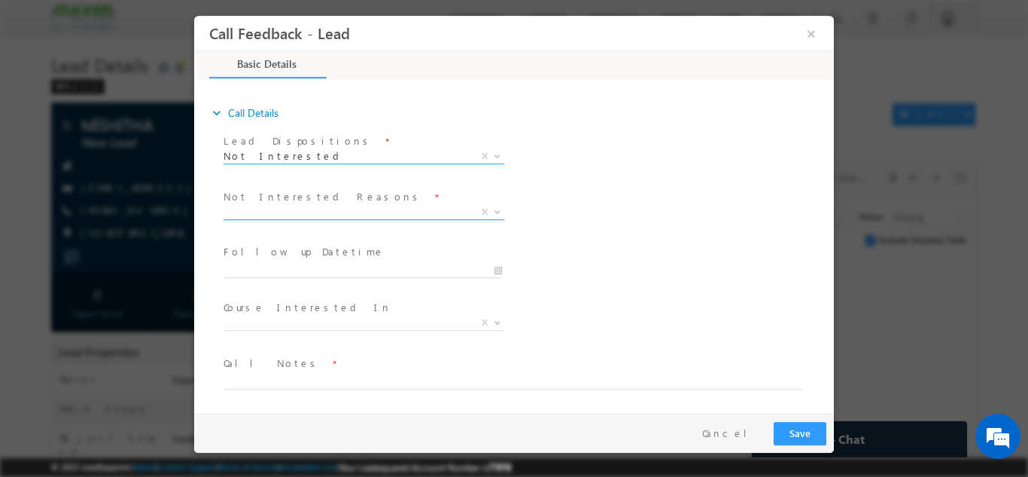
click at [274, 211] on span "X" at bounding box center [364, 211] width 281 height 15
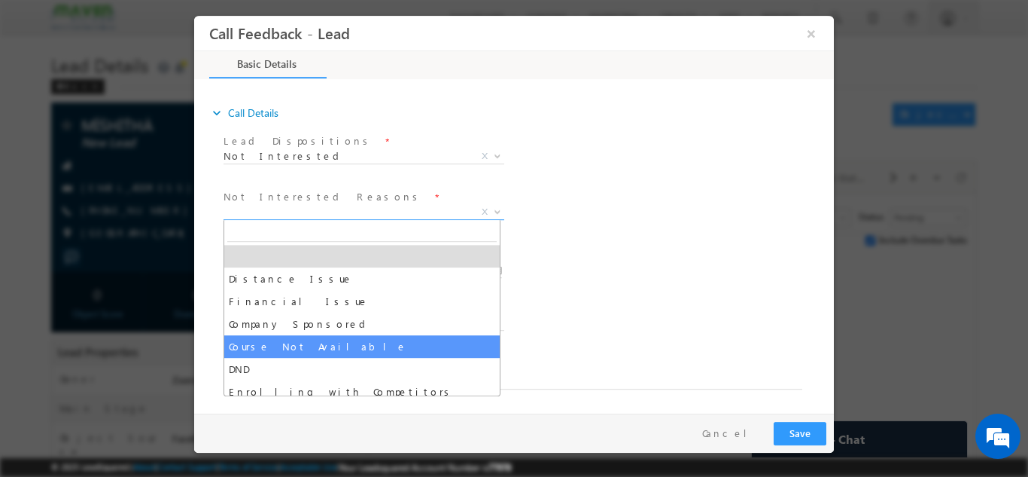
scroll to position [30, 0]
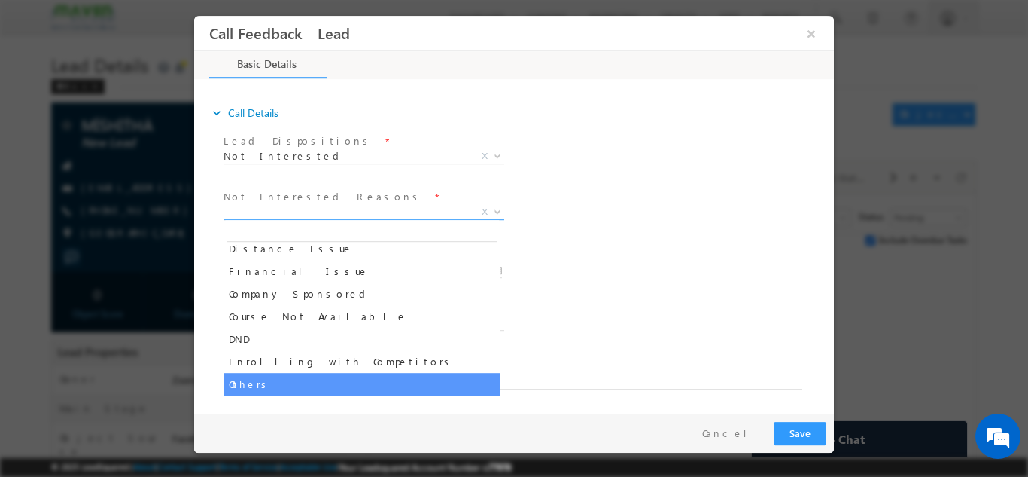
select select "Others"
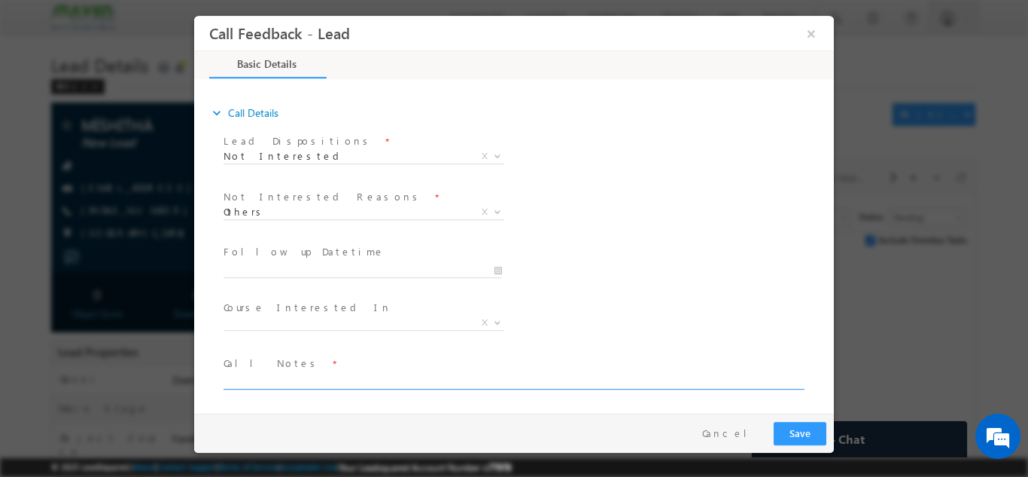
click at [283, 382] on textarea at bounding box center [513, 379] width 579 height 17
paste textarea "2025 pass out and she is pursuing Mtech from Bangalore University looking for I…"
type textarea "2025 pass out and she is pursuing Mtech from Bangalore University looking for I…"
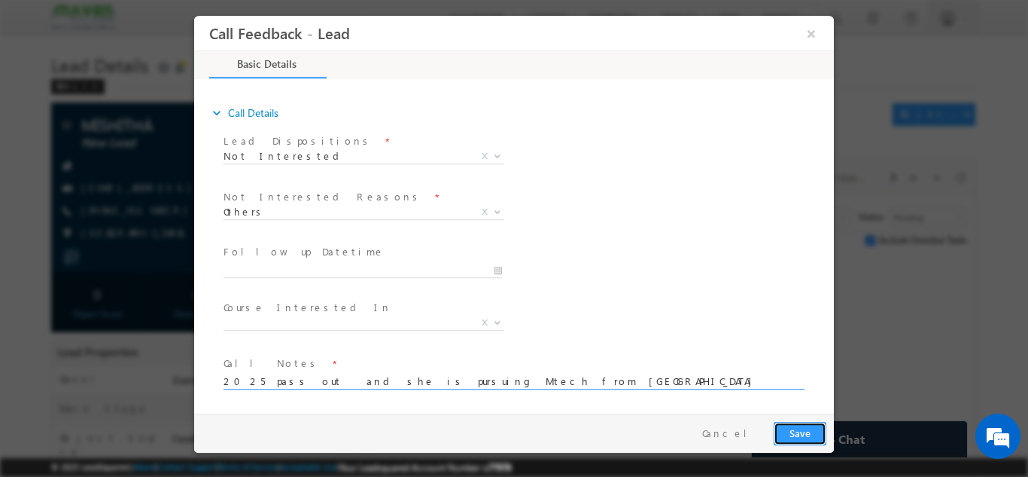
click at [813, 426] on button "Save" at bounding box center [800, 432] width 53 height 23
